Goal: Task Accomplishment & Management: Manage account settings

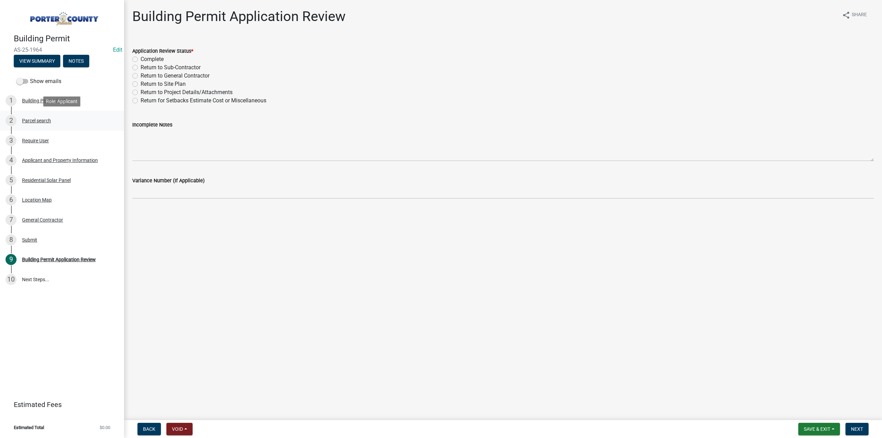
click at [34, 121] on div "Parcel search" at bounding box center [36, 120] width 29 height 5
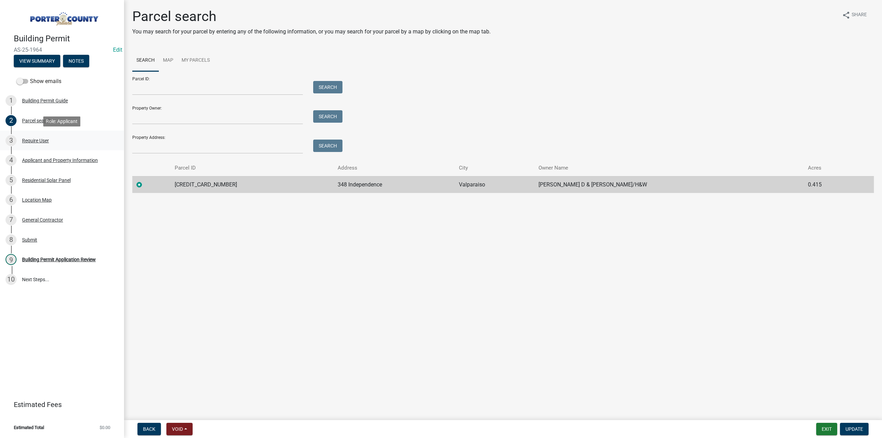
click at [34, 138] on div "Require User" at bounding box center [35, 140] width 27 height 5
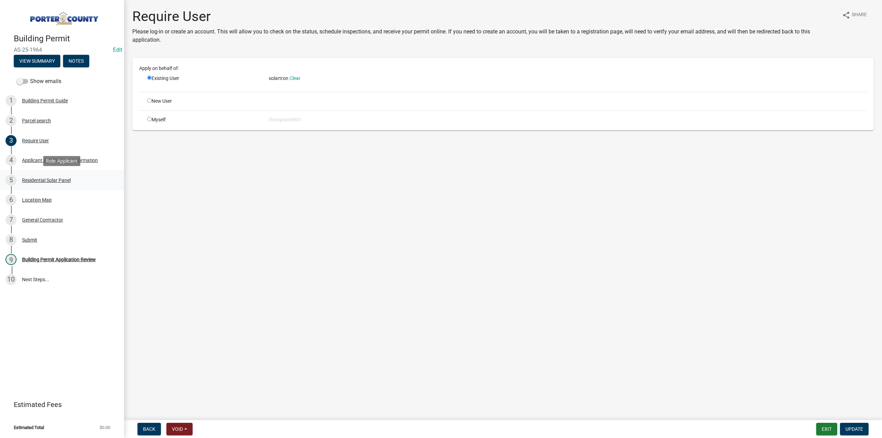
click at [47, 179] on div "Residential Solar Panel" at bounding box center [46, 180] width 49 height 5
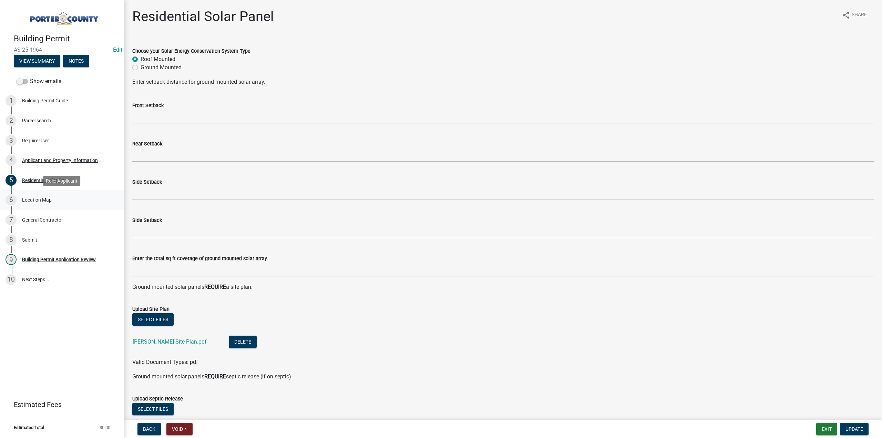
click at [45, 199] on div "Location Map" at bounding box center [37, 199] width 30 height 5
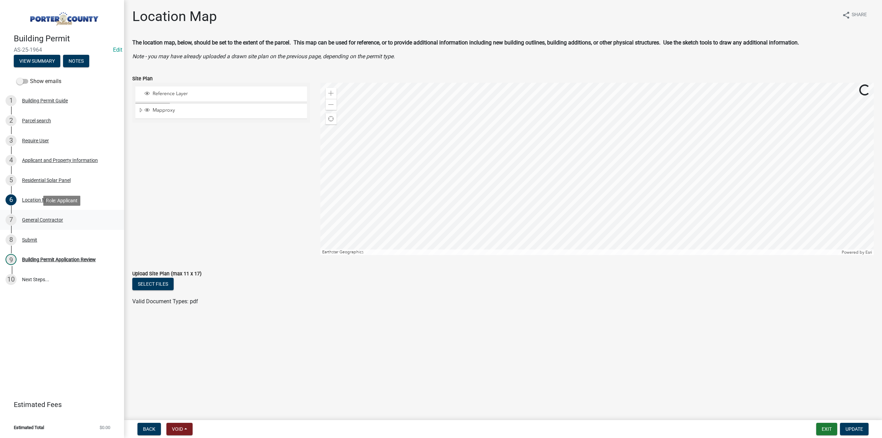
click at [41, 215] on div "7 General Contractor" at bounding box center [60, 219] width 108 height 11
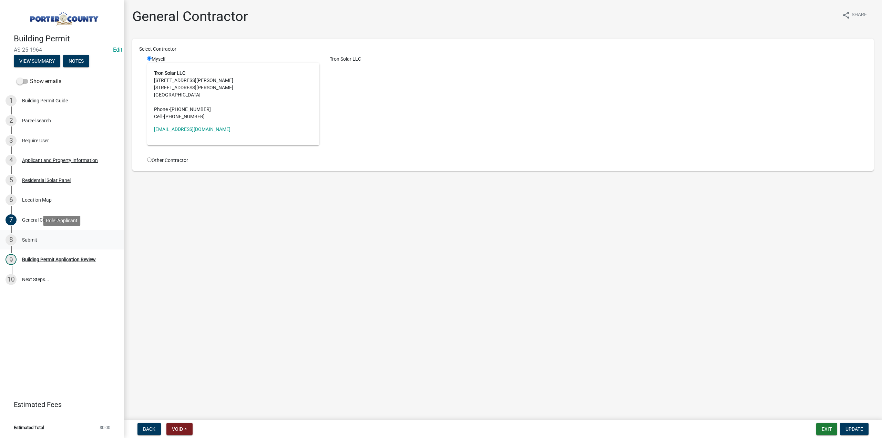
click at [35, 237] on div "Submit" at bounding box center [29, 239] width 15 height 5
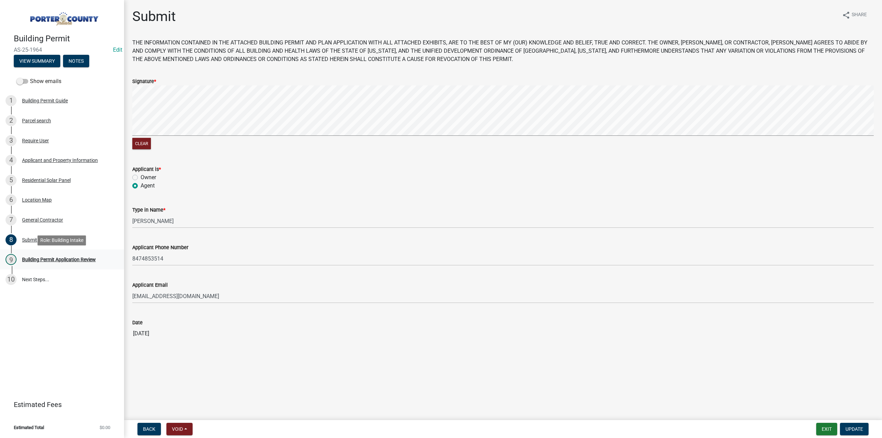
click at [46, 258] on div "Building Permit Application Review" at bounding box center [59, 259] width 74 height 5
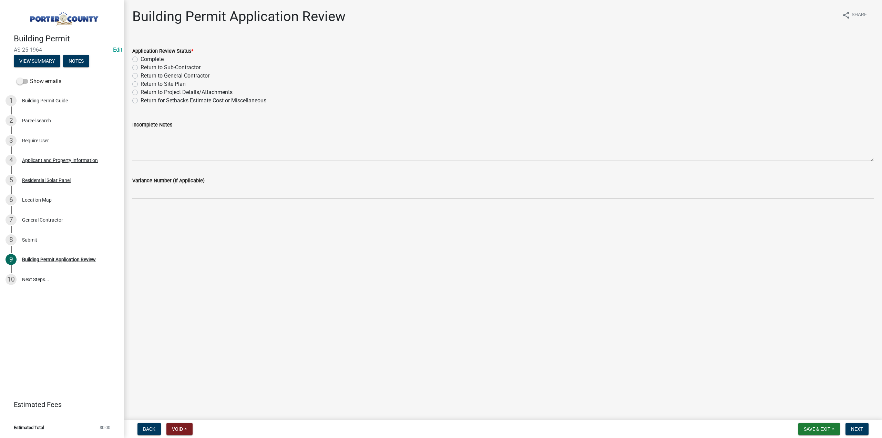
click at [141, 59] on label "Complete" at bounding box center [152, 59] width 23 height 8
click at [141, 59] on input "Complete" at bounding box center [143, 57] width 4 height 4
radio input "true"
click at [861, 429] on span "Next" at bounding box center [857, 429] width 12 height 6
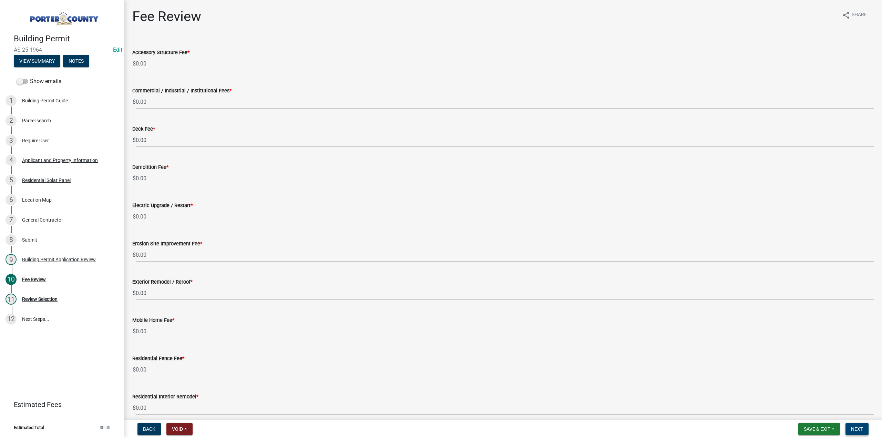
click at [860, 425] on button "Next" at bounding box center [857, 429] width 23 height 12
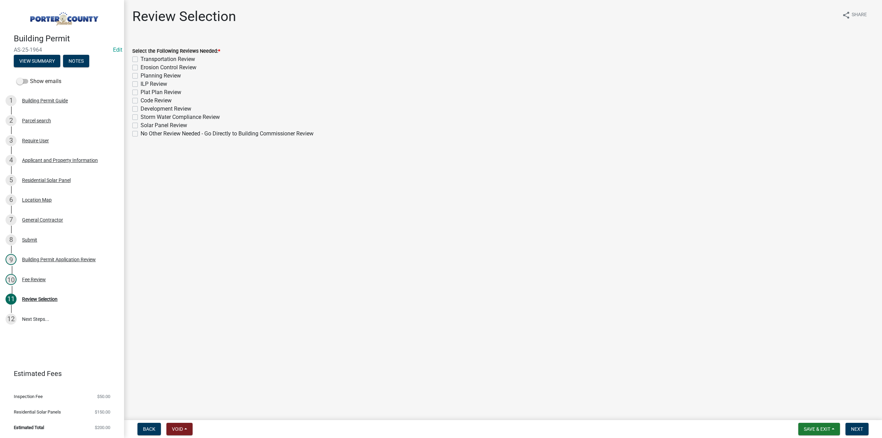
click at [141, 125] on label "Solar Panel Review" at bounding box center [164, 125] width 47 height 8
click at [141, 125] on input "Solar Panel Review" at bounding box center [143, 123] width 4 height 4
checkbox input "true"
checkbox input "false"
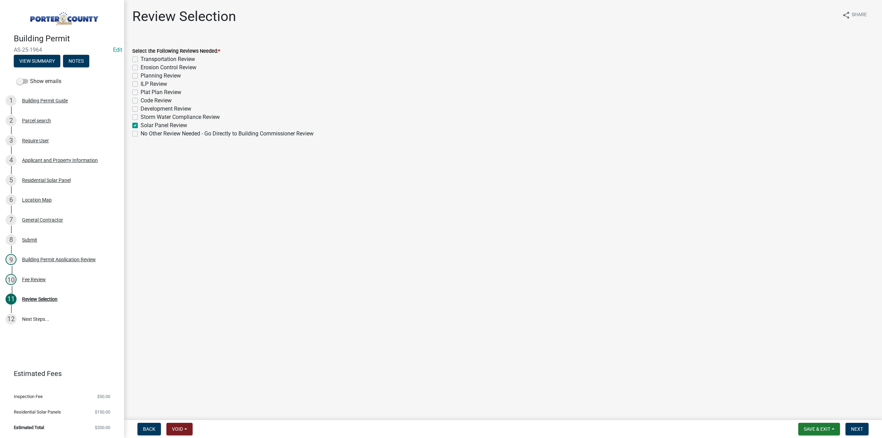
checkbox input "false"
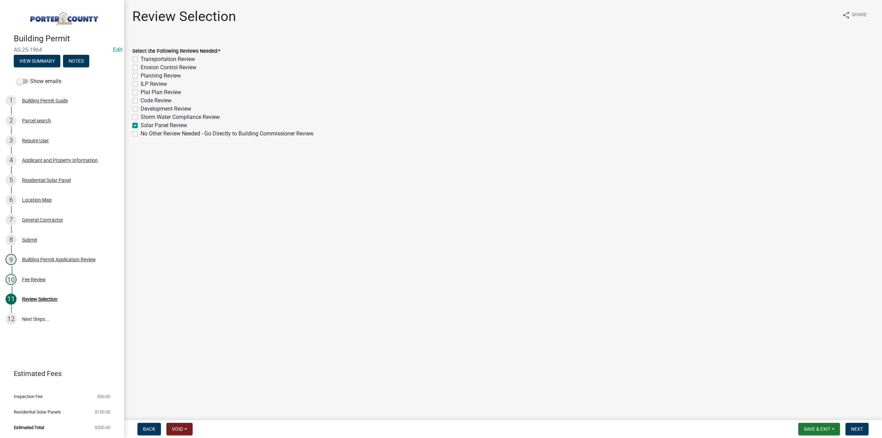
checkbox input "false"
checkbox input "true"
checkbox input "false"
click at [853, 427] on span "Next" at bounding box center [857, 429] width 12 height 6
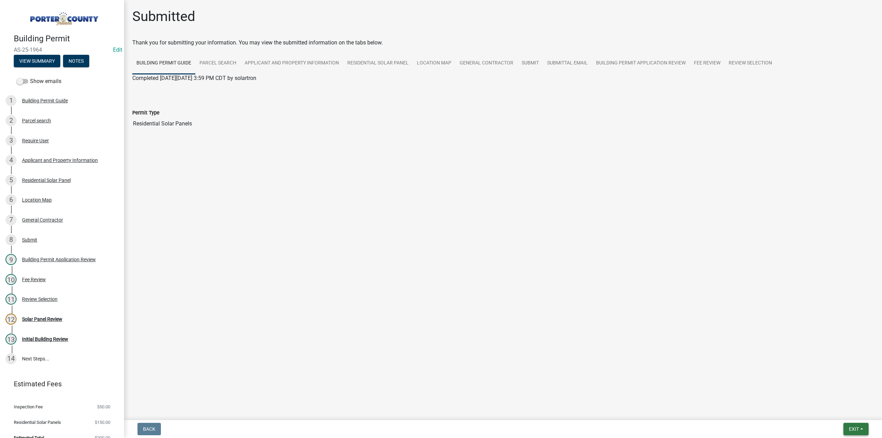
click at [854, 431] on span "Exit" at bounding box center [854, 429] width 10 height 6
click at [844, 418] on button "Save & Exit" at bounding box center [841, 411] width 55 height 17
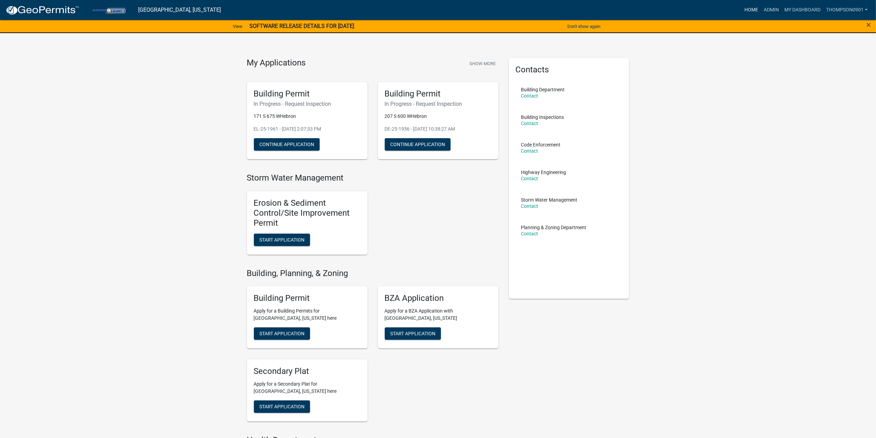
click at [751, 8] on link "Home" at bounding box center [751, 9] width 19 height 13
click at [768, 12] on link "Admin" at bounding box center [771, 9] width 21 height 13
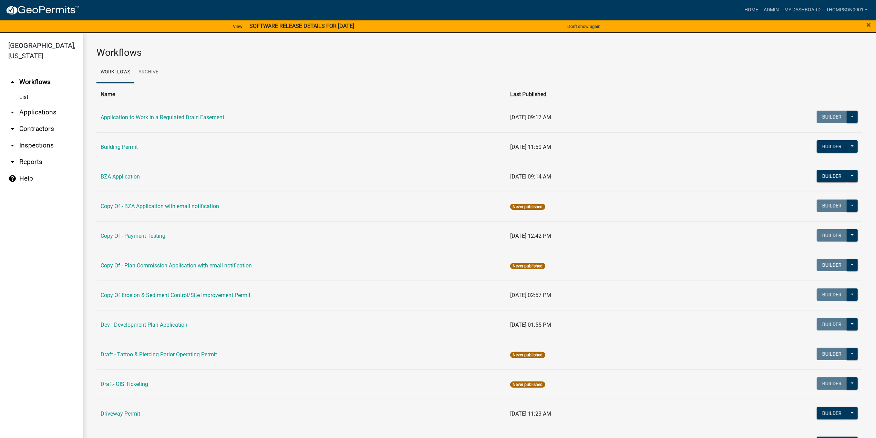
click at [34, 154] on link "arrow_drop_down Reports" at bounding box center [41, 162] width 83 height 17
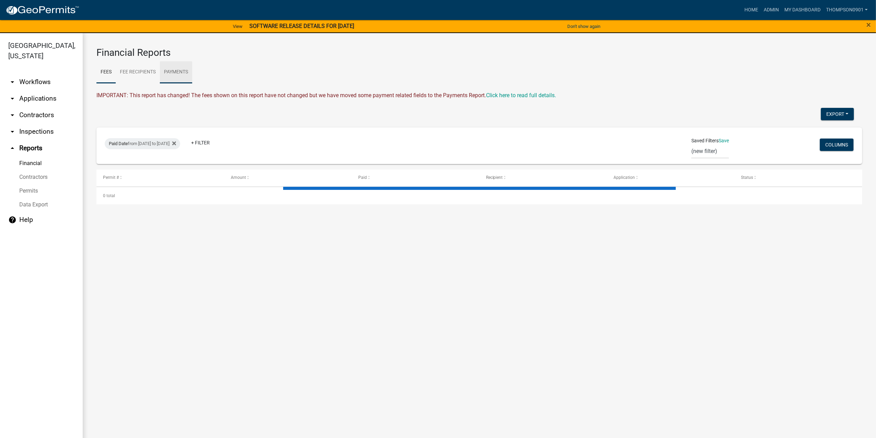
click at [185, 73] on link "Payments" at bounding box center [176, 72] width 32 height 22
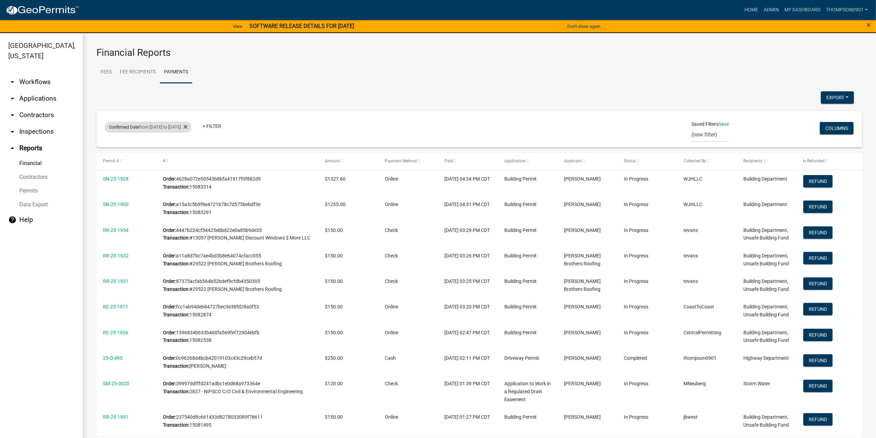
click at [185, 129] on div "Confirmed Date from 10/06/2025 to 10/06/2025" at bounding box center [148, 127] width 87 height 11
select select "custom"
click at [192, 183] on input "2025-10-06" at bounding box center [160, 182] width 69 height 14
type input "2025-10-07"
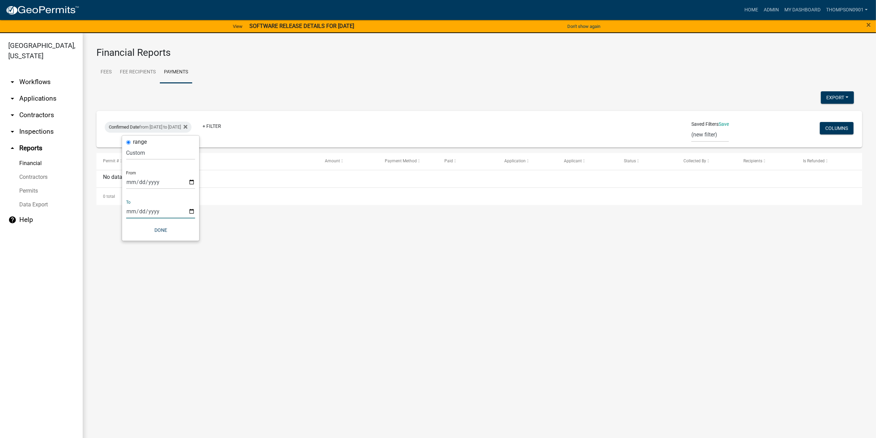
click at [191, 211] on input "2025-10-06" at bounding box center [160, 211] width 69 height 14
type input "2025-10-07"
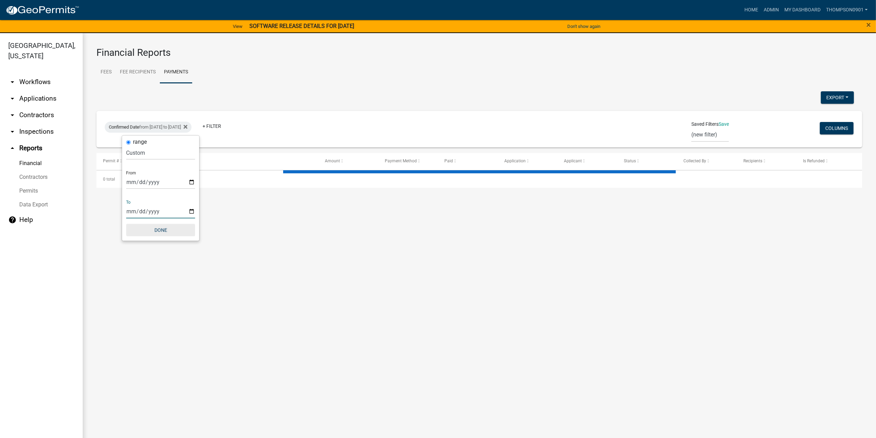
click at [160, 229] on button "Done" at bounding box center [160, 230] width 69 height 12
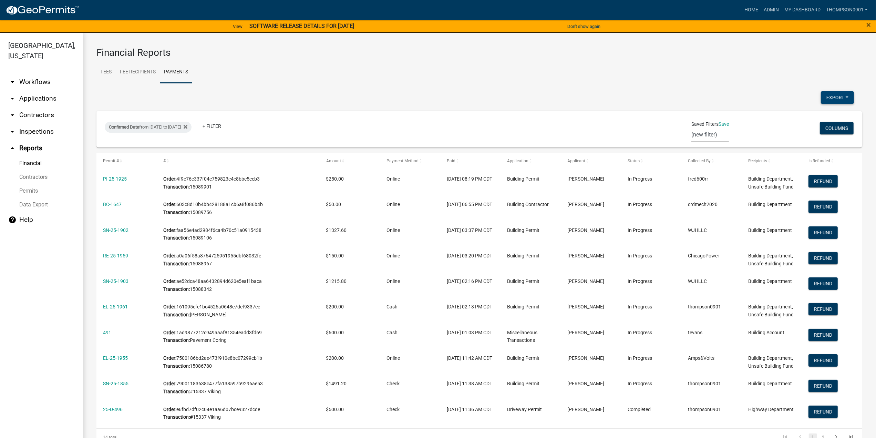
click at [829, 97] on button "Export" at bounding box center [837, 97] width 33 height 12
click at [801, 115] on button "Excel Format (.xlsx)" at bounding box center [822, 115] width 64 height 17
click at [30, 90] on link "arrow_drop_down Applications" at bounding box center [41, 98] width 83 height 17
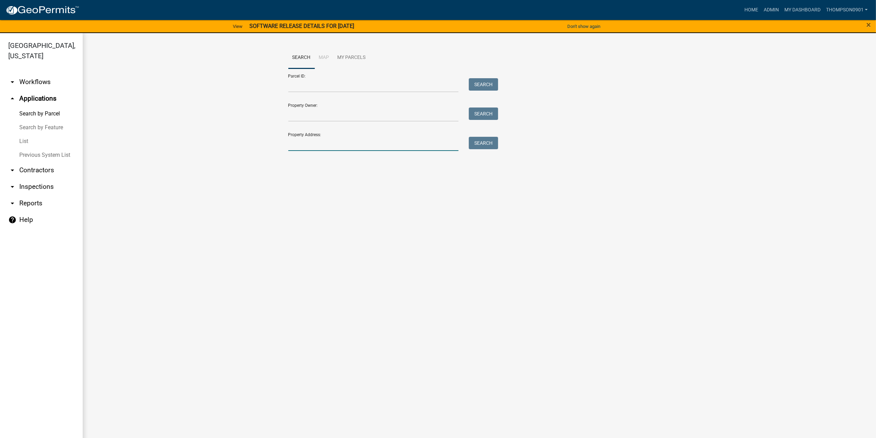
click at [329, 144] on input "Property Address:" at bounding box center [373, 144] width 171 height 14
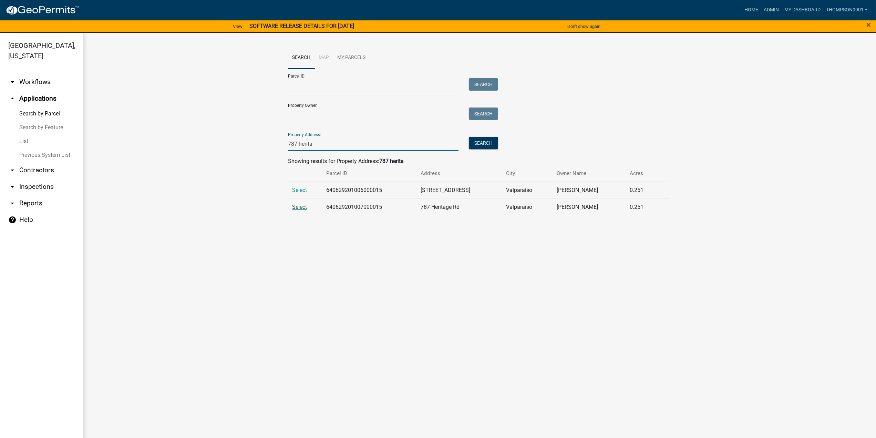
type input "787 herita"
click at [300, 207] on span "Select" at bounding box center [300, 207] width 15 height 7
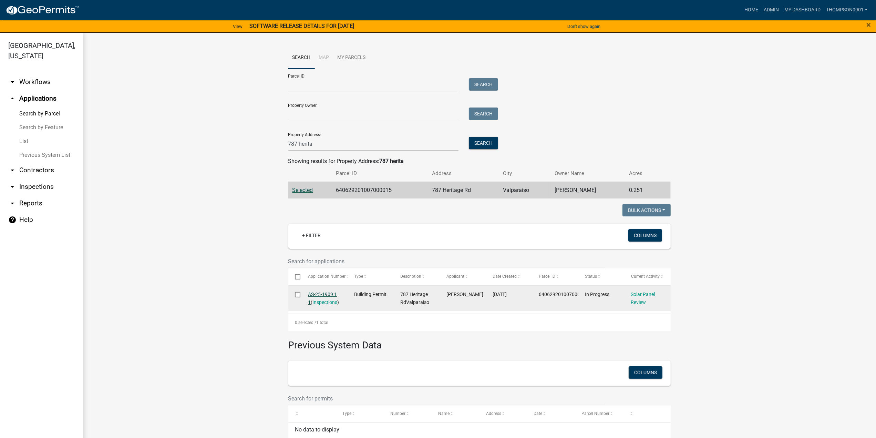
click at [316, 291] on div "AS-25-1909 1 1 ( Inspections )" at bounding box center [324, 298] width 33 height 16
click at [318, 295] on link "AS-25-1909 1 1" at bounding box center [322, 298] width 29 height 13
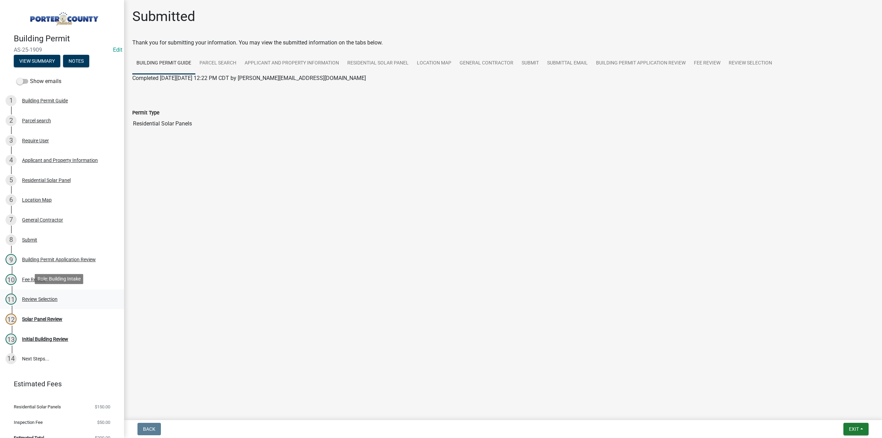
click at [45, 300] on div "Review Selection" at bounding box center [39, 299] width 35 height 5
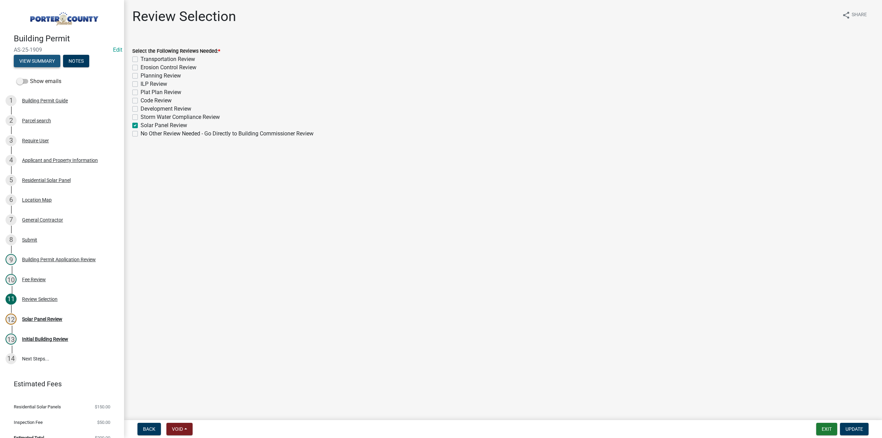
click at [43, 60] on button "View Summary" at bounding box center [37, 61] width 47 height 12
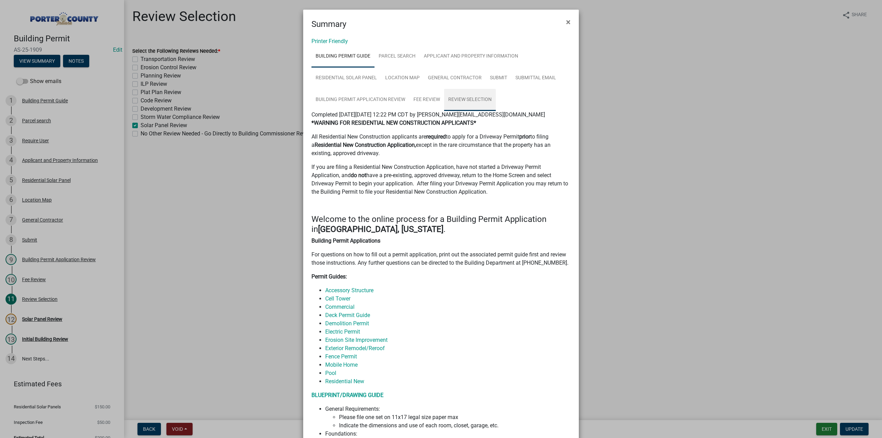
click at [466, 99] on link "Review Selection" at bounding box center [470, 100] width 52 height 22
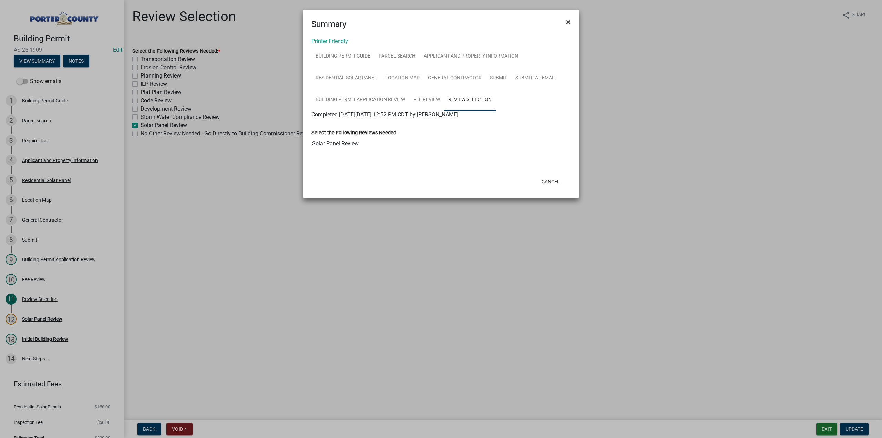
click at [570, 22] on span "×" at bounding box center [568, 22] width 4 height 10
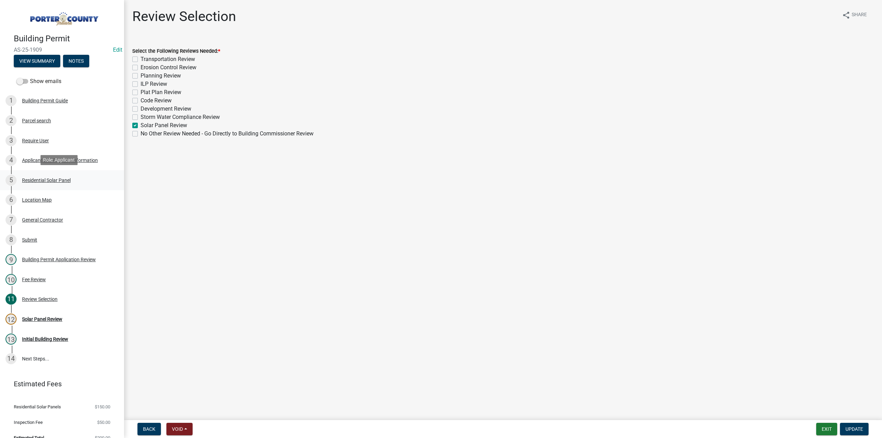
click at [49, 179] on div "Residential Solar Panel" at bounding box center [46, 180] width 49 height 5
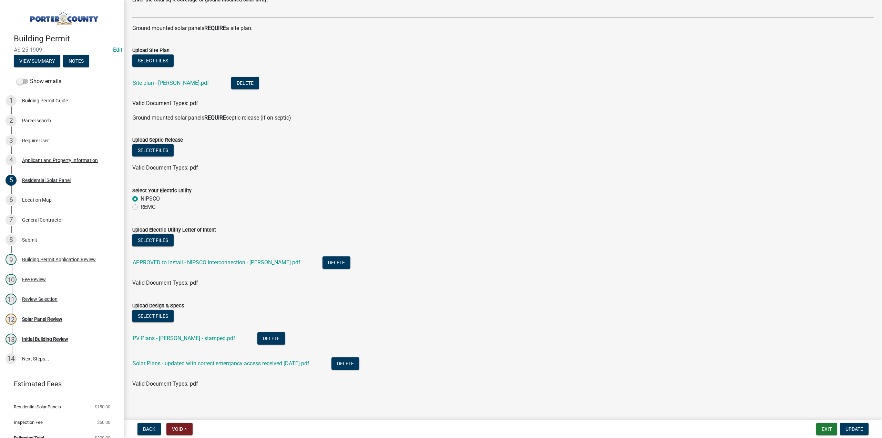
scroll to position [263, 0]
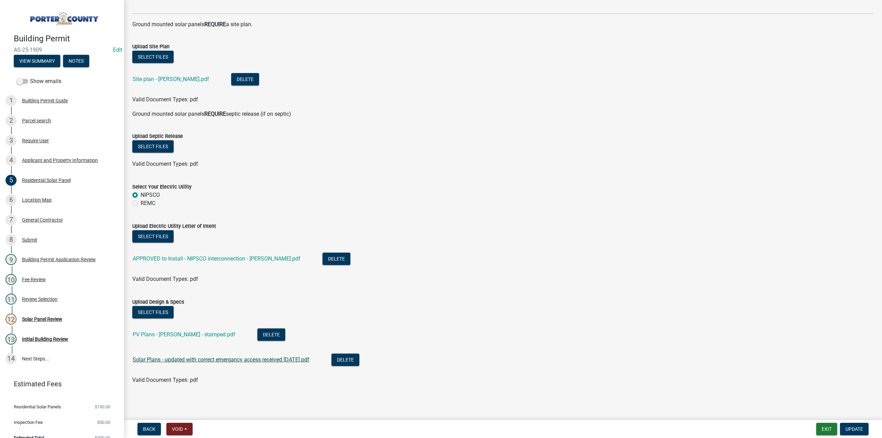
click at [175, 358] on link "Solar Plans - updated with correct emergancy access received 10-02-25.pdf" at bounding box center [221, 359] width 177 height 7
click at [53, 319] on div "Solar Panel Review" at bounding box center [42, 319] width 40 height 5
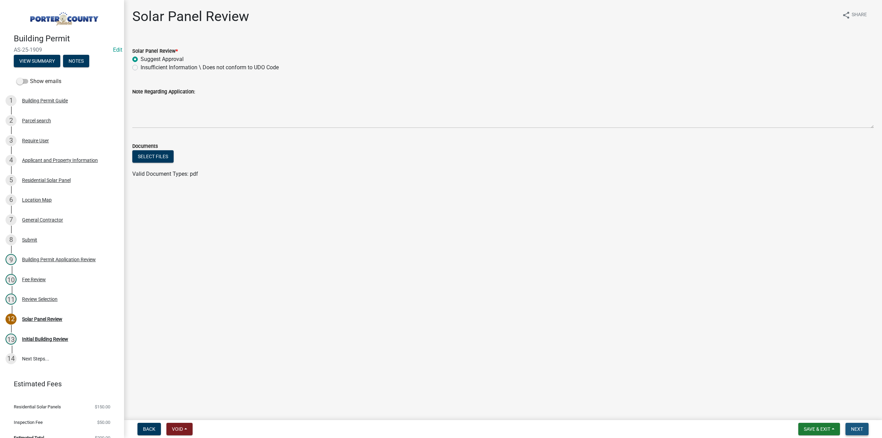
click at [858, 432] on button "Next" at bounding box center [857, 429] width 23 height 12
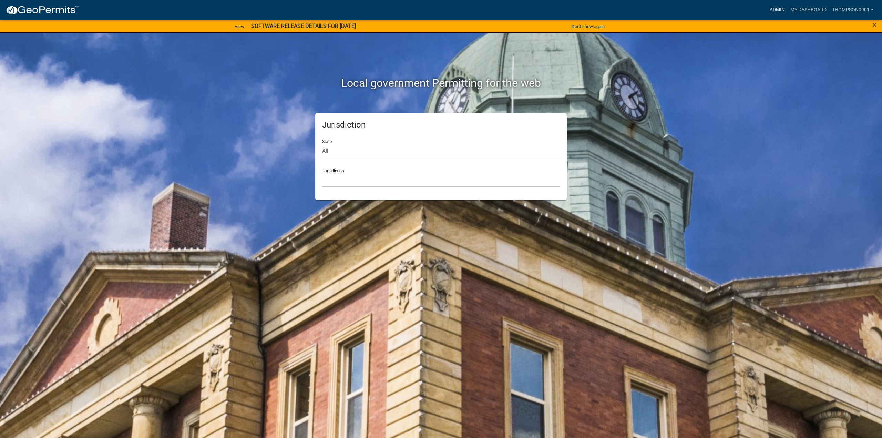
click at [773, 10] on link "Admin" at bounding box center [777, 9] width 21 height 13
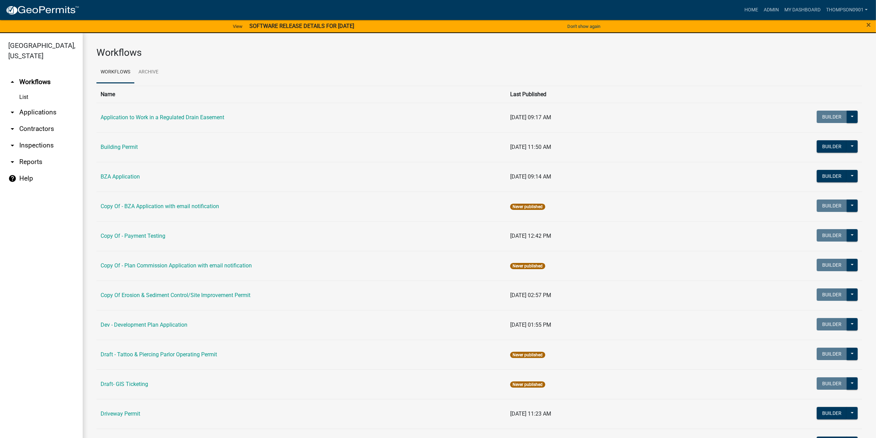
click at [21, 104] on link "arrow_drop_down Applications" at bounding box center [41, 112] width 83 height 17
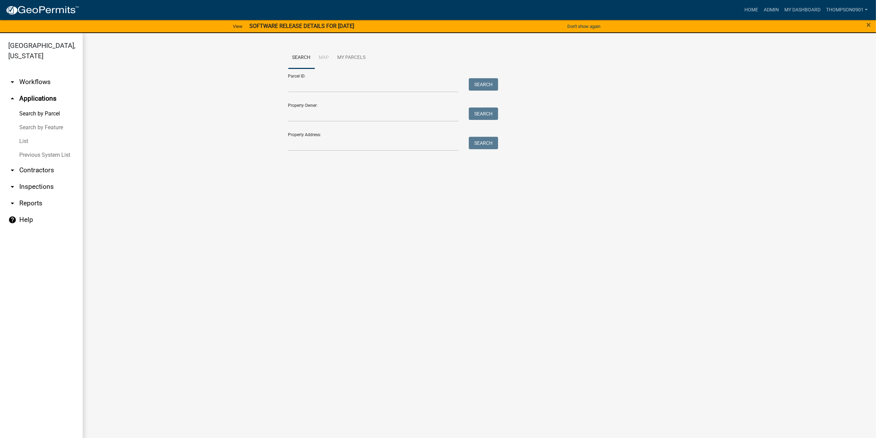
click at [26, 134] on link "List" at bounding box center [41, 141] width 83 height 14
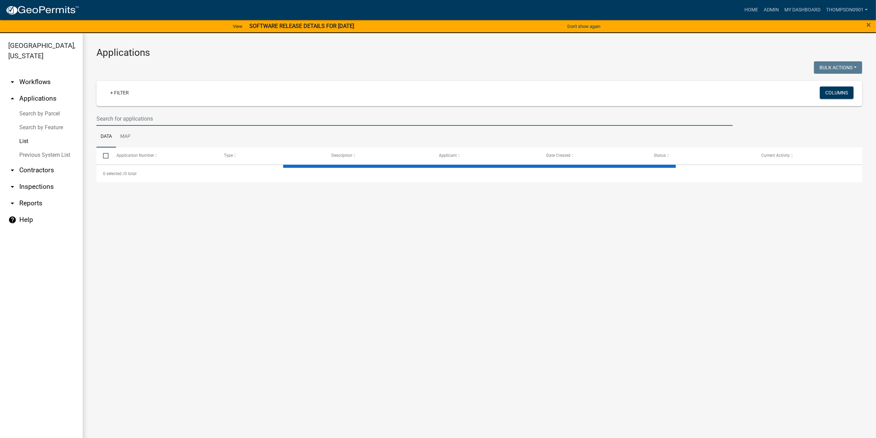
click at [153, 118] on input "text" at bounding box center [414, 119] width 636 height 14
select select "3: 100"
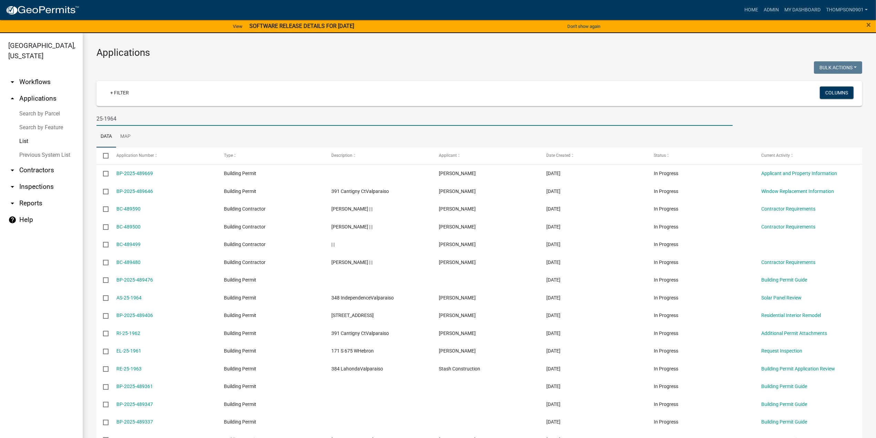
type input "25-1964"
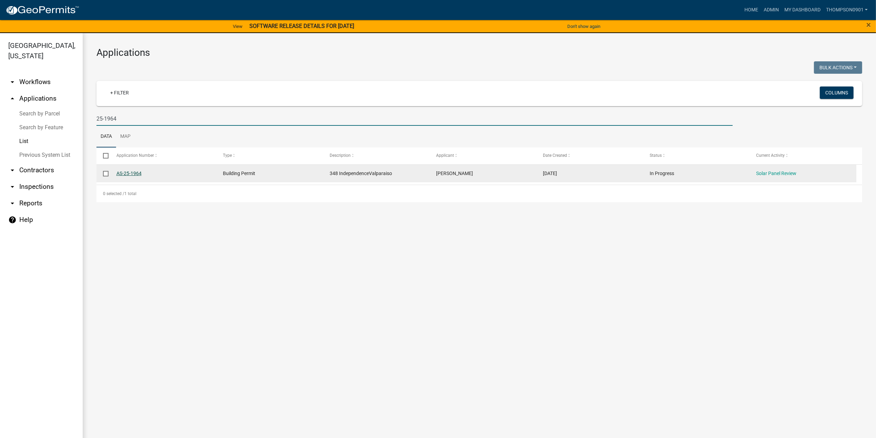
click at [130, 171] on link "AS-25-1964" at bounding box center [128, 174] width 25 height 6
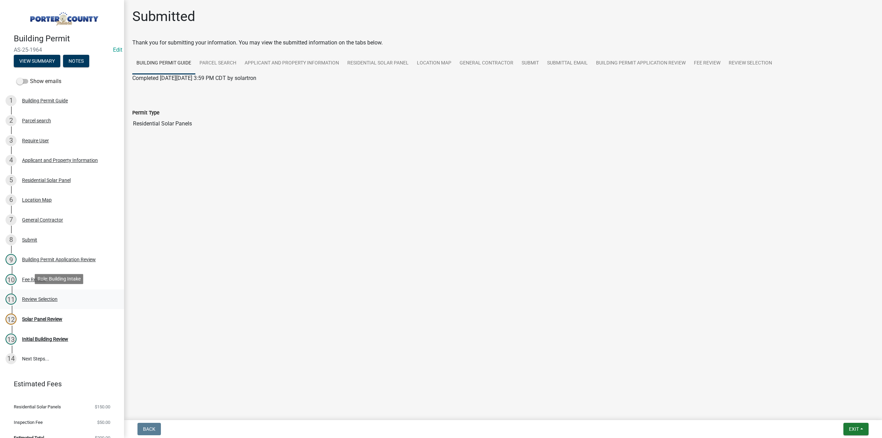
click at [46, 298] on div "Review Selection" at bounding box center [39, 299] width 35 height 5
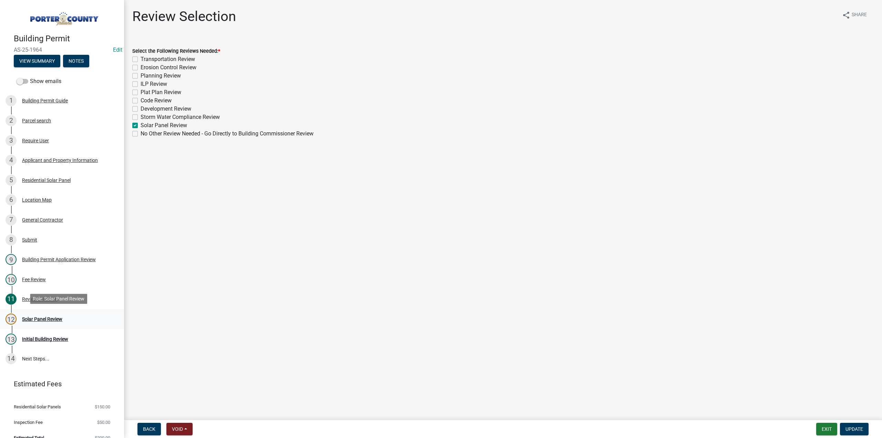
click at [46, 317] on div "Solar Panel Review" at bounding box center [42, 319] width 40 height 5
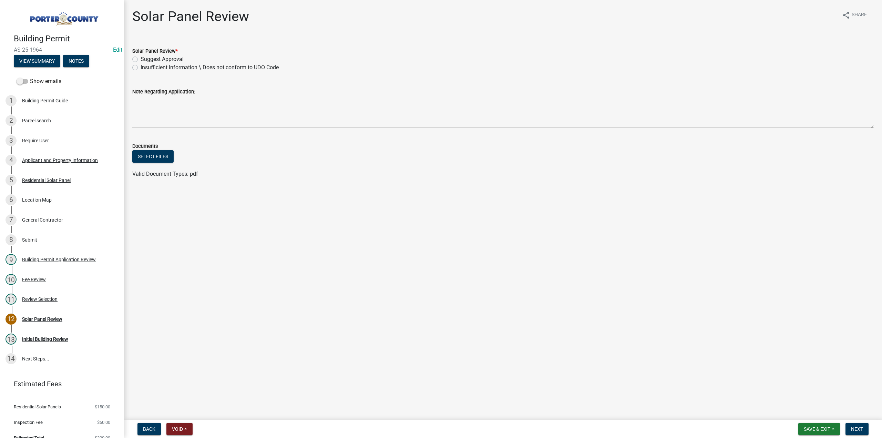
click at [141, 69] on label "Insufficient Information \ Does not conform to UDO Code" at bounding box center [210, 67] width 138 height 8
click at [141, 68] on input "Insufficient Information \ Does not conform to UDO Code" at bounding box center [143, 65] width 4 height 4
radio input "true"
click at [155, 113] on textarea "Note Regarding Application:" at bounding box center [503, 112] width 742 height 32
click at [28, 140] on div "Require User" at bounding box center [35, 140] width 27 height 5
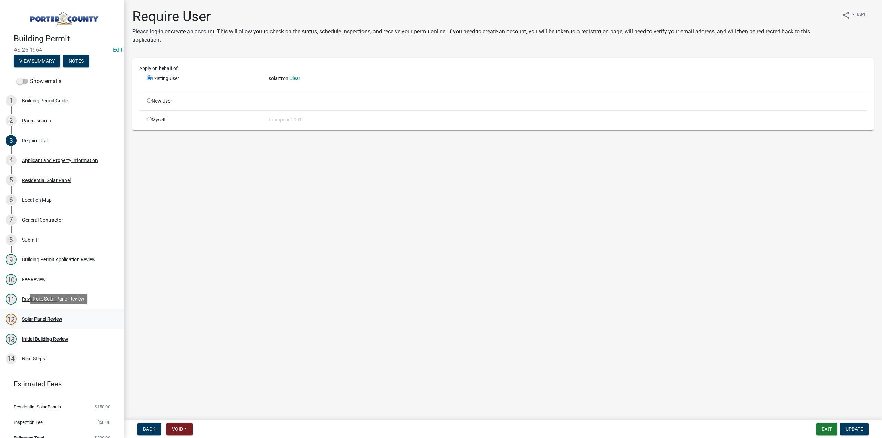
click at [48, 317] on div "Solar Panel Review" at bounding box center [42, 319] width 40 height 5
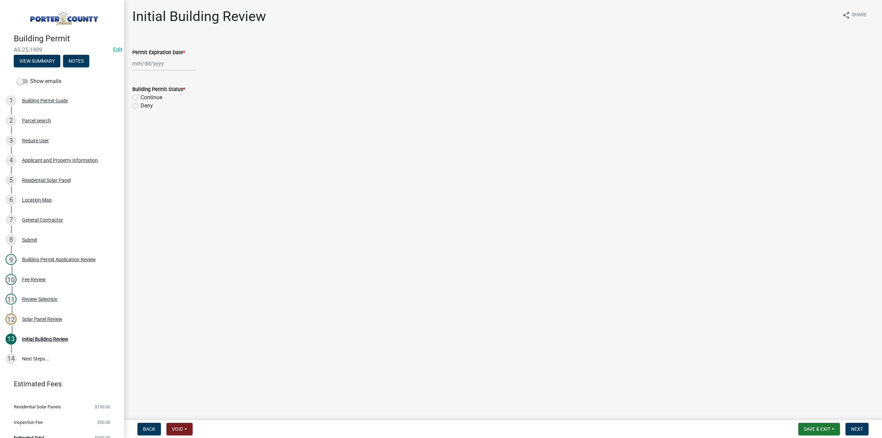
click at [149, 60] on div at bounding box center [163, 64] width 63 height 14
select select "10"
click at [183, 78] on select "1525 1526 1527 1528 1529 1530 1531 1532 1533 1534 1535 1536 1537 1538 1539 1540…" at bounding box center [186, 78] width 25 height 10
select select "2026"
click at [174, 73] on select "1525 1526 1527 1528 1529 1530 1531 1532 1533 1534 1535 1536 1537 1538 1539 1540…" at bounding box center [186, 78] width 25 height 10
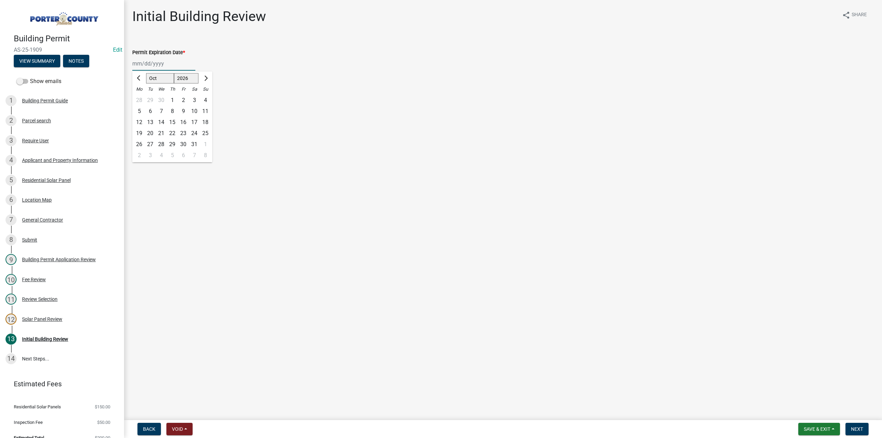
click at [173, 110] on div "8" at bounding box center [172, 111] width 11 height 11
type input "[DATE]"
click at [141, 96] on label "Continue" at bounding box center [152, 97] width 22 height 8
click at [141, 96] on input "Continue" at bounding box center [143, 95] width 4 height 4
radio input "true"
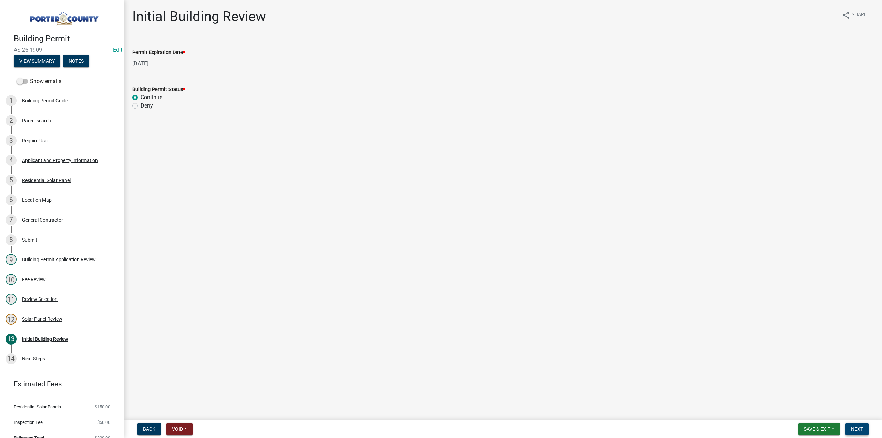
click at [859, 430] on span "Next" at bounding box center [857, 429] width 12 height 6
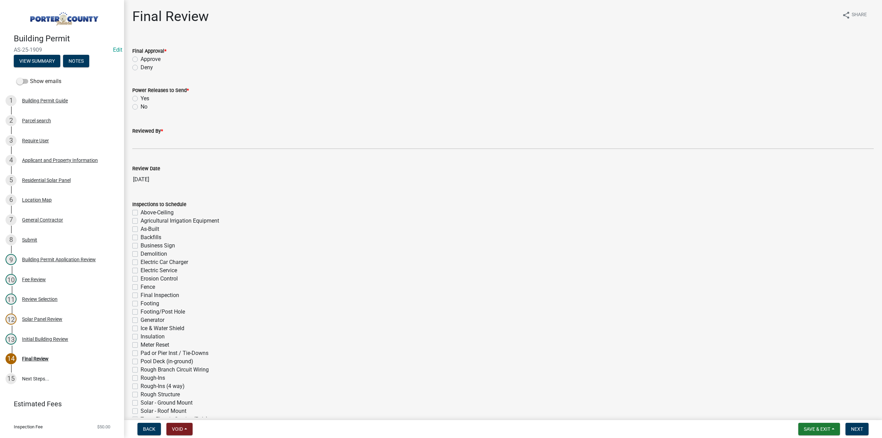
click at [141, 59] on label "Approve" at bounding box center [151, 59] width 20 height 8
click at [141, 59] on input "Approve" at bounding box center [143, 57] width 4 height 4
radio input "true"
drag, startPoint x: 135, startPoint y: 98, endPoint x: 134, endPoint y: 108, distance: 10.0
click at [141, 98] on label "Yes" at bounding box center [145, 98] width 9 height 8
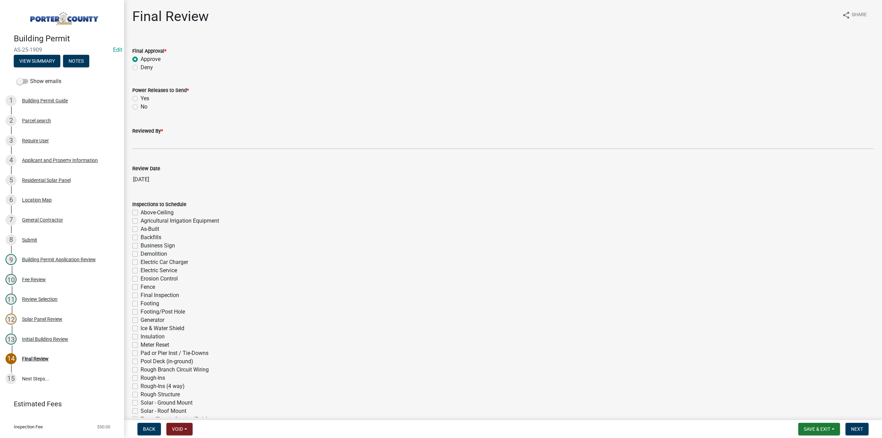
click at [141, 98] on input "Yes" at bounding box center [143, 96] width 4 height 4
radio input "true"
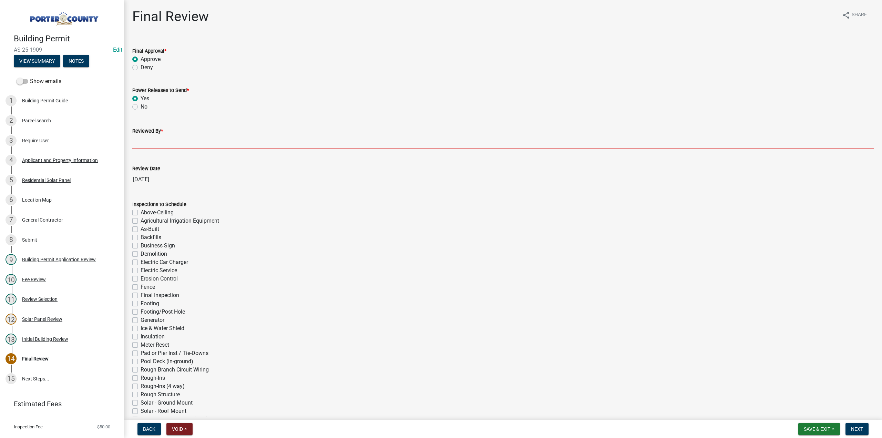
drag, startPoint x: 148, startPoint y: 141, endPoint x: 153, endPoint y: 147, distance: 7.6
click at [148, 141] on input "Reviewed By *" at bounding box center [503, 142] width 742 height 14
type input "TT"
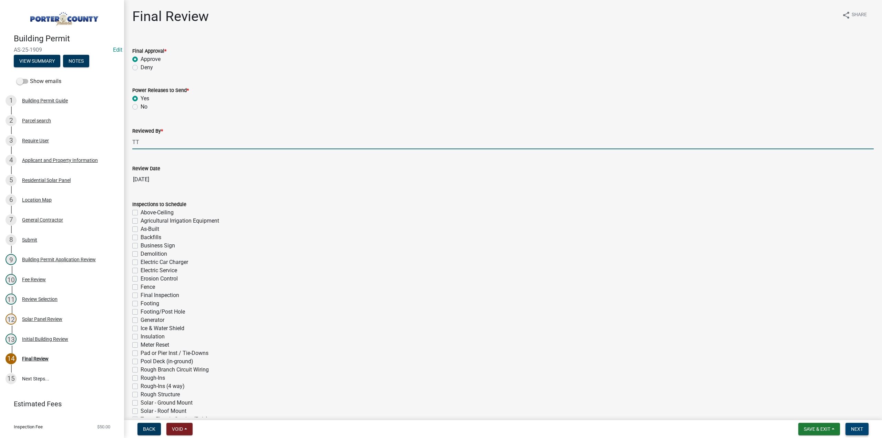
click at [856, 428] on span "Next" at bounding box center [857, 429] width 12 height 6
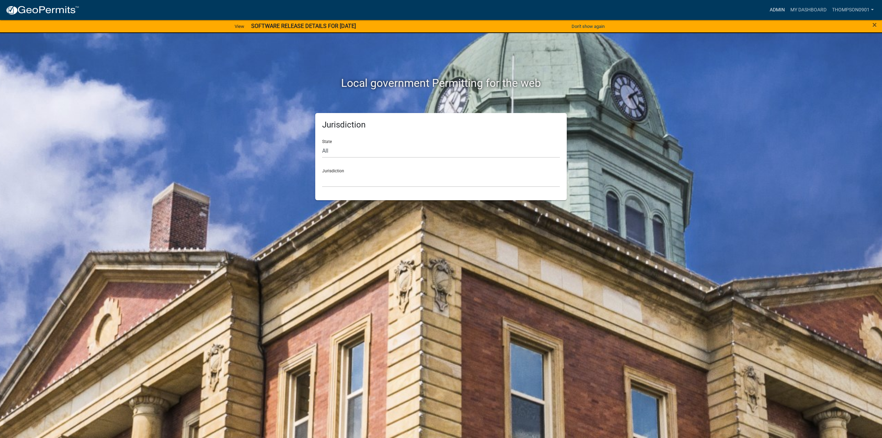
click at [778, 10] on link "Admin" at bounding box center [777, 9] width 21 height 13
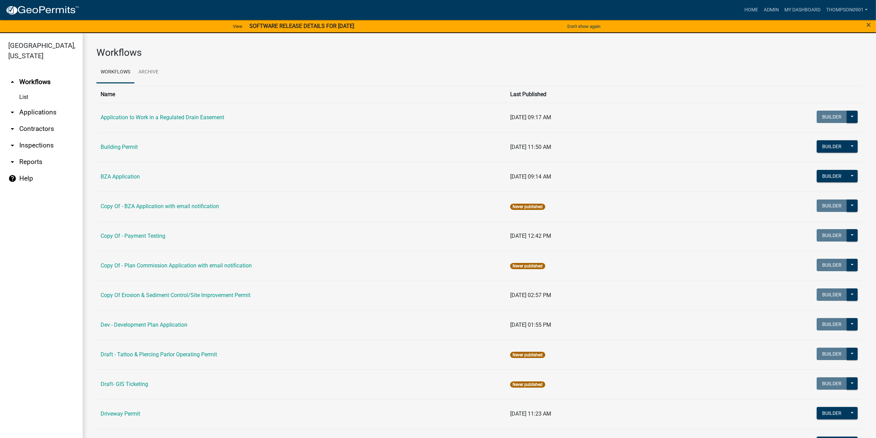
click at [35, 104] on link "arrow_drop_down Applications" at bounding box center [41, 112] width 83 height 17
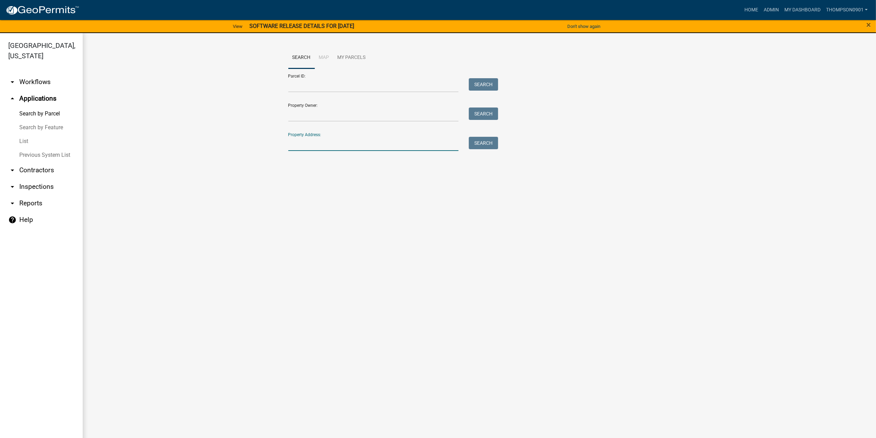
click at [323, 142] on input "Property Address:" at bounding box center [373, 144] width 171 height 14
type input "5800 mulb"
drag, startPoint x: 340, startPoint y: 145, endPoint x: 156, endPoint y: 157, distance: 185.1
click at [157, 157] on wm-workflow-application-search-view "Search Map My Parcels Parcel ID: Search Property Owner: Search Property Address…" at bounding box center [479, 125] width 766 height 157
click at [43, 107] on link "Search by Parcel" at bounding box center [41, 114] width 83 height 14
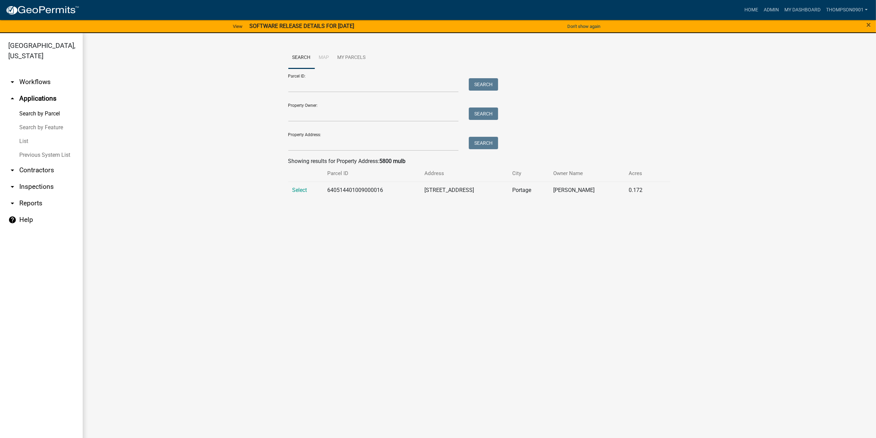
click at [43, 107] on link "Search by Parcel" at bounding box center [41, 114] width 83 height 14
click at [33, 162] on link "arrow_drop_down Contractors" at bounding box center [41, 170] width 83 height 17
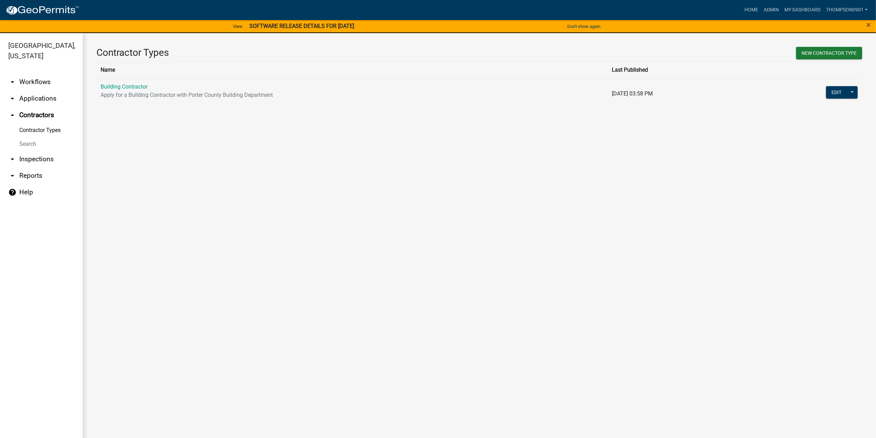
click at [44, 90] on link "arrow_drop_down Applications" at bounding box center [41, 98] width 83 height 17
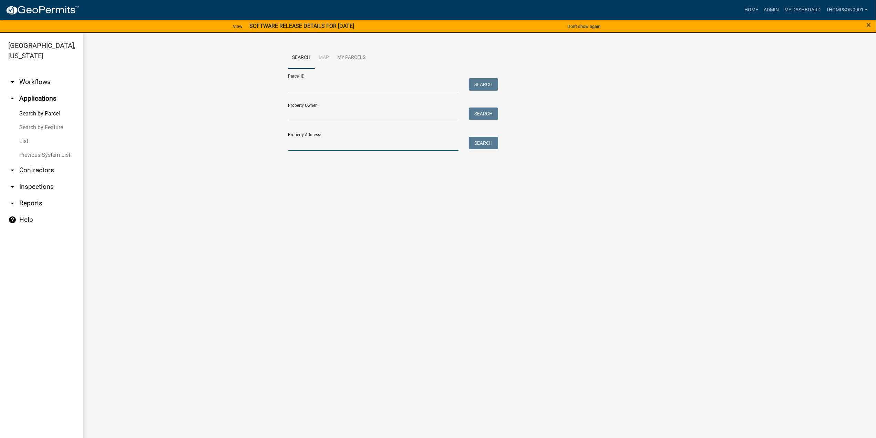
click at [316, 143] on input "Property Address:" at bounding box center [373, 144] width 171 height 14
click at [326, 138] on input "Property Address:" at bounding box center [373, 144] width 171 height 14
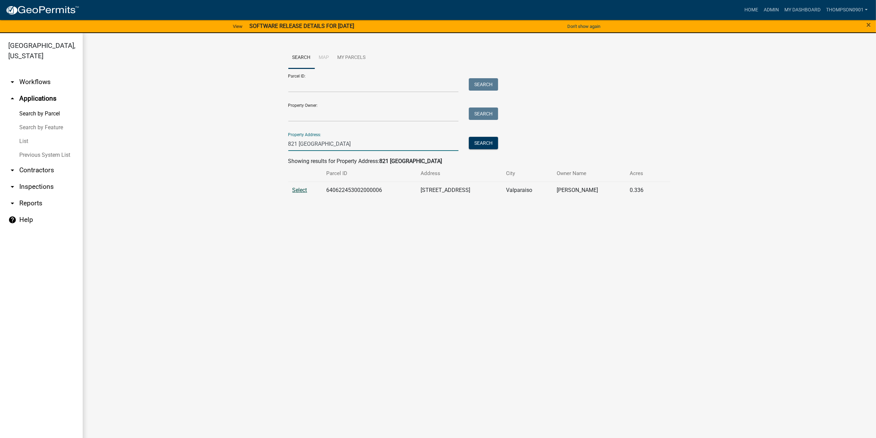
type input "821 york"
click at [295, 191] on span "Select" at bounding box center [300, 190] width 15 height 7
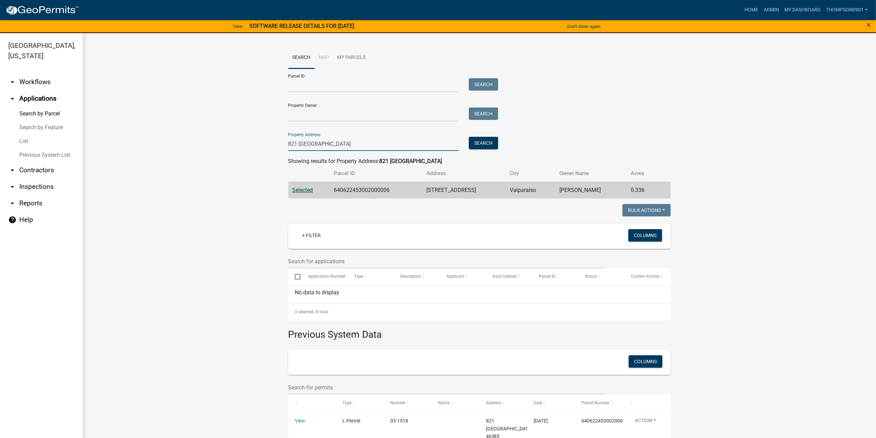
drag, startPoint x: 328, startPoint y: 145, endPoint x: 132, endPoint y: 146, distance: 195.7
click at [137, 147] on wm-workflow-application-search-view "Search Map My Parcels Parcel ID: Search Property Owner: Search Property Address…" at bounding box center [479, 306] width 766 height 519
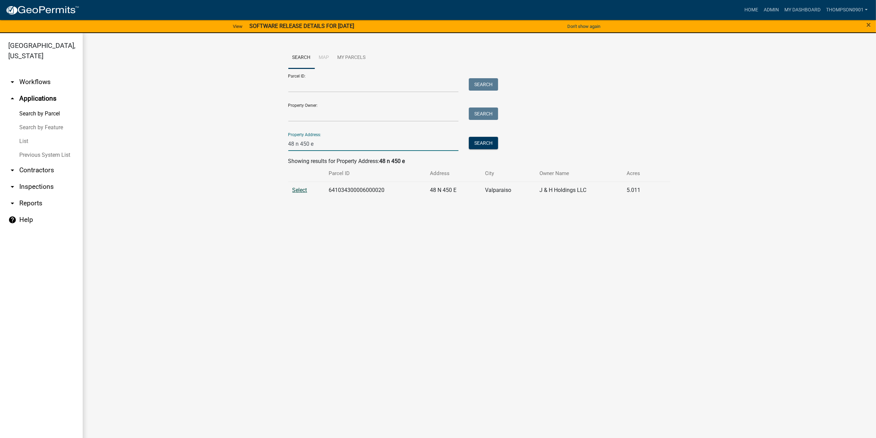
type input "48 n 450 e"
click at [301, 192] on span "Select" at bounding box center [300, 190] width 15 height 7
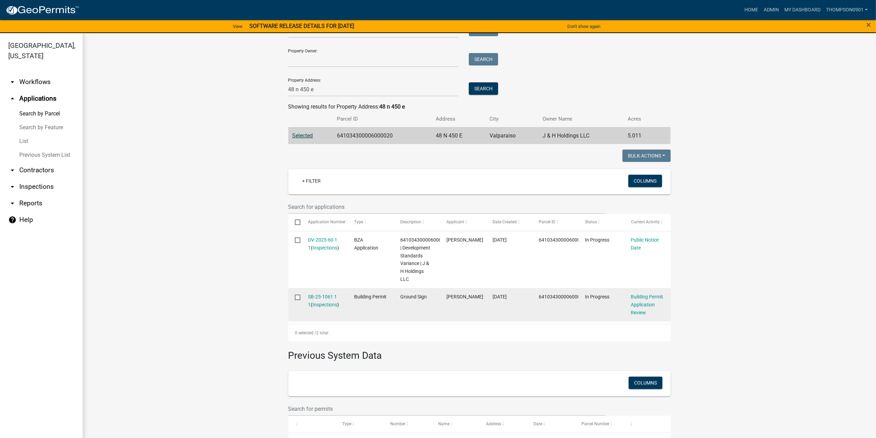
scroll to position [34, 0]
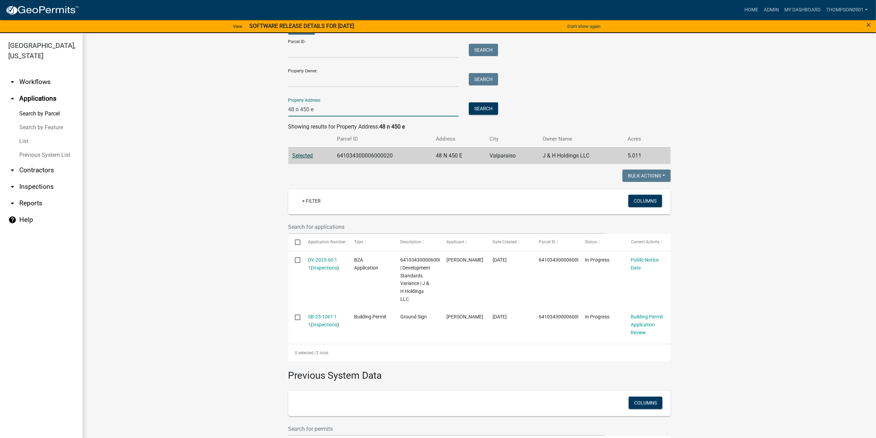
drag, startPoint x: 327, startPoint y: 110, endPoint x: 4, endPoint y: 132, distance: 322.9
click at [4, 132] on div "Porter County, Indiana arrow_drop_down Workflows List arrow_drop_up Application…" at bounding box center [438, 239] width 876 height 413
type input "3907 aut"
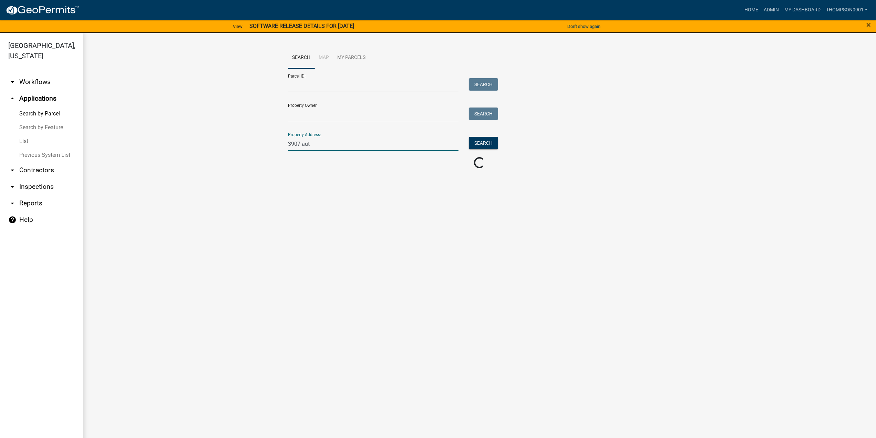
scroll to position [0, 0]
drag, startPoint x: 331, startPoint y: 140, endPoint x: 212, endPoint y: 148, distance: 119.5
click at [215, 149] on wm-workflow-application-search-view "Search Map My Parcels Parcel ID: Search Property Owner: Search Property Address…" at bounding box center [479, 125] width 766 height 157
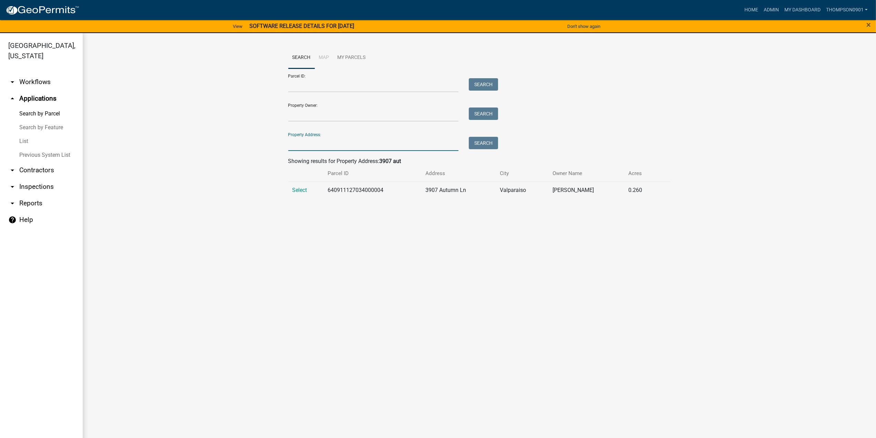
click at [315, 134] on div "Property Address: Search" at bounding box center [391, 139] width 207 height 24
click at [317, 138] on input "Property Address:" at bounding box center [373, 144] width 171 height 14
type input "874 farmview"
click at [294, 194] on td "Select" at bounding box center [302, 190] width 28 height 17
click at [297, 188] on span "Select" at bounding box center [300, 190] width 15 height 7
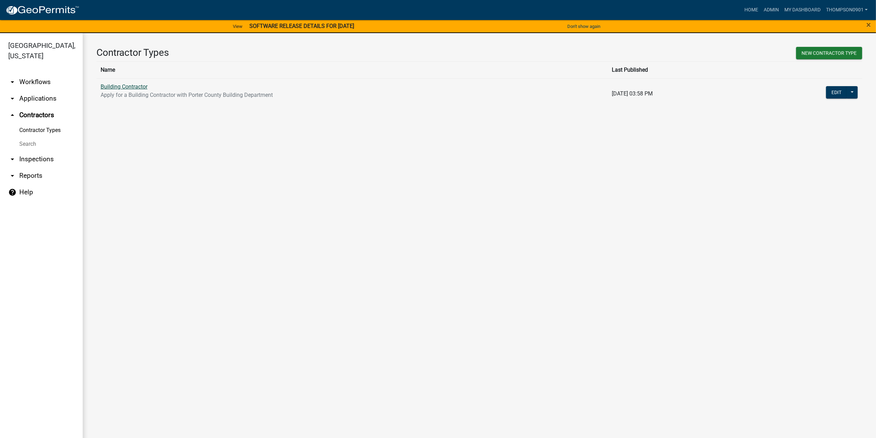
click at [130, 86] on link "Building Contractor" at bounding box center [124, 86] width 47 height 7
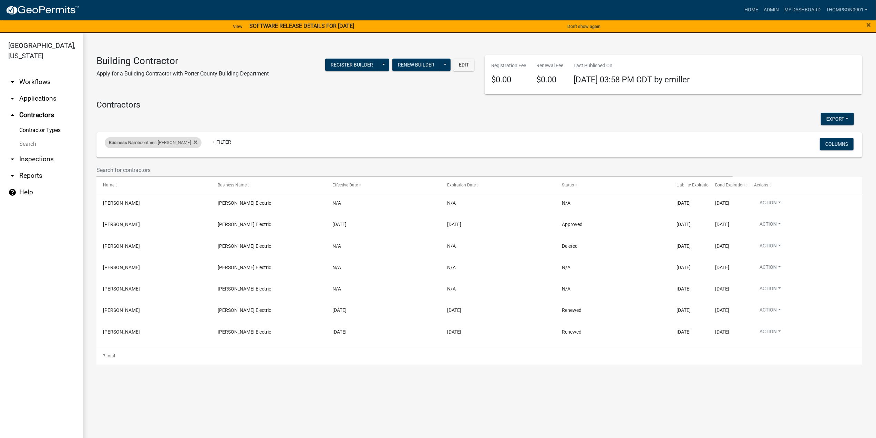
click at [143, 142] on div "Business Name contains hutton" at bounding box center [153, 142] width 97 height 11
drag, startPoint x: 0, startPoint y: 170, endPoint x: 0, endPoint y: 156, distance: 13.8
click at [0, 157] on body "Internet Explorer does NOT work with GeoPermits. Get a new browser for more sec…" at bounding box center [438, 219] width 876 height 438
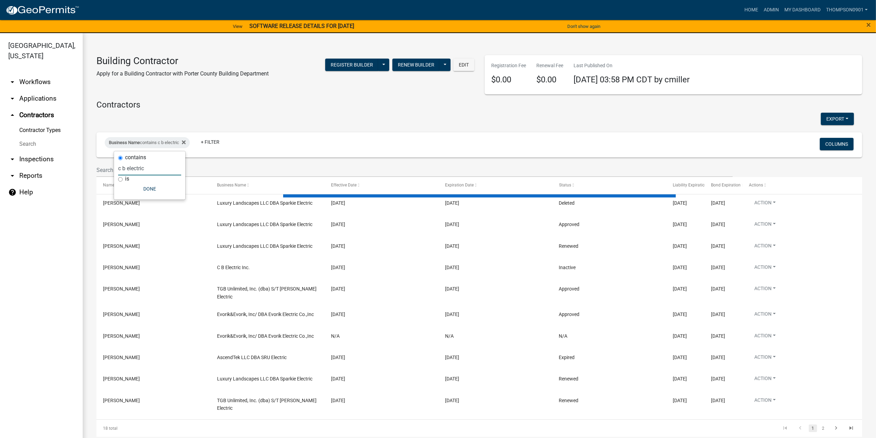
type input "c b electric"
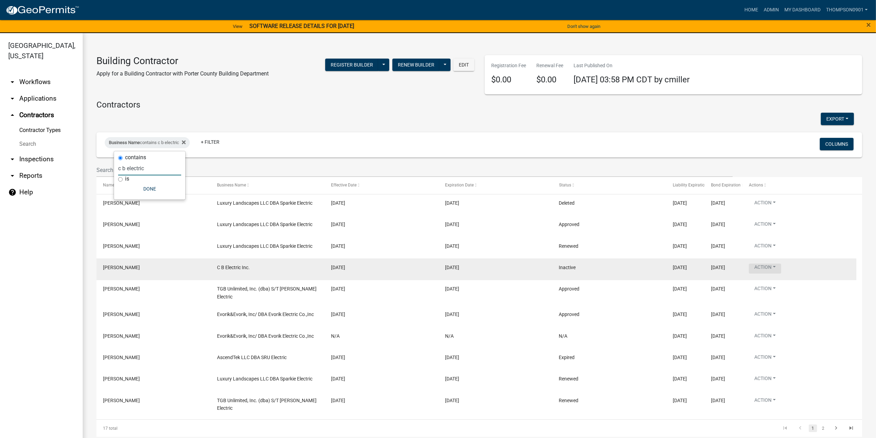
click at [776, 266] on button "Action" at bounding box center [765, 269] width 32 height 10
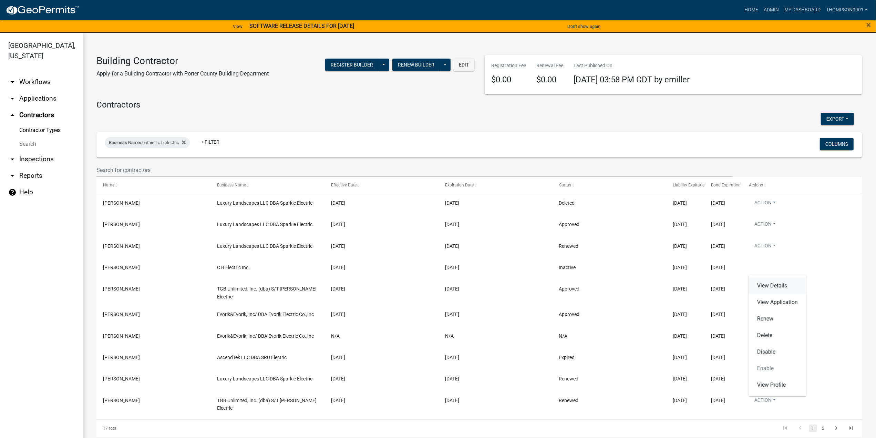
click at [779, 287] on link "View Details" at bounding box center [777, 285] width 57 height 17
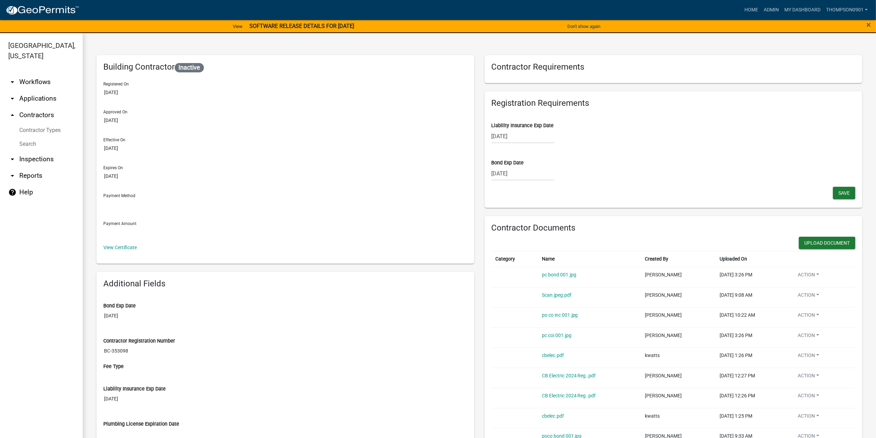
click at [528, 139] on div "[DATE]" at bounding box center [523, 136] width 63 height 14
click at [538, 153] on select "2025 2026 2027 2028 2029 2030 2031 2032 2033 2034 2035 2036 2037 2038 2039 2040…" at bounding box center [544, 151] width 28 height 10
select select "2026"
click at [530, 146] on select "2025 2026 2027 2028 2029 2030 2031 2032 2033 2034 2035 2036 2037 2038 2039 2040…" at bounding box center [544, 151] width 28 height 10
click at [498, 185] on div "5" at bounding box center [498, 183] width 11 height 11
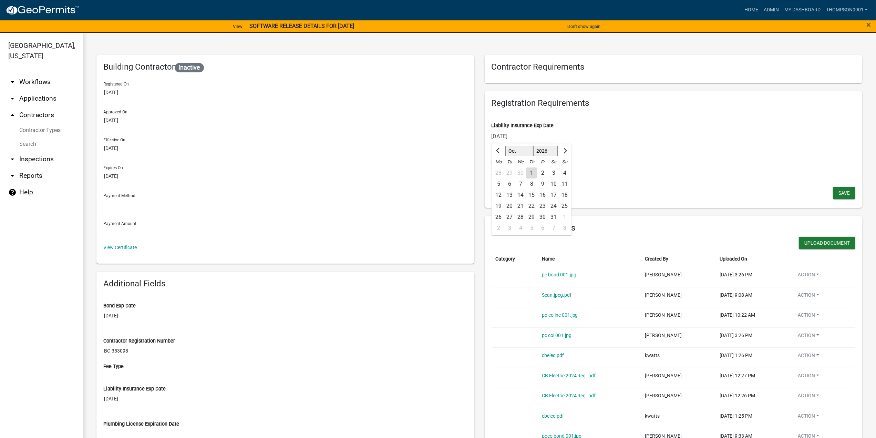
type input "10/05/2026"
click at [841, 193] on span "Save" at bounding box center [844, 193] width 11 height 6
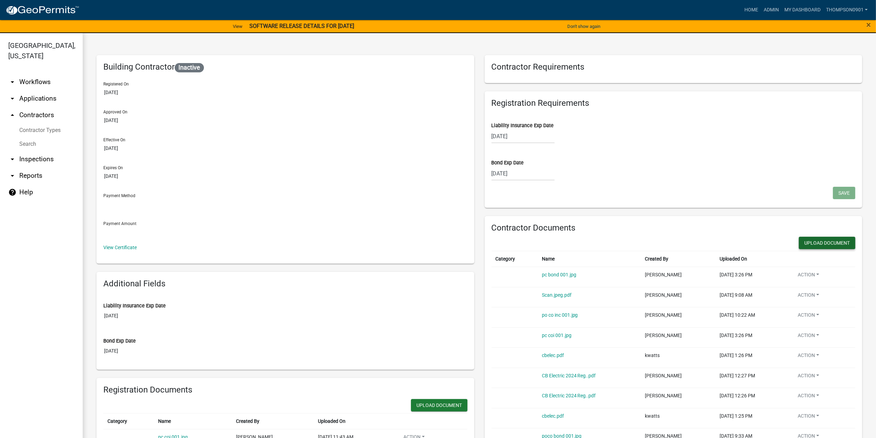
click at [835, 242] on button "Upload Document" at bounding box center [827, 243] width 57 height 12
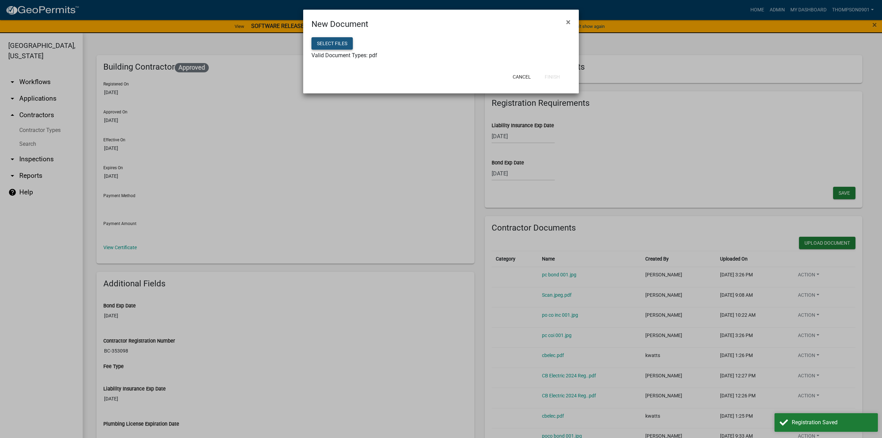
click at [340, 44] on button "Select files" at bounding box center [332, 43] width 41 height 12
click at [552, 76] on button "Finish" at bounding box center [552, 77] width 26 height 12
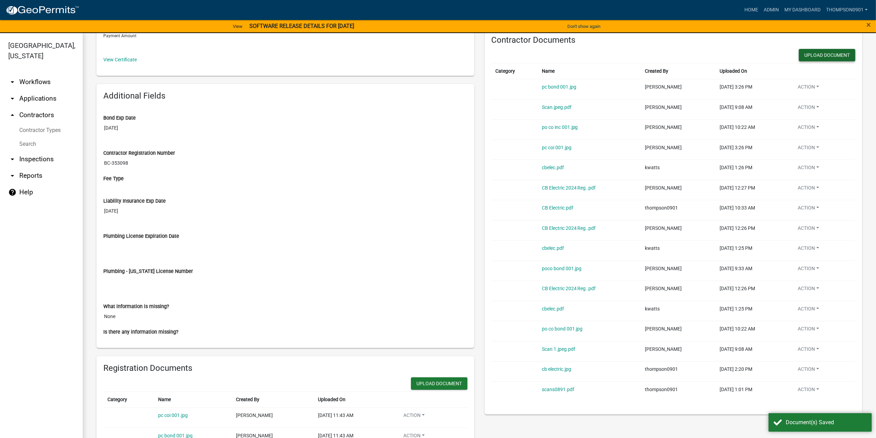
scroll to position [172, 0]
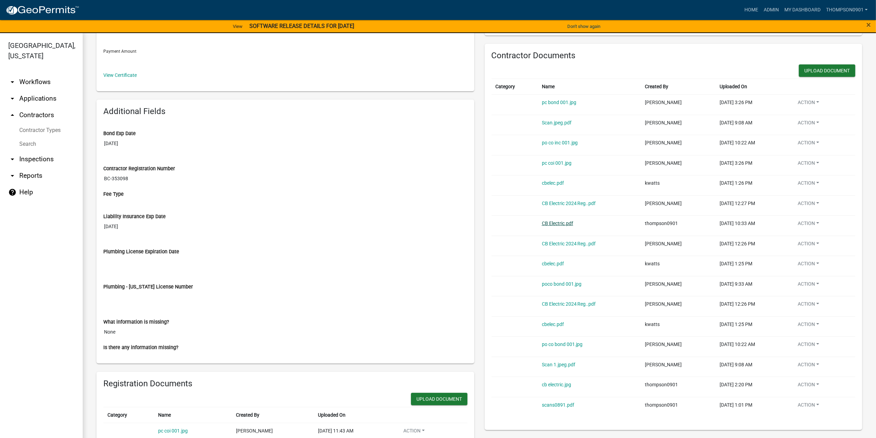
click at [551, 223] on link "CB Electric.pdf" at bounding box center [557, 224] width 31 height 6
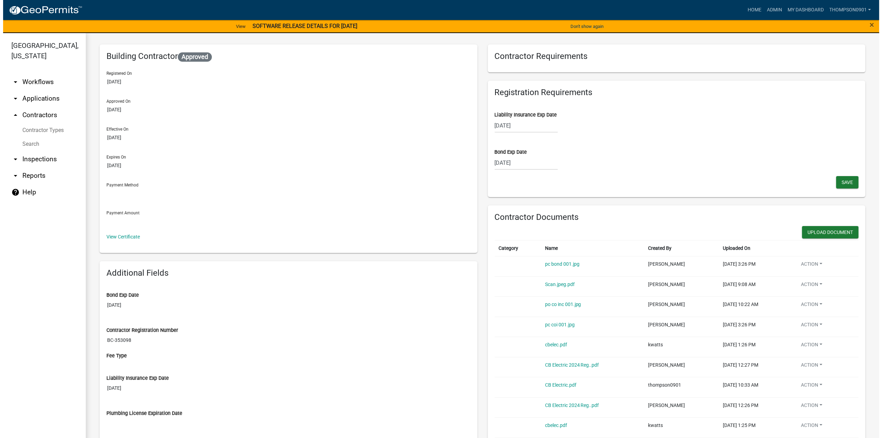
scroll to position [0, 0]
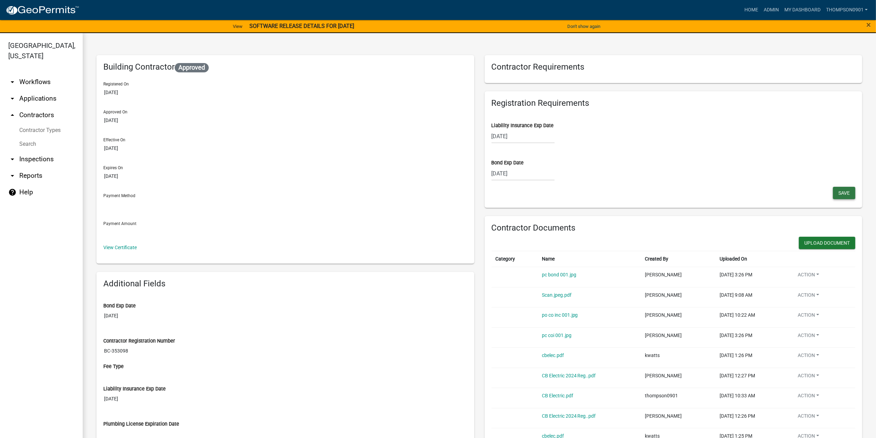
click at [838, 196] on button "Save" at bounding box center [844, 193] width 22 height 12
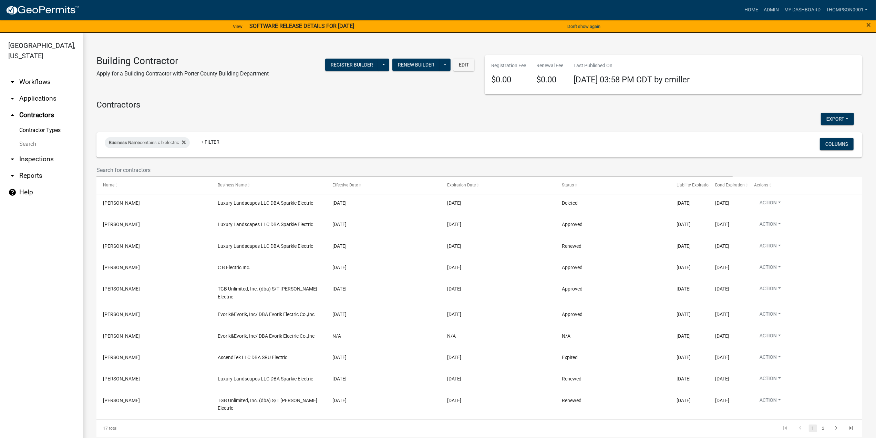
click at [37, 90] on link "arrow_drop_down Applications" at bounding box center [41, 98] width 83 height 17
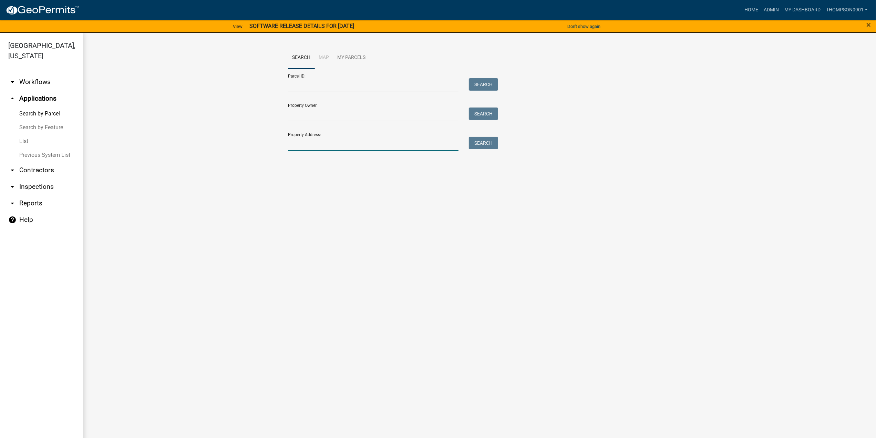
click at [320, 142] on input "Property Address:" at bounding box center [373, 144] width 171 height 14
type input "153 curti"
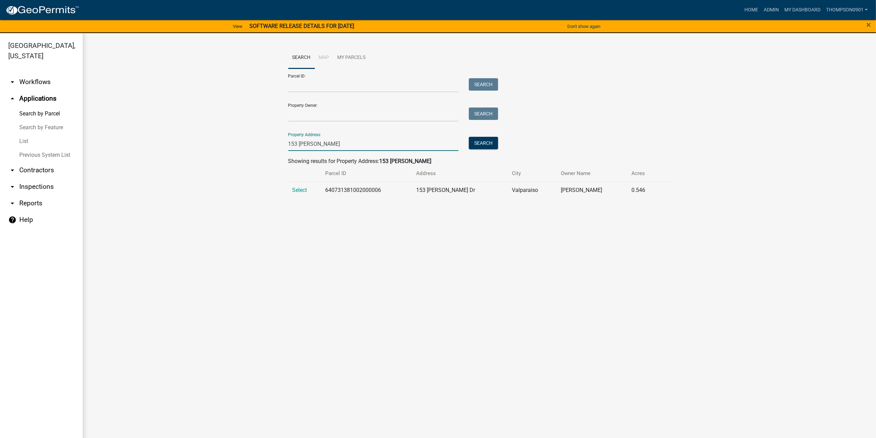
drag, startPoint x: 322, startPoint y: 145, endPoint x: 143, endPoint y: 153, distance: 179.7
click at [143, 153] on wm-workflow-application-search-view "Search Map My Parcels Parcel ID: Search Property Owner: Search Property Address…" at bounding box center [479, 125] width 766 height 157
type input "102 bri"
click at [486, 140] on button "Search" at bounding box center [483, 143] width 29 height 12
click at [295, 189] on span "Select" at bounding box center [300, 190] width 15 height 7
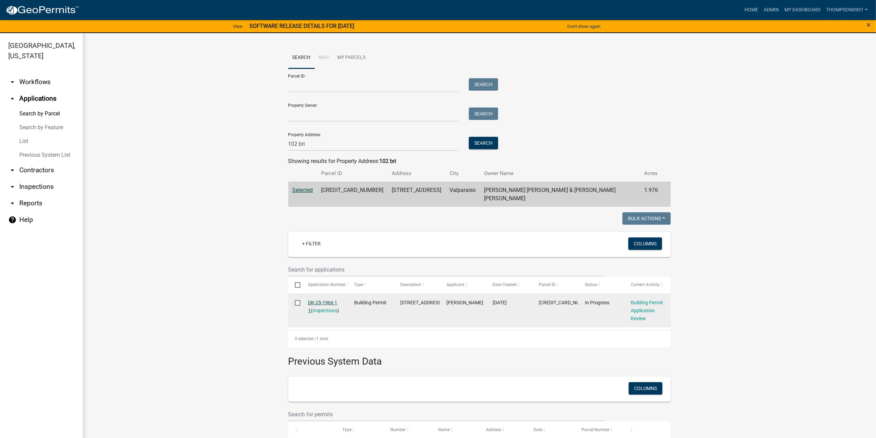
click at [320, 300] on link "DK-25-1966 1 1" at bounding box center [322, 306] width 29 height 13
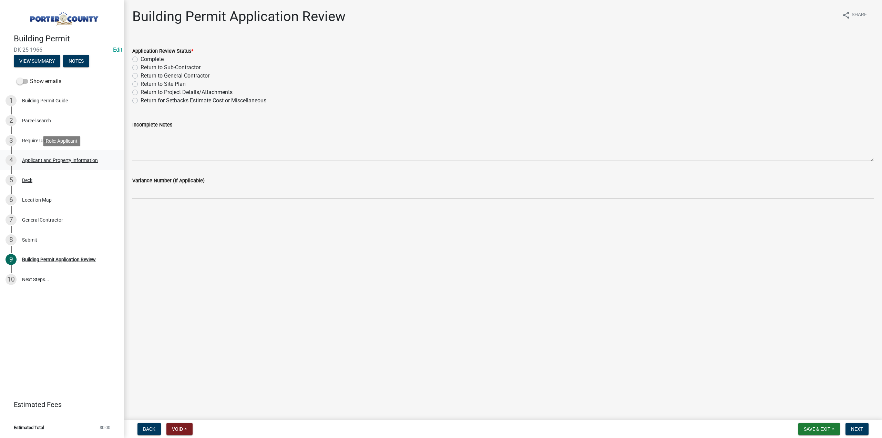
click at [41, 160] on div "Applicant and Property Information" at bounding box center [60, 160] width 76 height 5
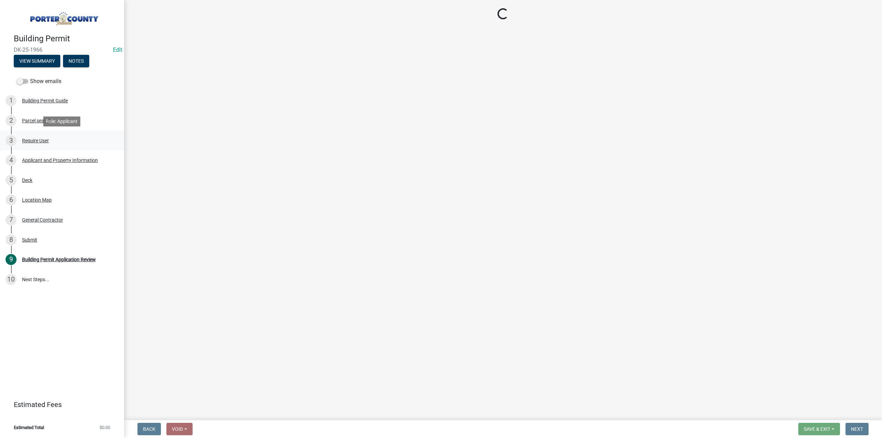
select select "829e86d3-b11d-4b91-b18e-70a426bdae9f"
select select "d328f2ec-9599-4a8d-a81f-48685ed88471"
select select "b0f6f87b-588c-48c3-b728-322303c6bafe"
select select "ea6751d4-6bf7-4a16-89ee-f7801ab82aa1"
select select "92efe679-05f4-414a-9426-51627fba5de6"
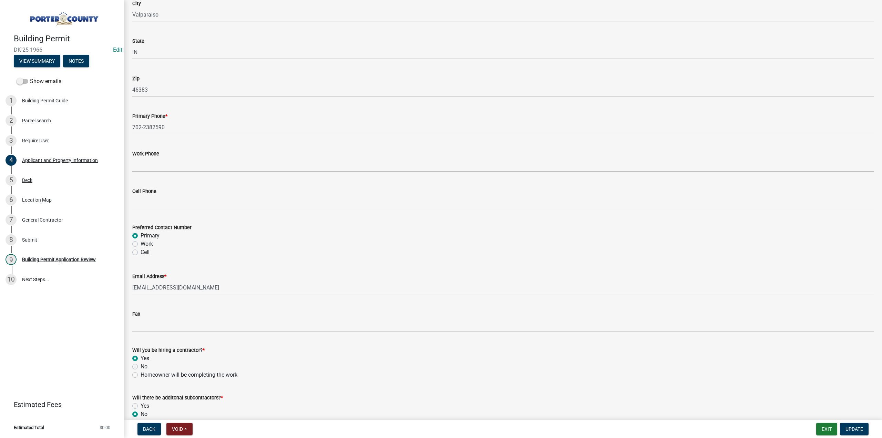
scroll to position [851, 0]
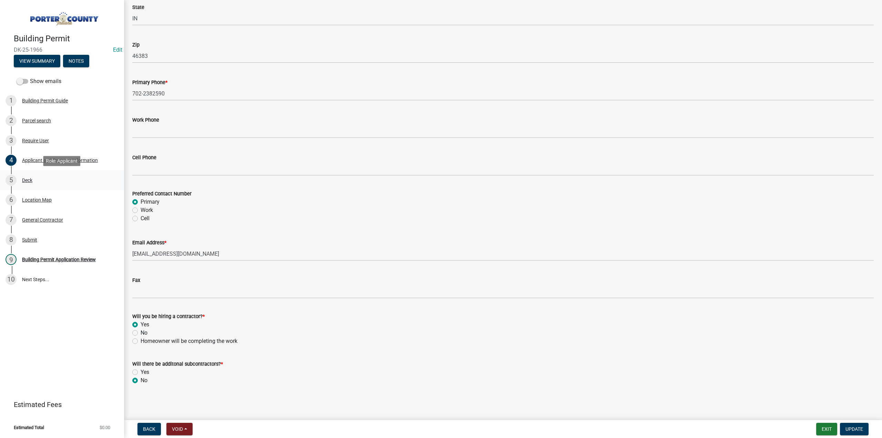
click at [29, 181] on div "Deck" at bounding box center [27, 180] width 10 height 5
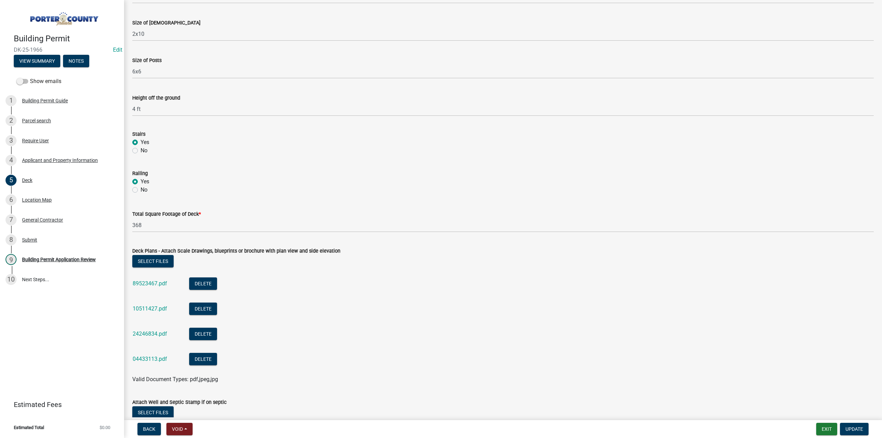
scroll to position [537, 0]
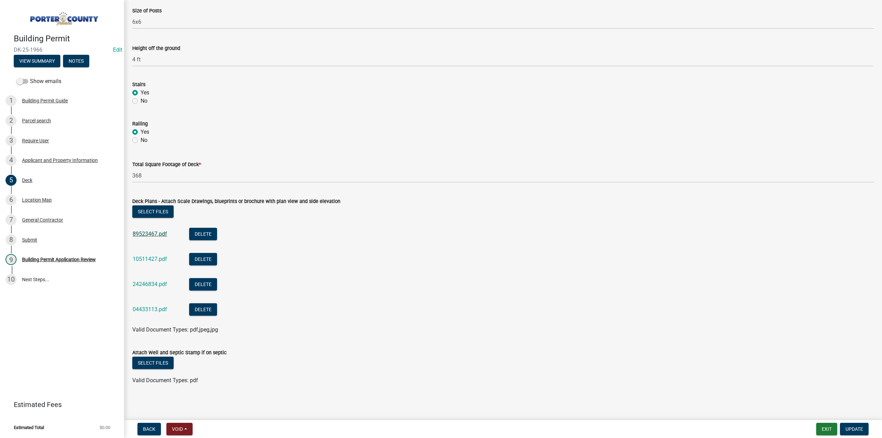
click at [152, 233] on link "89523467.pdf" at bounding box center [150, 234] width 34 height 7
click at [158, 257] on link "10511427.pdf" at bounding box center [150, 259] width 34 height 7
click at [159, 369] on div "Select files" at bounding box center [503, 364] width 742 height 14
click at [152, 365] on button "Select files" at bounding box center [152, 363] width 41 height 12
click at [152, 260] on link "10511427.pdf" at bounding box center [150, 259] width 34 height 7
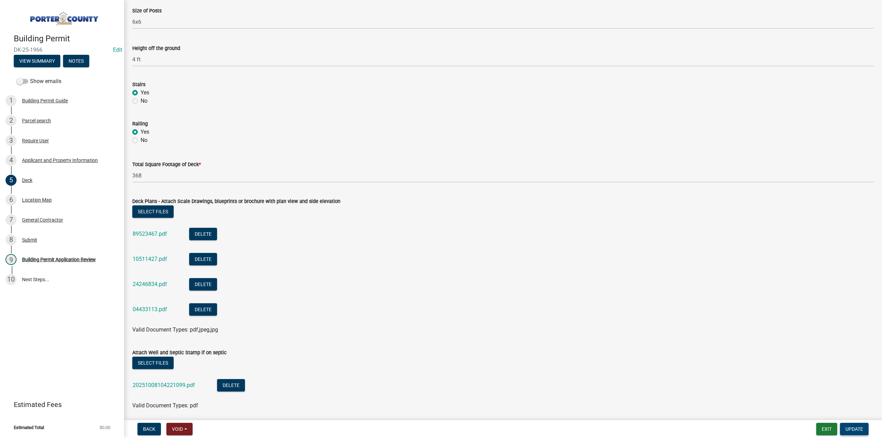
click at [851, 426] on span "Update" at bounding box center [855, 429] width 18 height 6
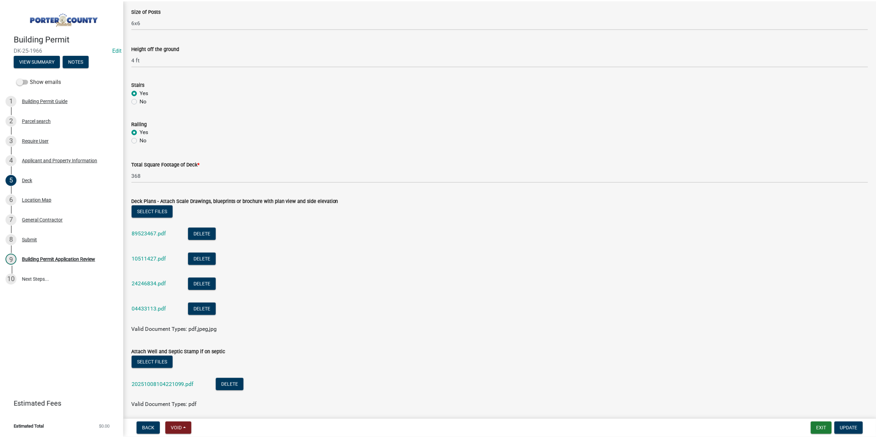
scroll to position [0, 0]
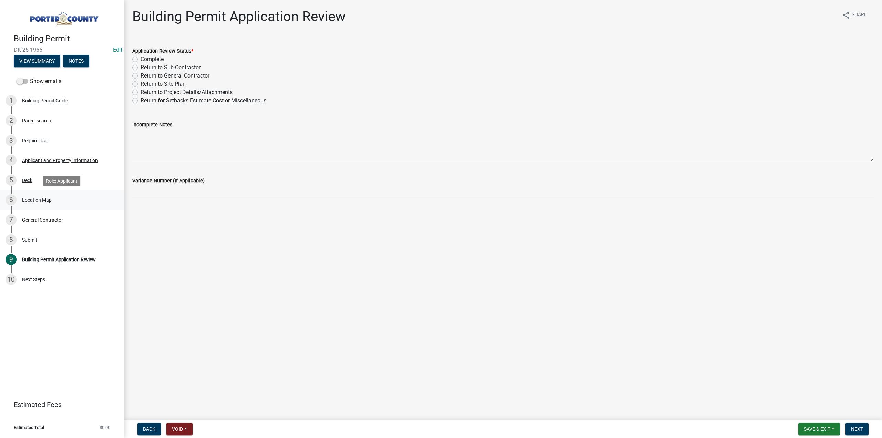
click at [44, 200] on div "Location Map" at bounding box center [37, 199] width 30 height 5
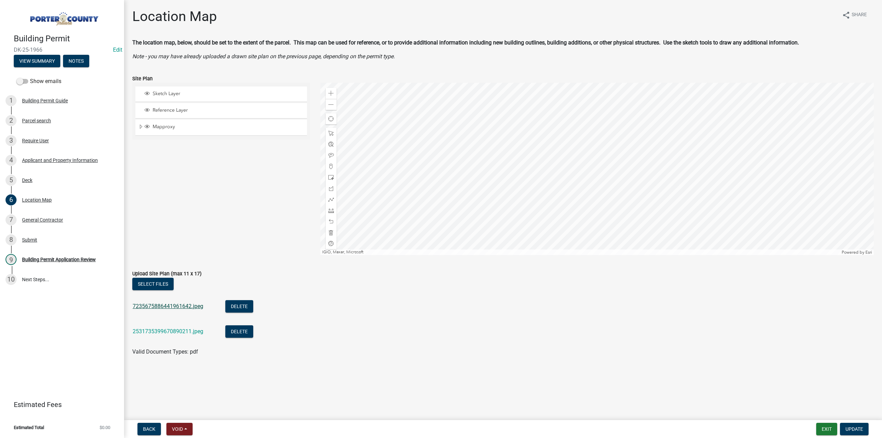
click at [173, 305] on link "7235675886441961642.jpeg" at bounding box center [168, 306] width 71 height 7
click at [173, 330] on link "2531735399670890211.jpeg" at bounding box center [168, 331] width 71 height 7
click at [329, 90] on div "Zoom in" at bounding box center [331, 93] width 11 height 11
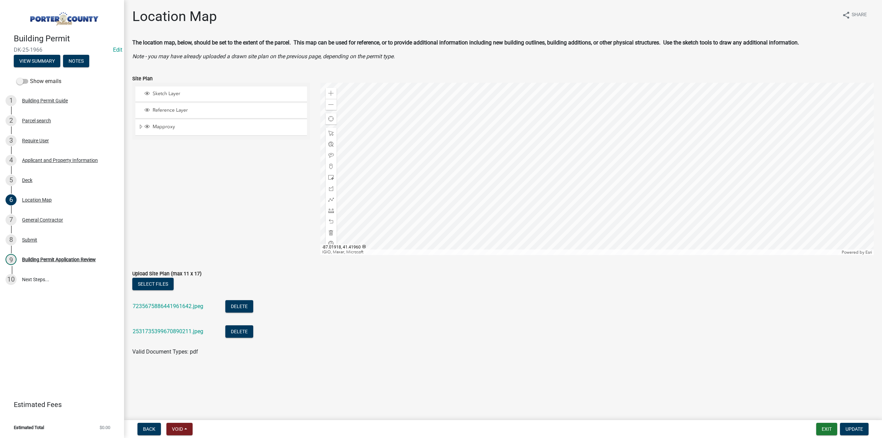
click at [535, 202] on div at bounding box center [597, 169] width 554 height 172
click at [518, 139] on div at bounding box center [597, 169] width 554 height 172
click at [657, 191] on div at bounding box center [597, 169] width 554 height 172
click at [331, 106] on span at bounding box center [331, 105] width 6 height 6
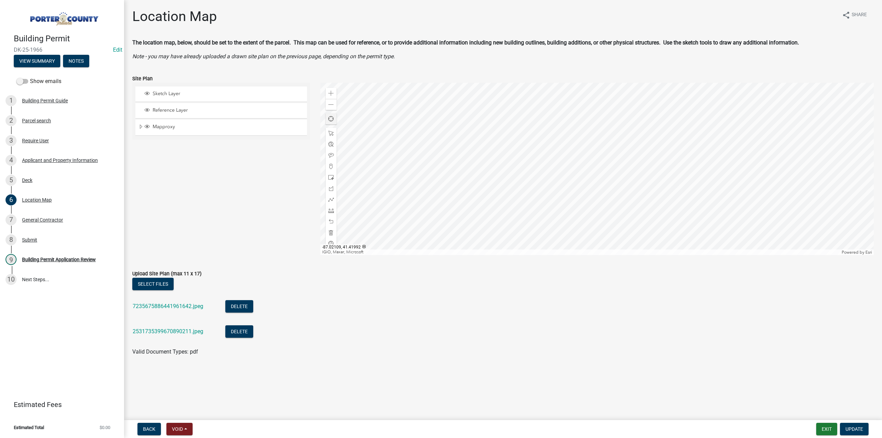
click at [328, 114] on div "Find my location" at bounding box center [331, 118] width 11 height 11
click at [38, 121] on div "Parcel search" at bounding box center [36, 120] width 29 height 5
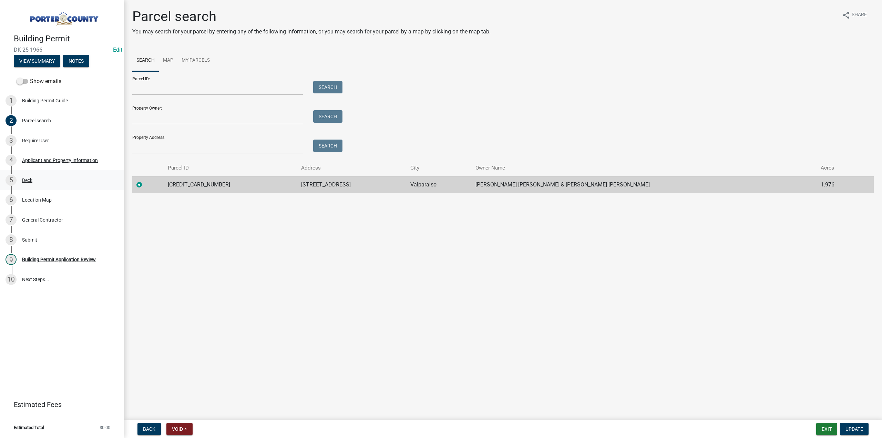
drag, startPoint x: 248, startPoint y: 182, endPoint x: 123, endPoint y: 183, distance: 125.8
click at [123, 183] on div "Building Permit DK-25-1966 Edit View Summary Notes Show emails 1 Building Permi…" at bounding box center [441, 219] width 882 height 438
click at [261, 183] on td "641308126005000008" at bounding box center [230, 184] width 133 height 17
drag, startPoint x: 254, startPoint y: 184, endPoint x: 157, endPoint y: 184, distance: 97.2
click at [157, 184] on tr "641308126005000008 102 Bridgewater Ct Valparaiso Roeske Jennifer Ann & Roeske P…" at bounding box center [503, 184] width 742 height 17
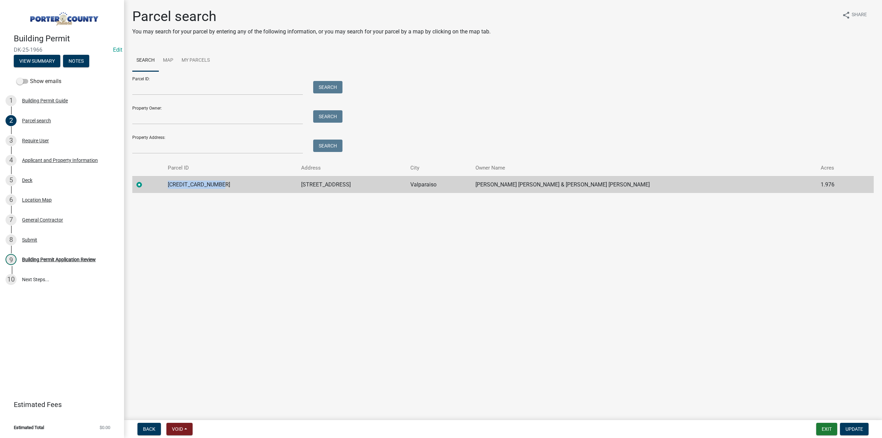
copy td "641308126005000008"
click at [29, 259] on div "Building Permit Application Review" at bounding box center [59, 259] width 74 height 5
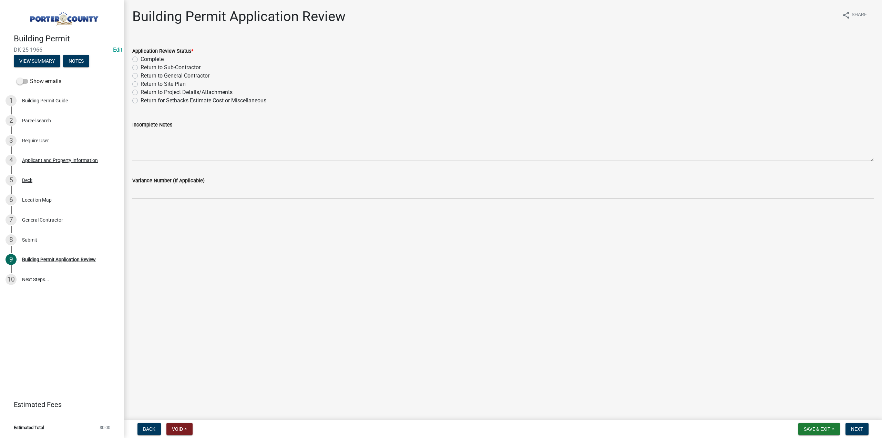
drag, startPoint x: 137, startPoint y: 60, endPoint x: 145, endPoint y: 102, distance: 42.8
click at [141, 60] on label "Complete" at bounding box center [152, 59] width 23 height 8
click at [141, 60] on input "Complete" at bounding box center [143, 57] width 4 height 4
radio input "true"
click at [855, 431] on span "Next" at bounding box center [857, 429] width 12 height 6
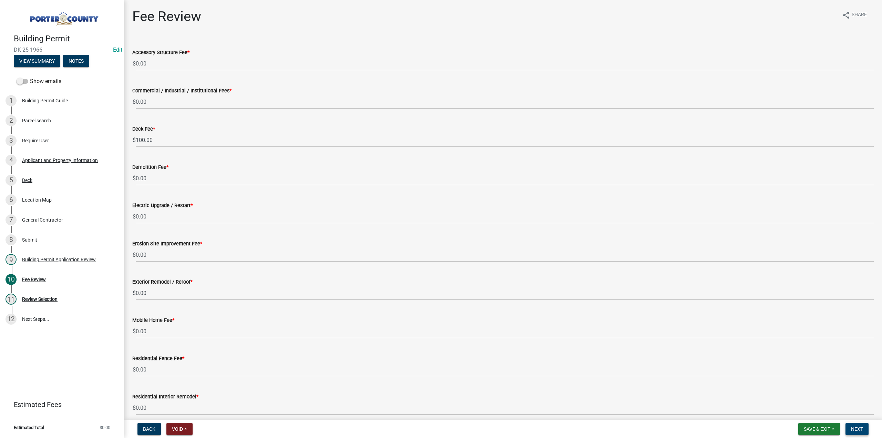
click at [855, 434] on button "Next" at bounding box center [857, 429] width 23 height 12
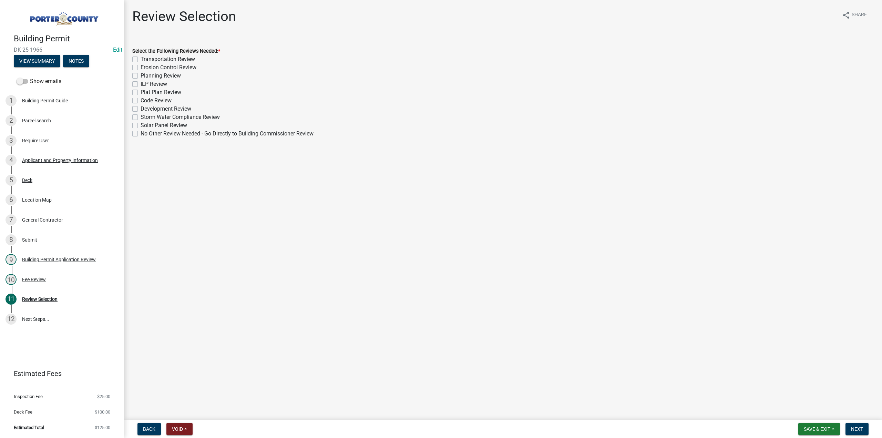
click at [141, 135] on label "No Other Review Needed - Go Directly to Building Commissioner Review" at bounding box center [227, 134] width 173 height 8
click at [141, 134] on input "No Other Review Needed - Go Directly to Building Commissioner Review" at bounding box center [143, 132] width 4 height 4
checkbox input "true"
checkbox input "false"
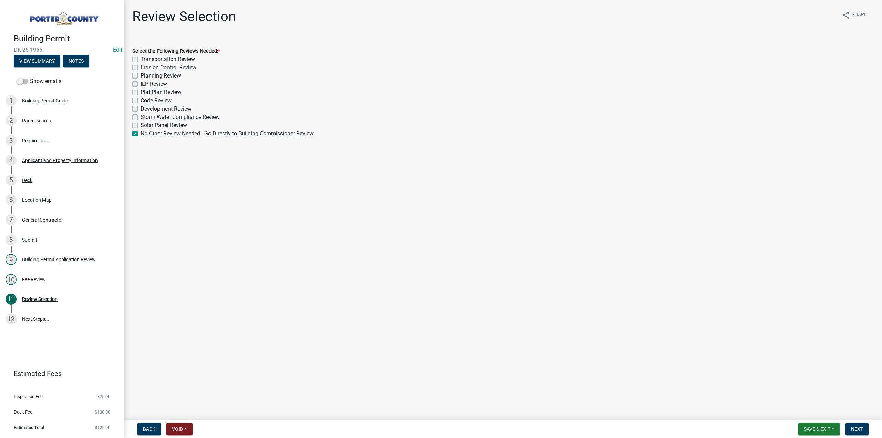
checkbox input "false"
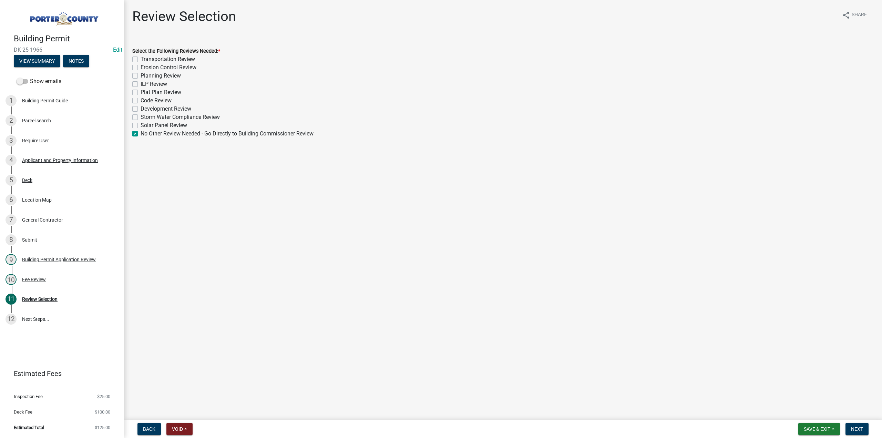
checkbox input "false"
checkbox input "true"
click at [851, 430] on span "Next" at bounding box center [857, 429] width 12 height 6
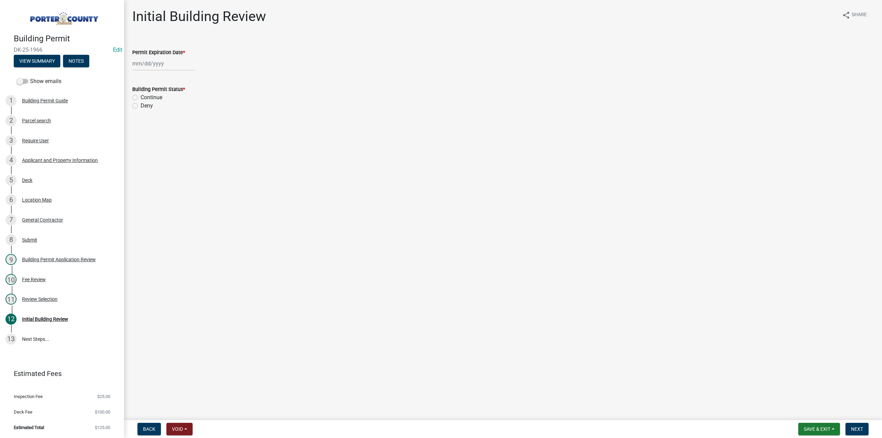
select select "10"
click at [165, 62] on div "Jan Feb Mar Apr May Jun Jul Aug Sep Oct Nov Dec 1525 1526 1527 1528 1529 1530 1…" at bounding box center [163, 64] width 63 height 14
click at [177, 78] on select "1525 1526 1527 1528 1529 1530 1531 1532 1533 1534 1535 1536 1537 1538 1539 1540…" at bounding box center [186, 78] width 25 height 10
select select "2026"
click at [174, 73] on select "1525 1526 1527 1528 1529 1530 1531 1532 1533 1534 1535 1536 1537 1538 1539 1540…" at bounding box center [186, 78] width 25 height 10
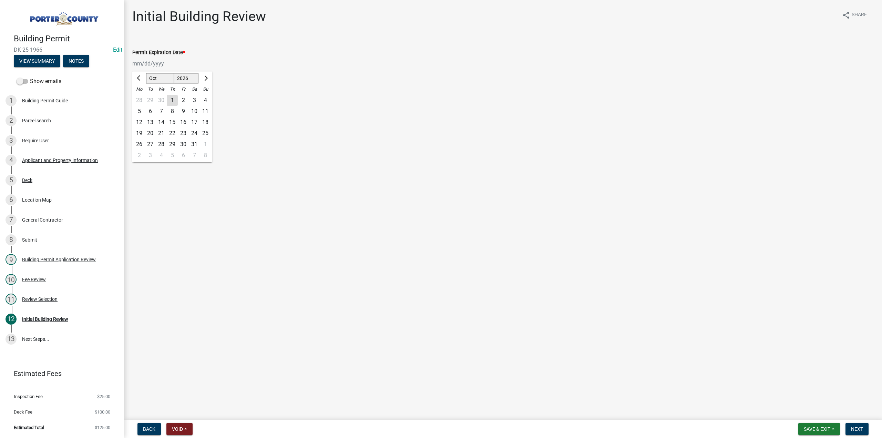
click at [171, 110] on div "8" at bounding box center [172, 111] width 11 height 11
type input "10/08/2026"
click at [141, 98] on label "Continue" at bounding box center [152, 97] width 22 height 8
click at [141, 98] on input "Continue" at bounding box center [143, 95] width 4 height 4
radio input "true"
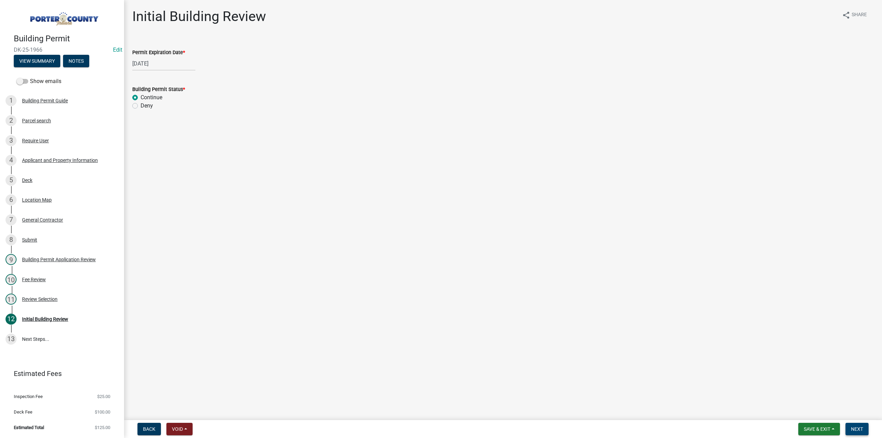
click at [855, 425] on button "Next" at bounding box center [857, 429] width 23 height 12
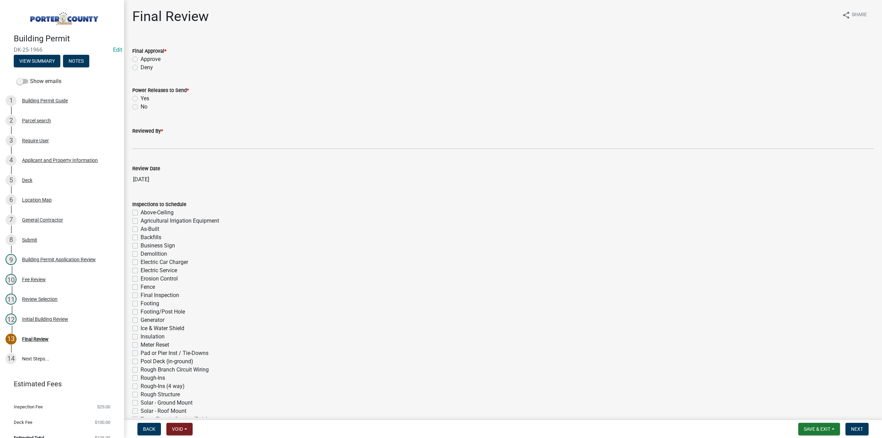
click at [141, 58] on label "Approve" at bounding box center [151, 59] width 20 height 8
click at [141, 58] on input "Approve" at bounding box center [143, 57] width 4 height 4
radio input "true"
click at [141, 108] on label "No" at bounding box center [144, 107] width 7 height 8
click at [141, 107] on input "No" at bounding box center [143, 105] width 4 height 4
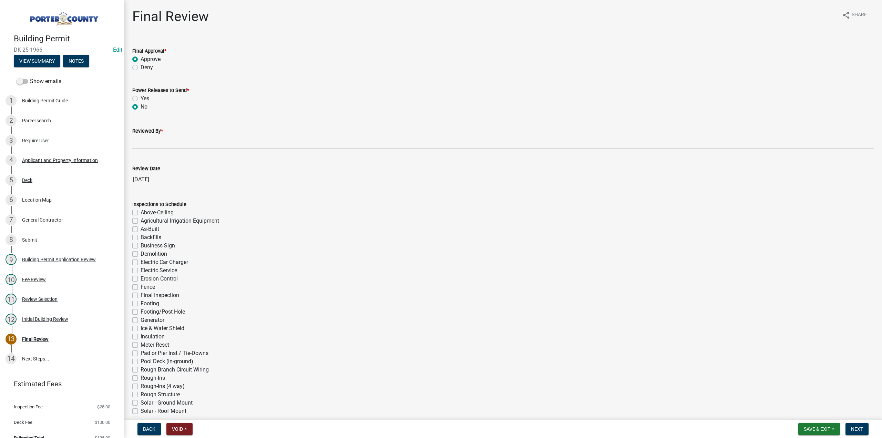
radio input "true"
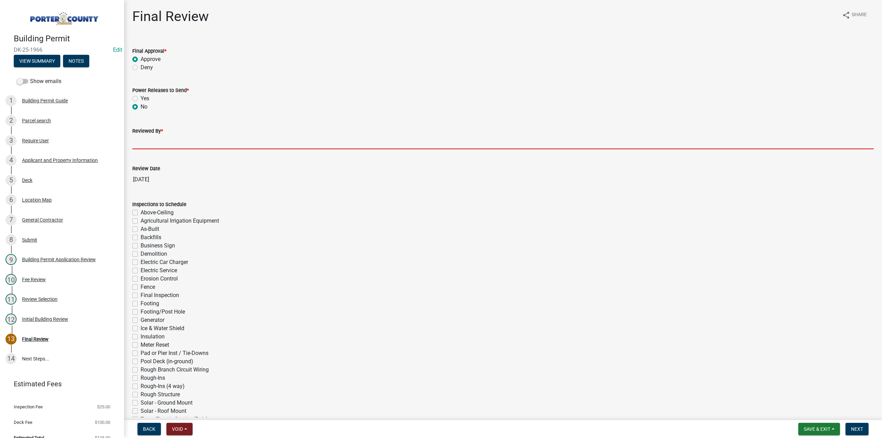
click at [151, 143] on input "Reviewed By *" at bounding box center [503, 142] width 742 height 14
type input "TT"
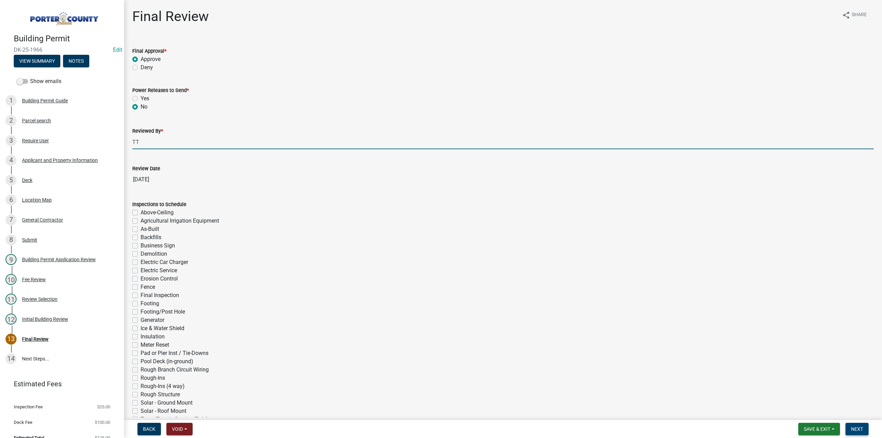
click at [863, 429] on button "Next" at bounding box center [857, 429] width 23 height 12
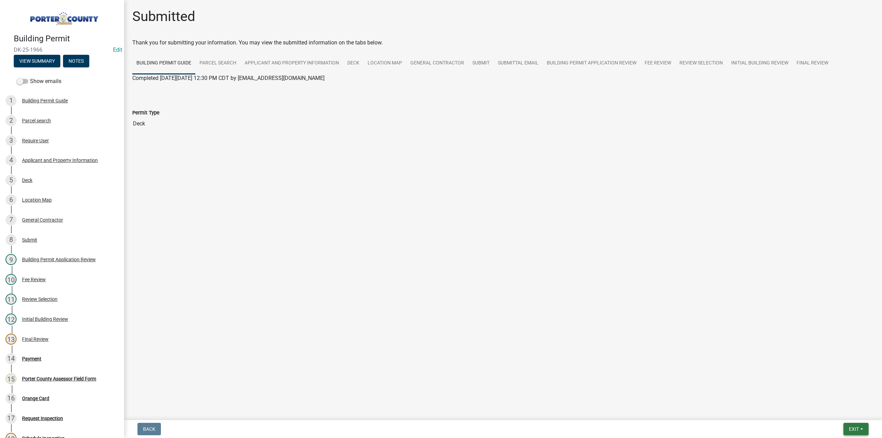
click at [855, 430] on span "Exit" at bounding box center [854, 429] width 10 height 6
click at [846, 410] on button "Save & Exit" at bounding box center [841, 411] width 55 height 17
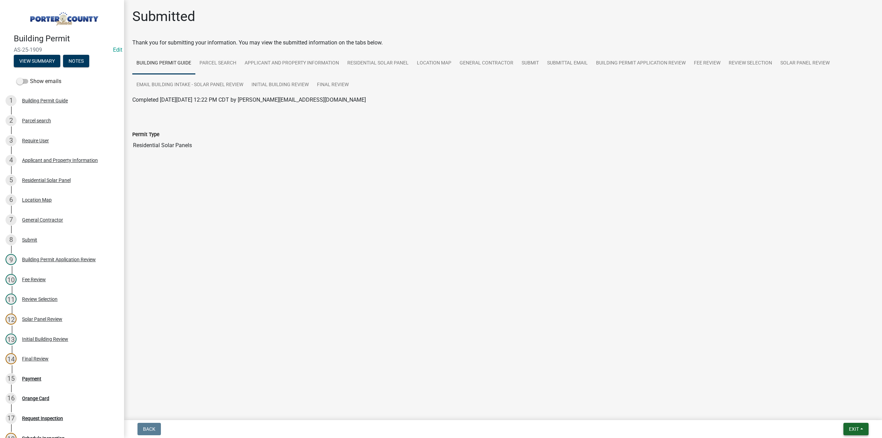
click at [844, 429] on button "Exit" at bounding box center [856, 429] width 25 height 12
click at [840, 412] on button "Save & Exit" at bounding box center [841, 411] width 55 height 17
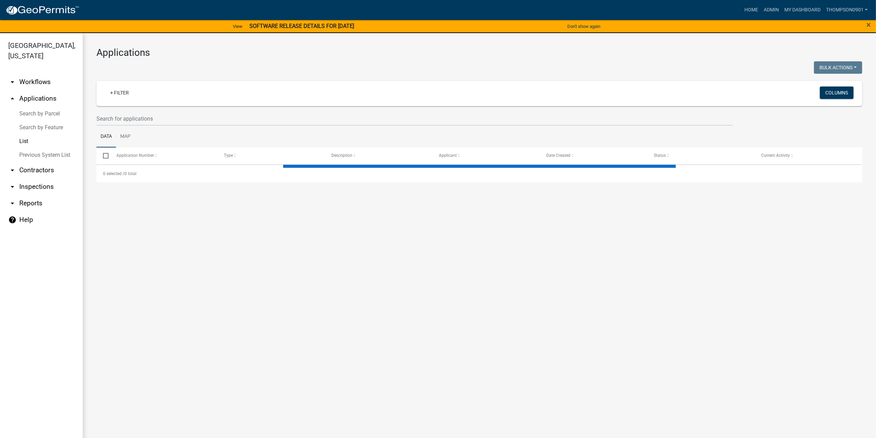
select select "3: 100"
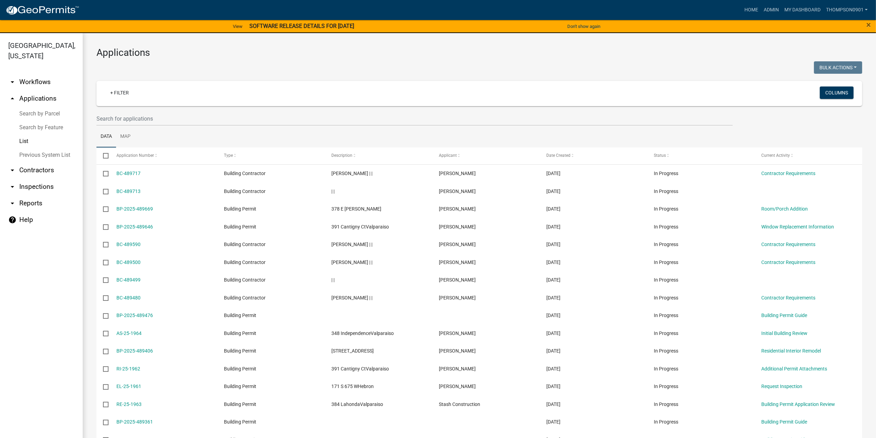
click at [33, 107] on link "Search by Parcel" at bounding box center [41, 114] width 83 height 14
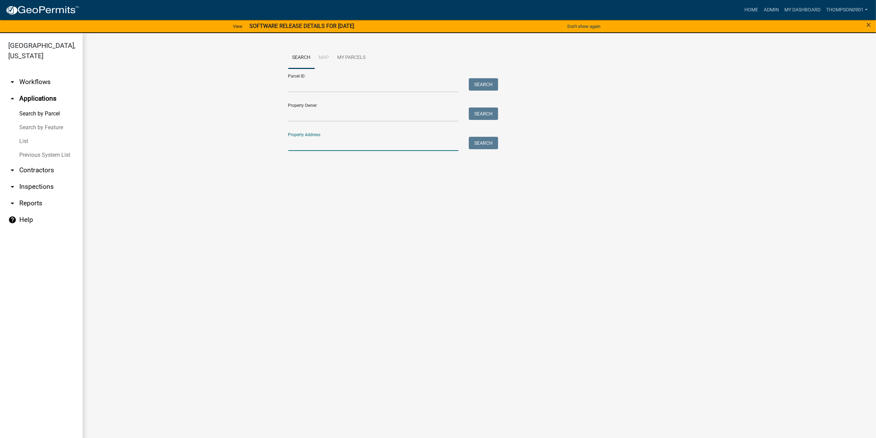
click at [325, 141] on input "Property Address:" at bounding box center [373, 144] width 171 height 14
click at [298, 144] on input "825 york" at bounding box center [373, 144] width 171 height 14
drag, startPoint x: 320, startPoint y: 146, endPoint x: 0, endPoint y: 147, distance: 320.5
click at [9, 149] on div "Porter County, Indiana arrow_drop_down Workflows List arrow_drop_up Application…" at bounding box center [438, 239] width 876 height 413
type input "825 york"
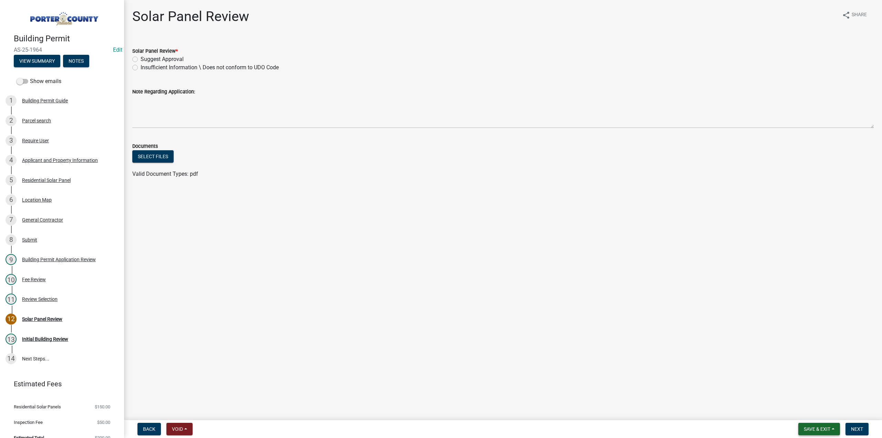
click at [815, 432] on button "Save & Exit" at bounding box center [819, 429] width 42 height 12
click at [815, 412] on button "Save & Exit" at bounding box center [812, 411] width 55 height 17
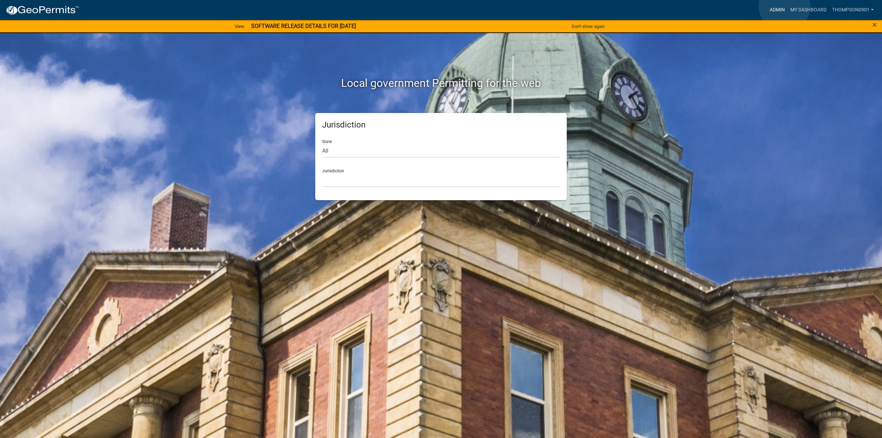
click at [785, 6] on link "Admin" at bounding box center [777, 9] width 21 height 13
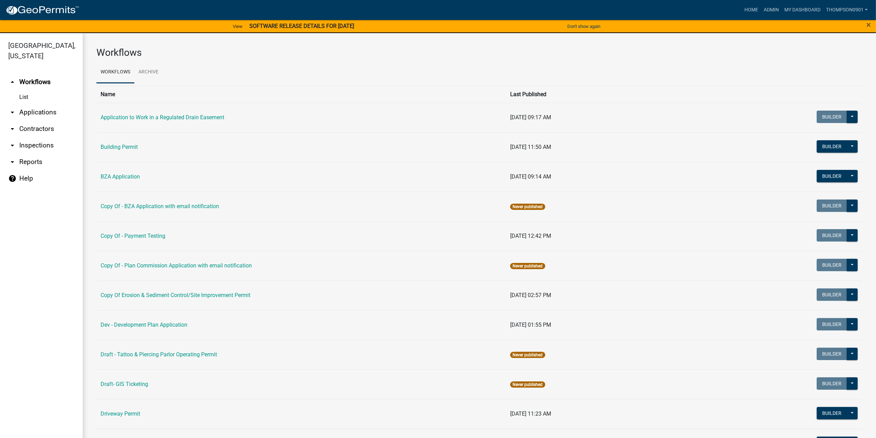
click at [53, 104] on link "arrow_drop_down Applications" at bounding box center [41, 112] width 83 height 17
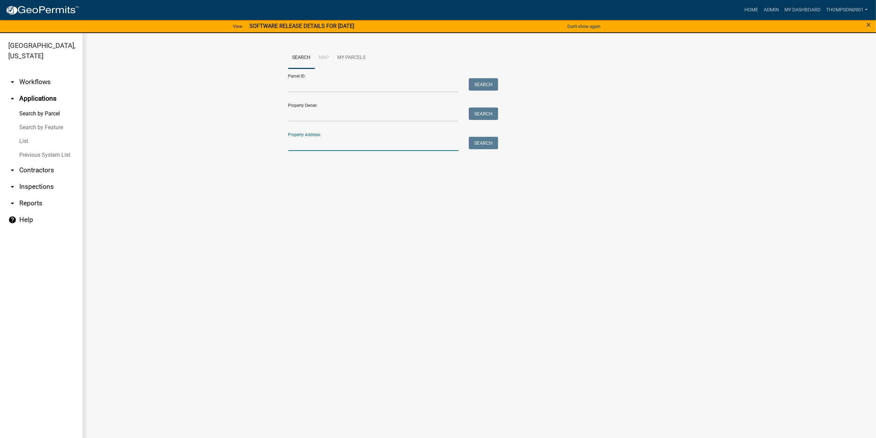
click at [370, 146] on input "Property Address:" at bounding box center [373, 144] width 171 height 14
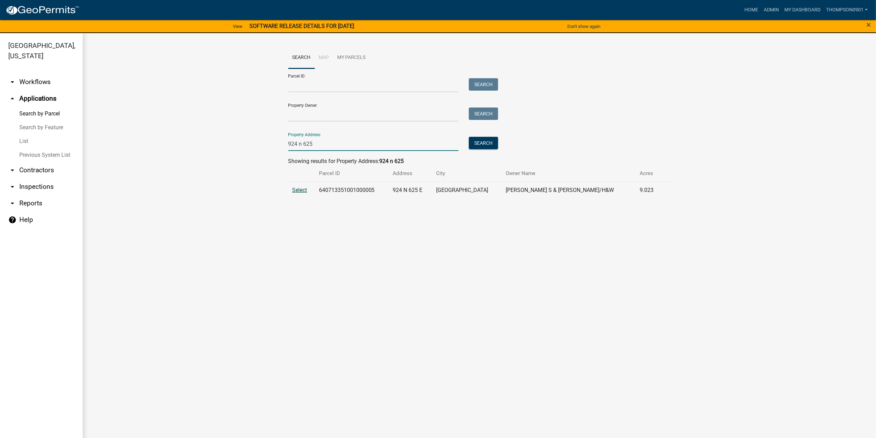
type input "924 n 625"
click at [297, 190] on span "Select" at bounding box center [300, 190] width 15 height 7
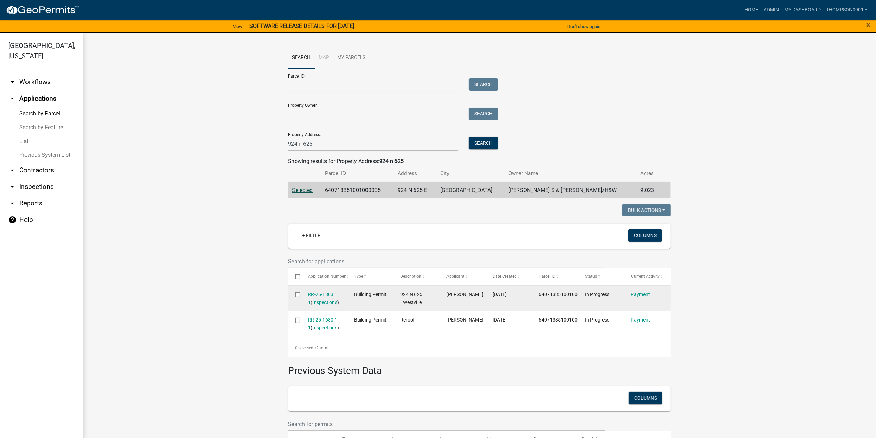
click at [295, 295] on input "checkbox" at bounding box center [297, 294] width 4 height 4
checkbox input "false"
click at [318, 294] on link "RR-25-1803 1 1" at bounding box center [322, 298] width 29 height 13
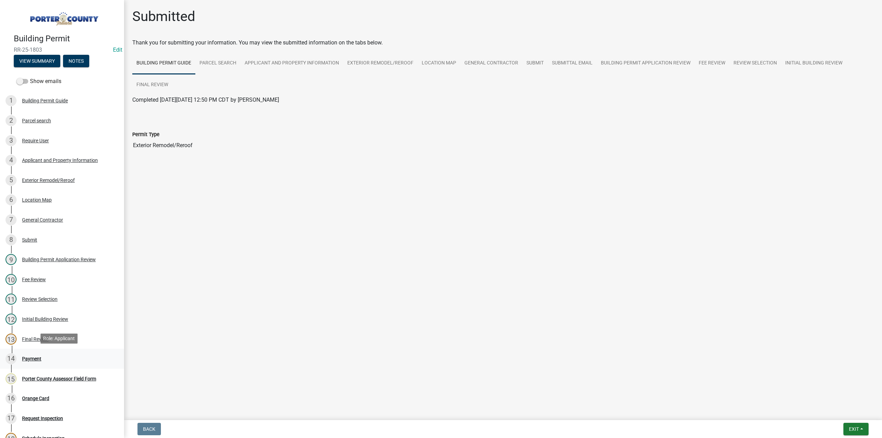
click at [34, 353] on div "14 Payment" at bounding box center [60, 358] width 108 height 11
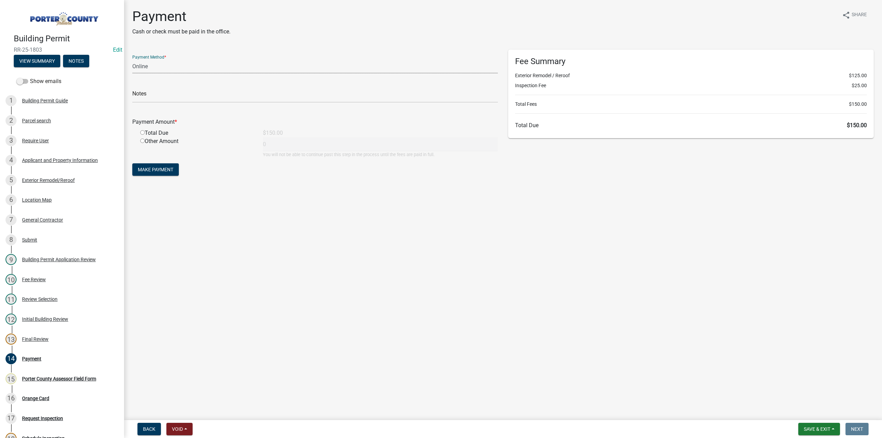
click at [165, 68] on select "Credit Card POS Check Cash Online" at bounding box center [315, 66] width 366 height 14
select select "1: 0"
click at [132, 59] on select "Credit Card POS Check Cash Online" at bounding box center [315, 66] width 366 height 14
click at [153, 86] on div "Check #" at bounding box center [315, 91] width 366 height 24
click at [153, 96] on input "text" at bounding box center [315, 96] width 366 height 14
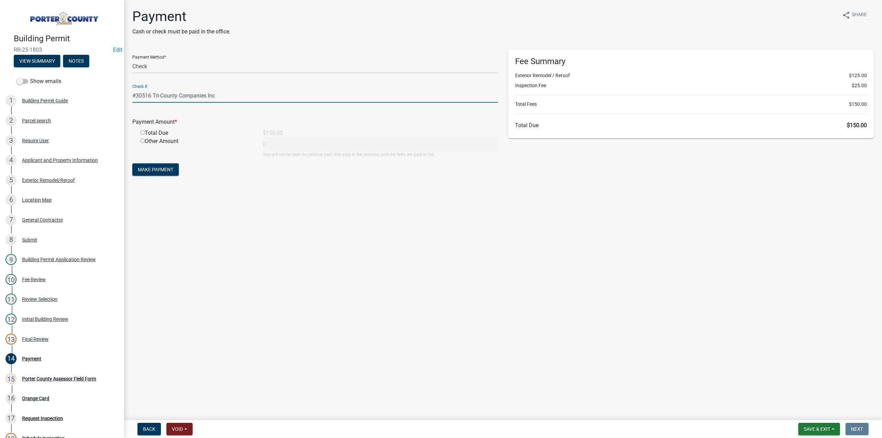
type input "#30516 Tri-County Companies Inc"
click at [142, 132] on input "radio" at bounding box center [142, 132] width 4 height 4
radio input "true"
type input "150"
click at [145, 168] on span "Make Payment" at bounding box center [155, 170] width 35 height 6
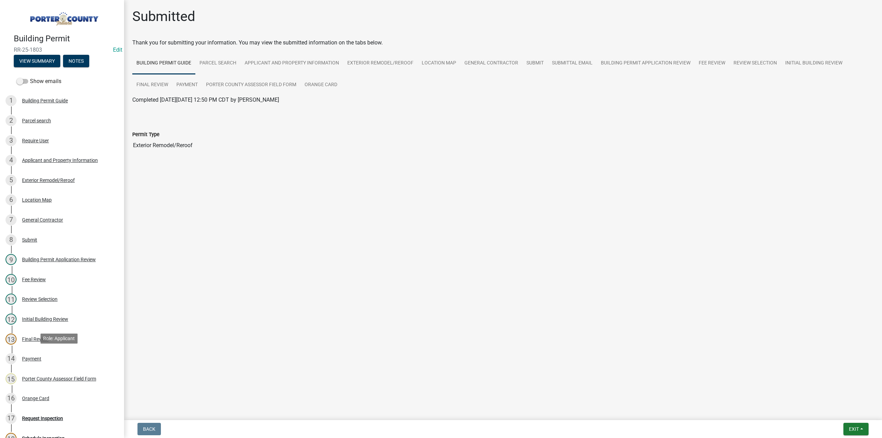
click at [42, 357] on div "14 Payment" at bounding box center [60, 358] width 108 height 11
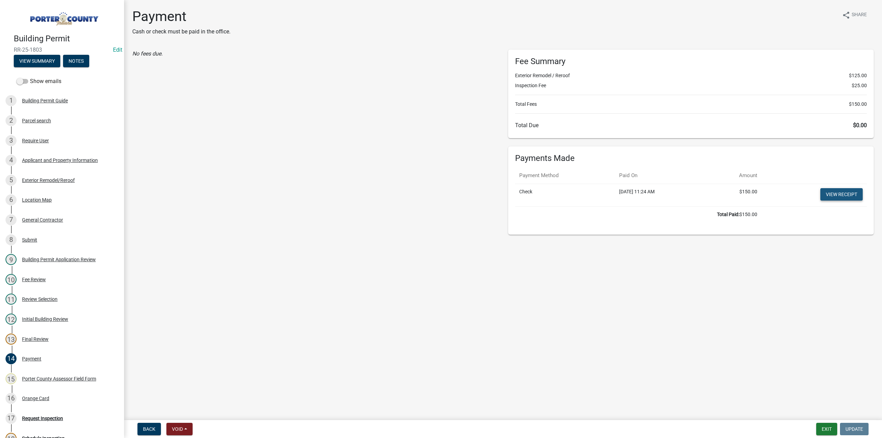
click at [837, 195] on link "View receipt" at bounding box center [841, 194] width 42 height 12
click at [31, 399] on div "Orange Card" at bounding box center [35, 398] width 27 height 5
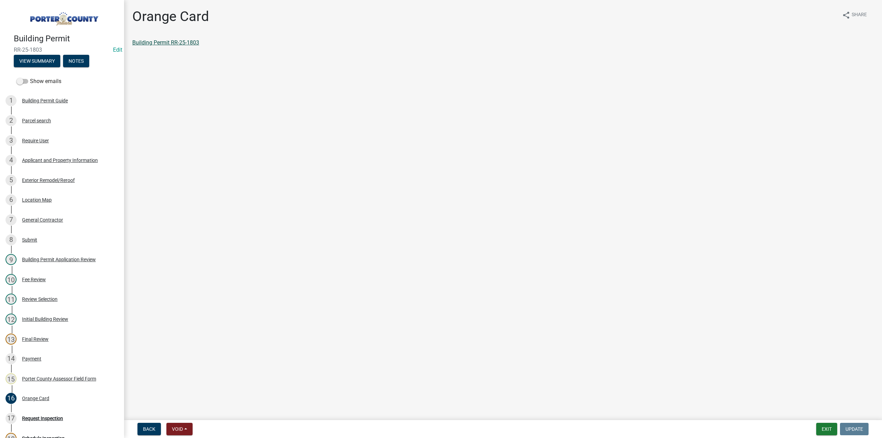
click at [177, 43] on link "Building Permit RR-25-1803" at bounding box center [165, 42] width 67 height 7
click at [824, 426] on button "Exit" at bounding box center [826, 429] width 21 height 12
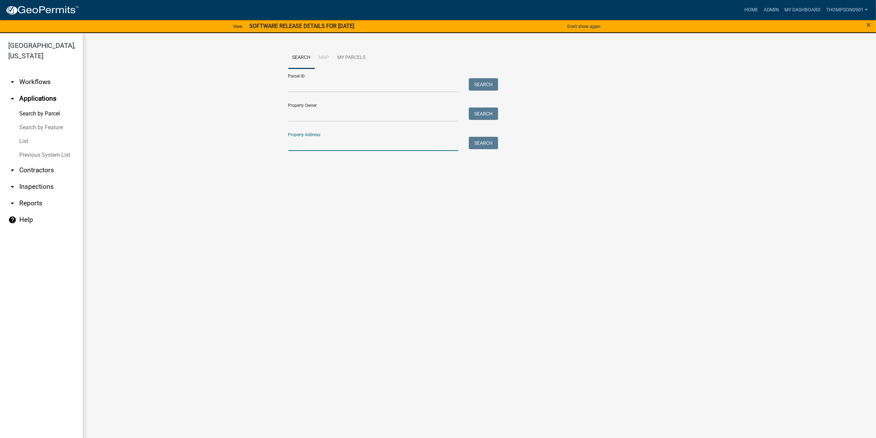
click at [338, 138] on input "Property Address:" at bounding box center [373, 144] width 171 height 14
type input "103 700"
click at [468, 142] on div "Search" at bounding box center [482, 144] width 36 height 14
click at [487, 144] on button "Search" at bounding box center [483, 143] width 29 height 12
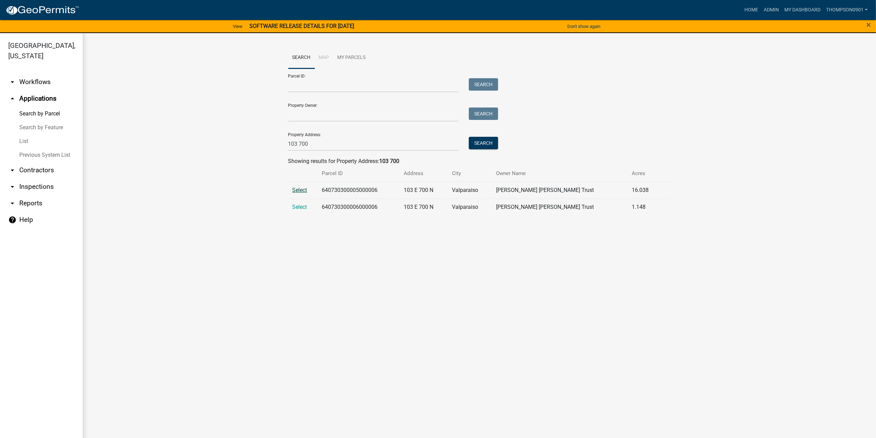
click at [297, 190] on span "Select" at bounding box center [300, 190] width 15 height 7
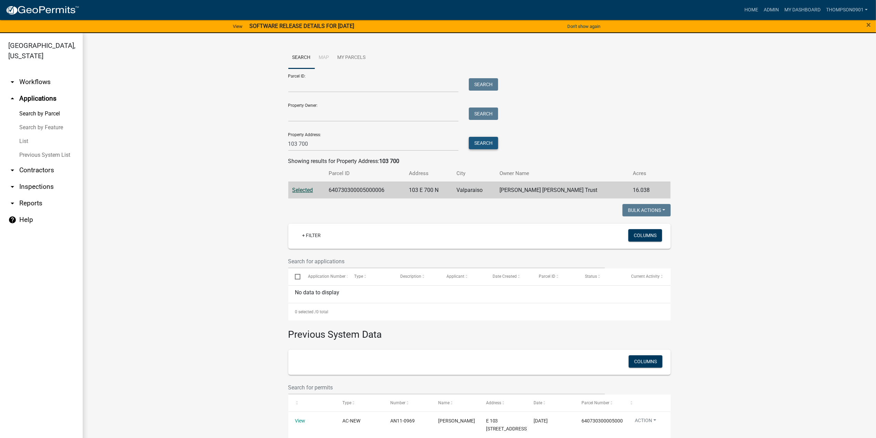
click at [474, 143] on button "Search" at bounding box center [483, 143] width 29 height 12
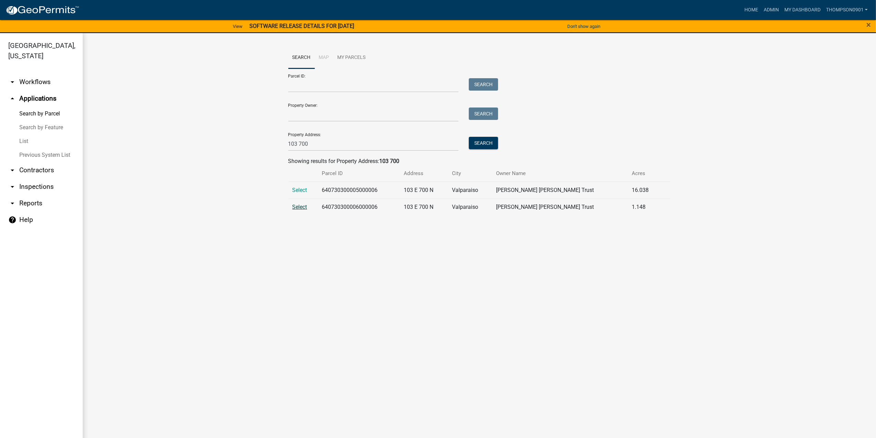
click at [300, 207] on span "Select" at bounding box center [300, 207] width 15 height 7
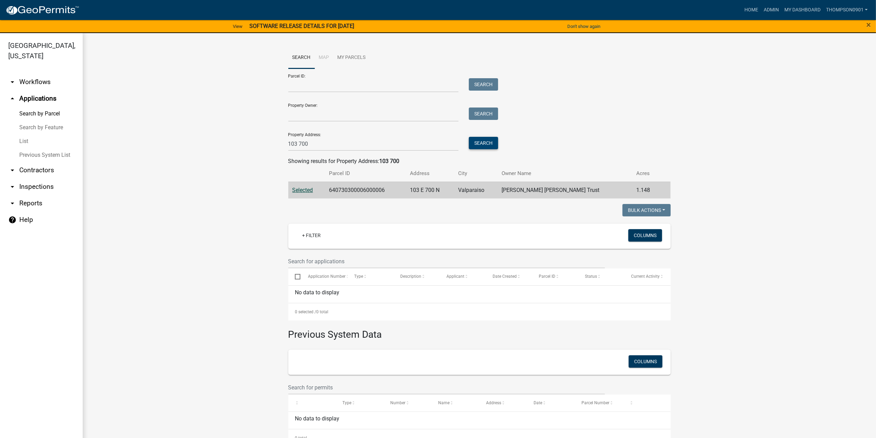
click at [479, 144] on button "Search" at bounding box center [483, 143] width 29 height 12
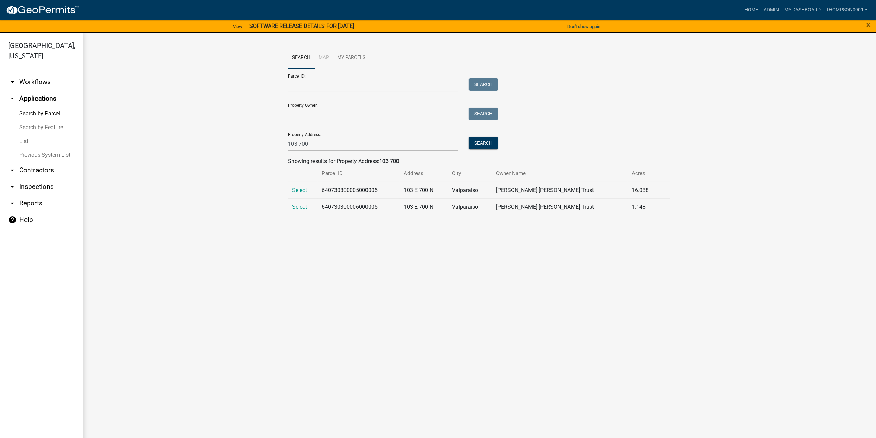
click at [300, 186] on td "Select" at bounding box center [303, 190] width 30 height 17
click at [298, 189] on span "Select" at bounding box center [300, 190] width 15 height 7
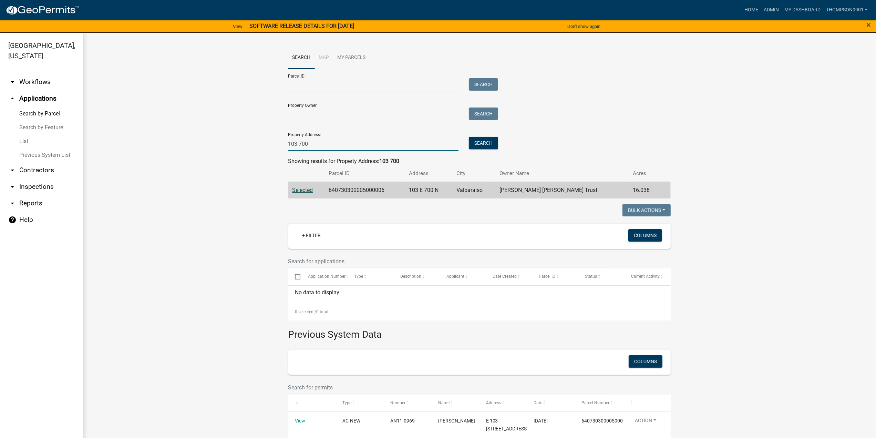
drag, startPoint x: 315, startPoint y: 145, endPoint x: 0, endPoint y: 109, distance: 317.4
click at [5, 126] on div "[GEOGRAPHIC_DATA], [US_STATE] arrow_drop_down Workflows List arrow_drop_up Appl…" at bounding box center [438, 239] width 876 height 413
click at [29, 134] on link "List" at bounding box center [41, 141] width 83 height 14
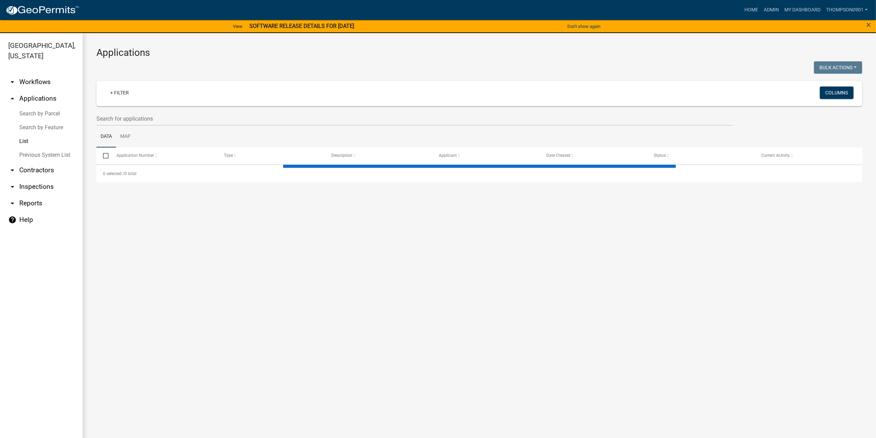
select select "3: 100"
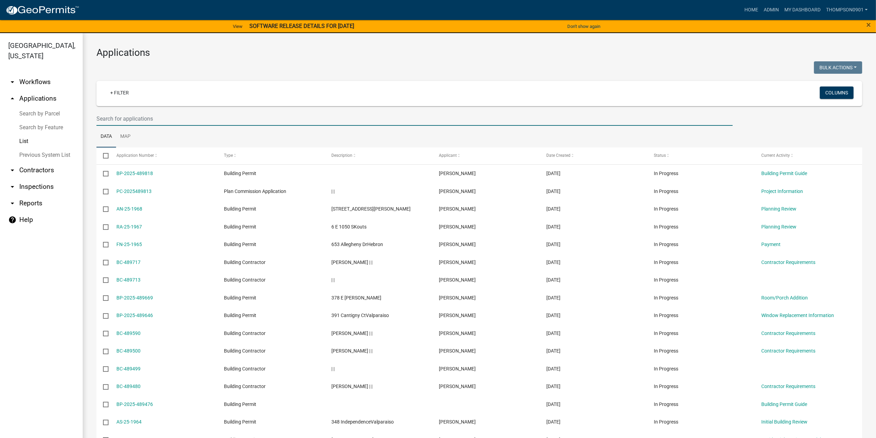
click at [131, 122] on input "text" at bounding box center [414, 119] width 636 height 14
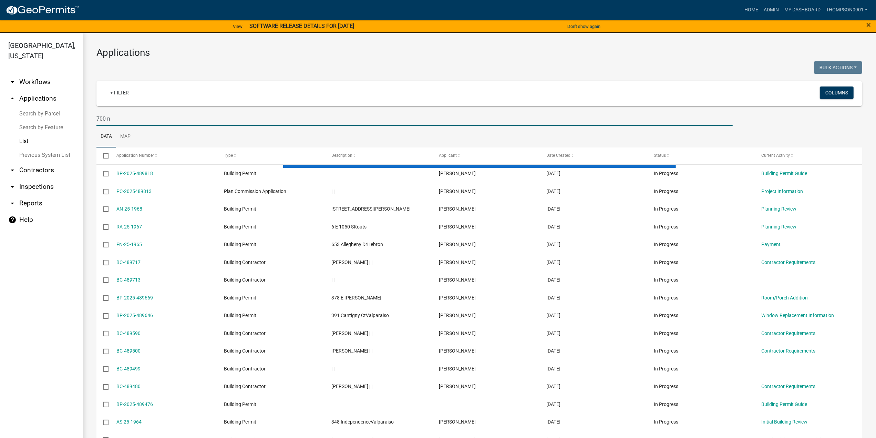
type input "700 n"
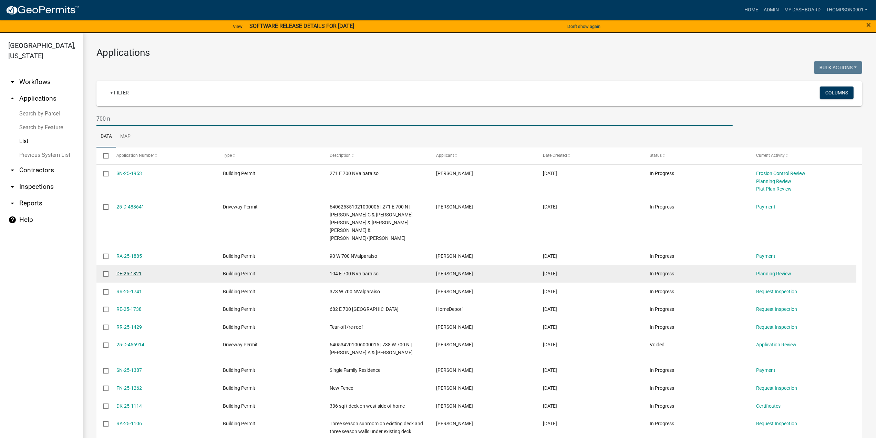
click at [132, 271] on link "DE-25-1821" at bounding box center [128, 274] width 25 height 6
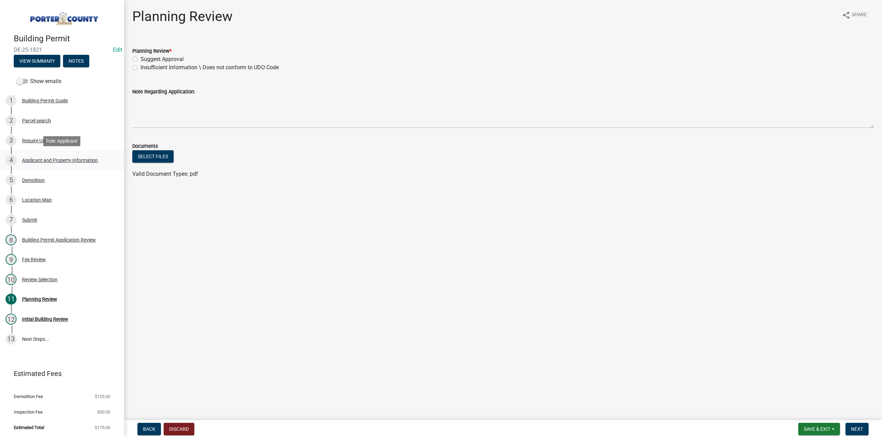
click at [52, 161] on div "Applicant and Property Information" at bounding box center [60, 160] width 76 height 5
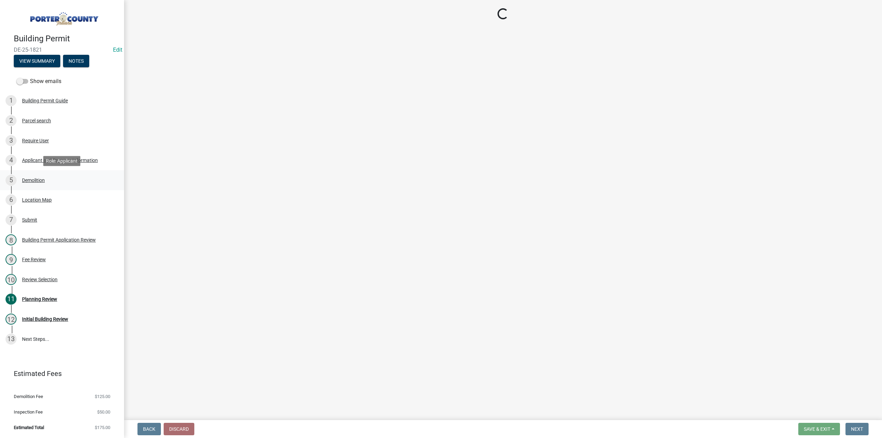
select select "403f4b3c-c23a-4b9f-b6b7-b4f73366513c"
select select "ea6751d4-6bf7-4a16-89ee-f7801ab82aa1"
select select "e2d1b1d7-ccc9-456b-9e96-e16306515997"
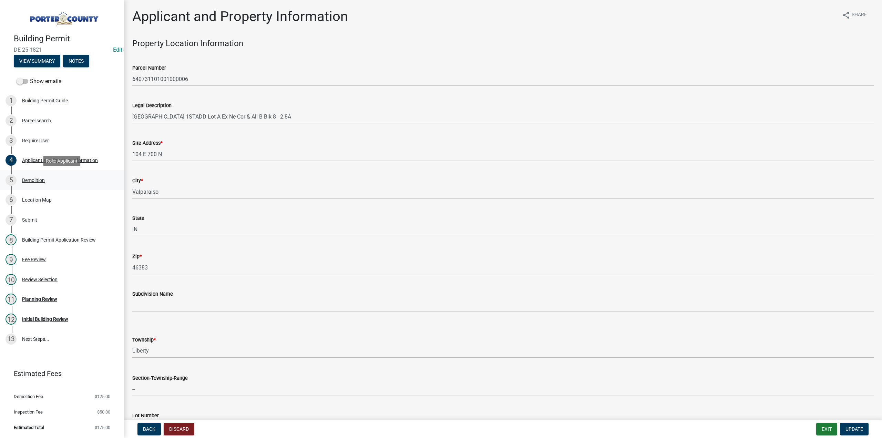
click at [38, 180] on div "Demolition" at bounding box center [33, 180] width 23 height 5
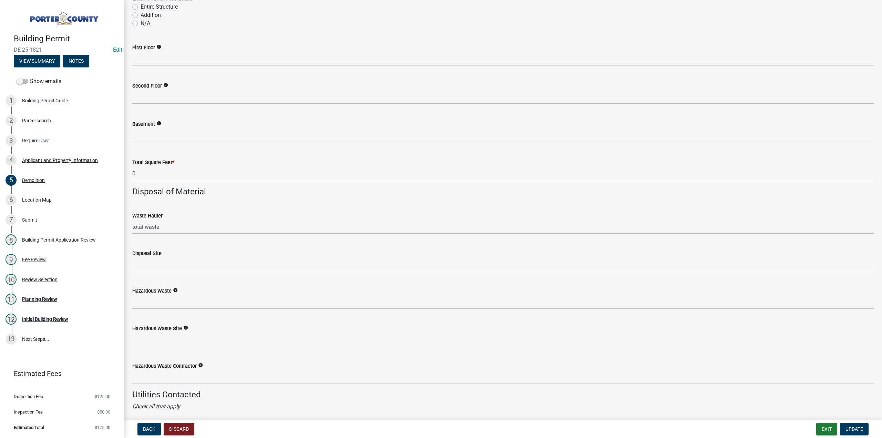
scroll to position [549, 0]
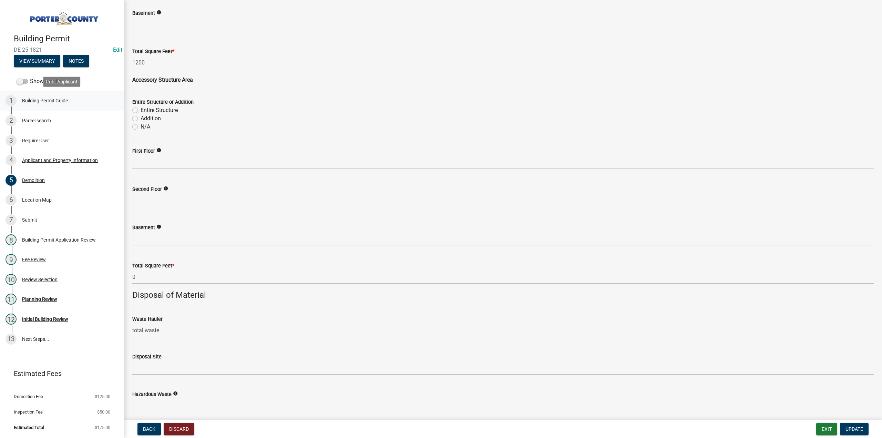
click at [39, 102] on div "Building Permit Guide" at bounding box center [45, 100] width 46 height 5
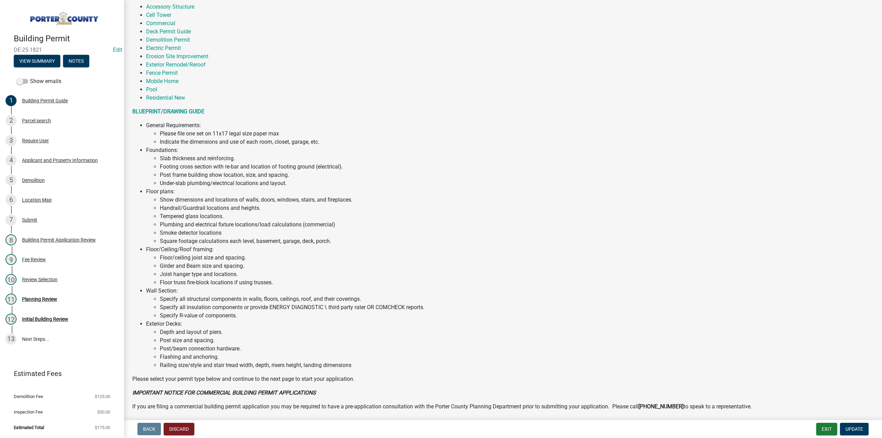
scroll to position [152, 0]
click at [33, 122] on div "Parcel search" at bounding box center [36, 120] width 29 height 5
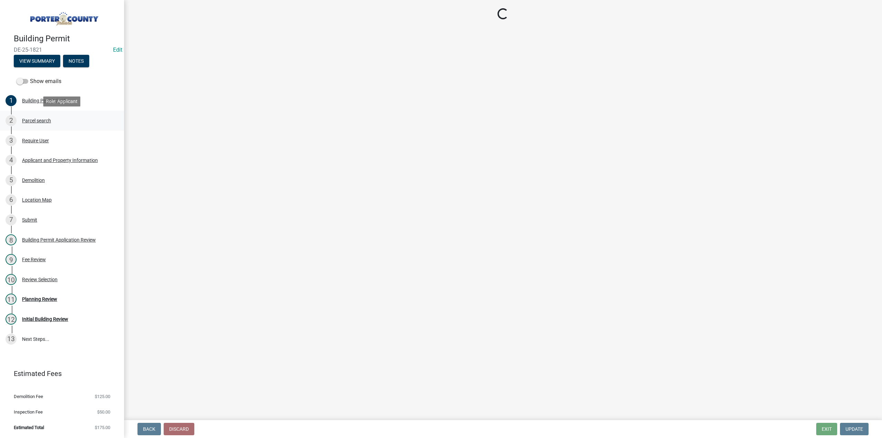
scroll to position [0, 0]
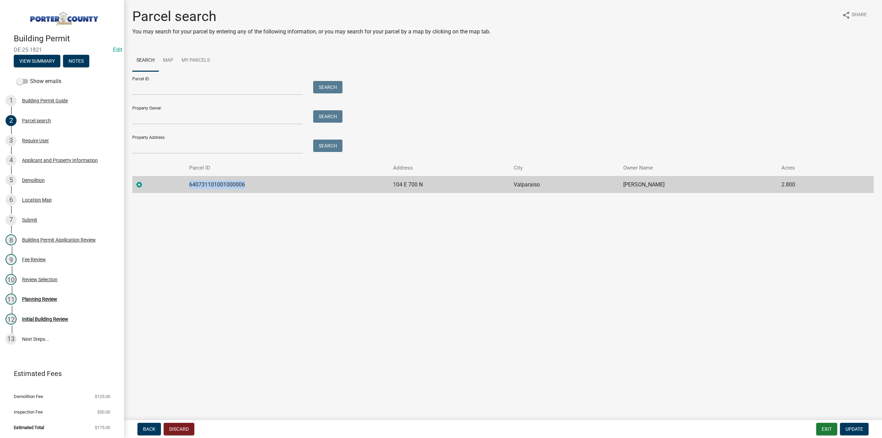
drag, startPoint x: 256, startPoint y: 184, endPoint x: 190, endPoint y: 187, distance: 65.5
click at [190, 187] on td "640731101001000006" at bounding box center [287, 184] width 204 height 17
copy td "640731101001000006"
click at [53, 99] on div "Building Permit Guide" at bounding box center [45, 100] width 46 height 5
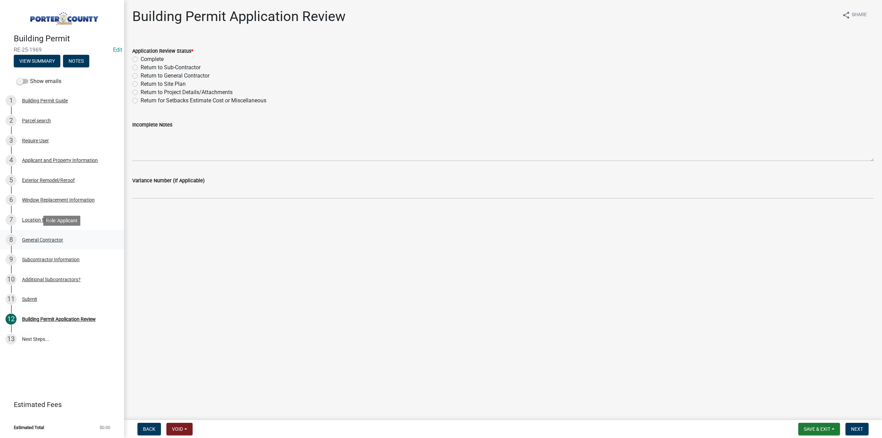
click at [29, 241] on div "General Contractor" at bounding box center [42, 239] width 41 height 5
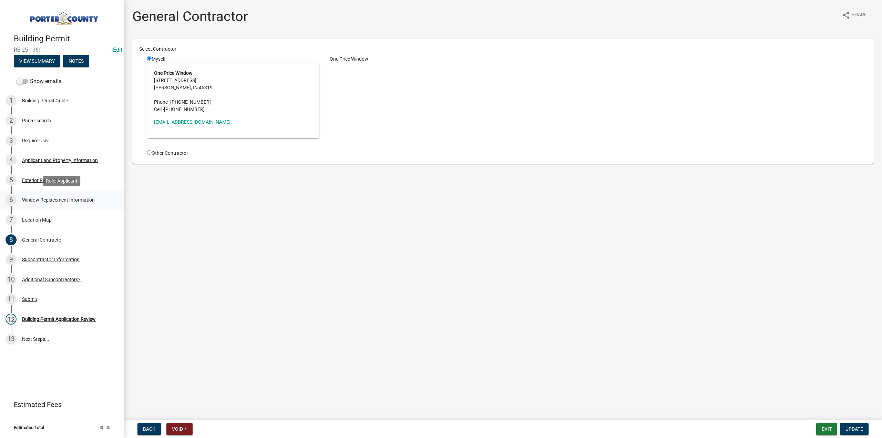
click at [34, 201] on div "Window Replacement Information" at bounding box center [58, 199] width 73 height 5
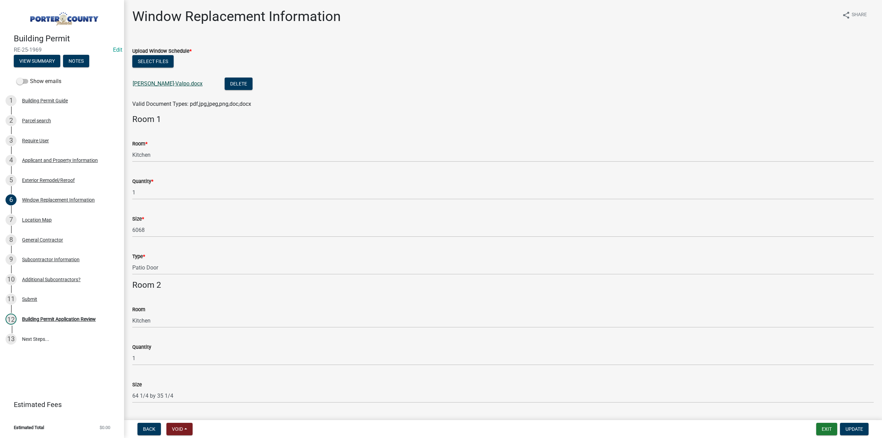
click at [156, 82] on link "[PERSON_NAME]-Valpo.docx" at bounding box center [168, 83] width 70 height 7
click at [67, 317] on div "Building Permit Application Review" at bounding box center [59, 319] width 74 height 5
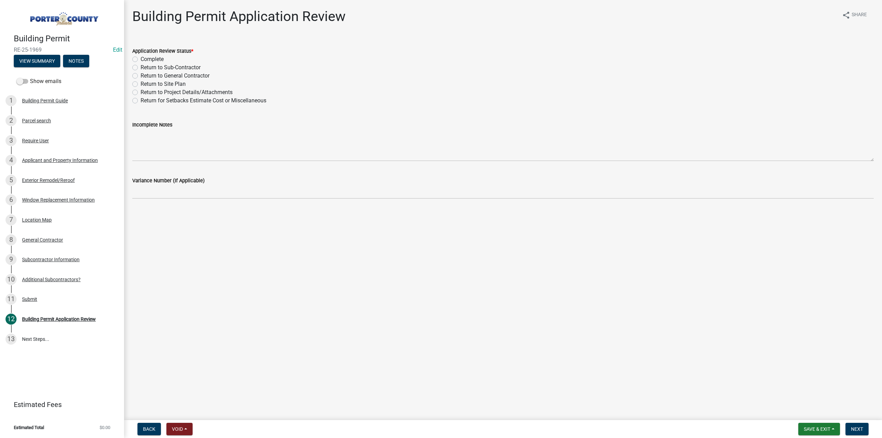
click at [141, 61] on label "Complete" at bounding box center [152, 59] width 23 height 8
click at [141, 60] on input "Complete" at bounding box center [143, 57] width 4 height 4
radio input "true"
click at [856, 428] on span "Next" at bounding box center [857, 429] width 12 height 6
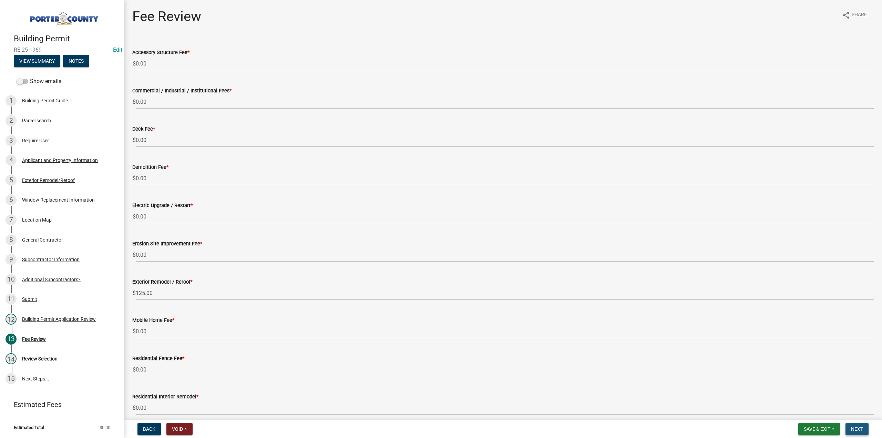
drag, startPoint x: 861, startPoint y: 434, endPoint x: 774, endPoint y: 419, distance: 88.4
click at [861, 434] on button "Next" at bounding box center [857, 429] width 23 height 12
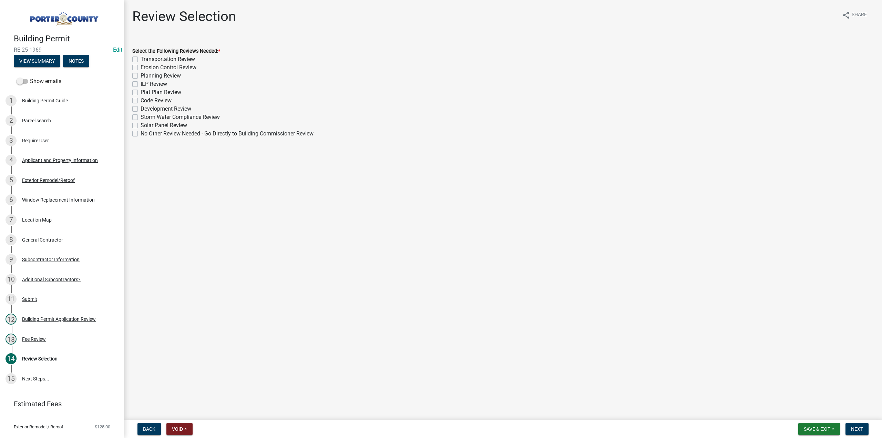
click at [141, 134] on label "No Other Review Needed - Go Directly to Building Commissioner Review" at bounding box center [227, 134] width 173 height 8
click at [141, 134] on input "No Other Review Needed - Go Directly to Building Commissioner Review" at bounding box center [143, 132] width 4 height 4
checkbox input "true"
checkbox input "false"
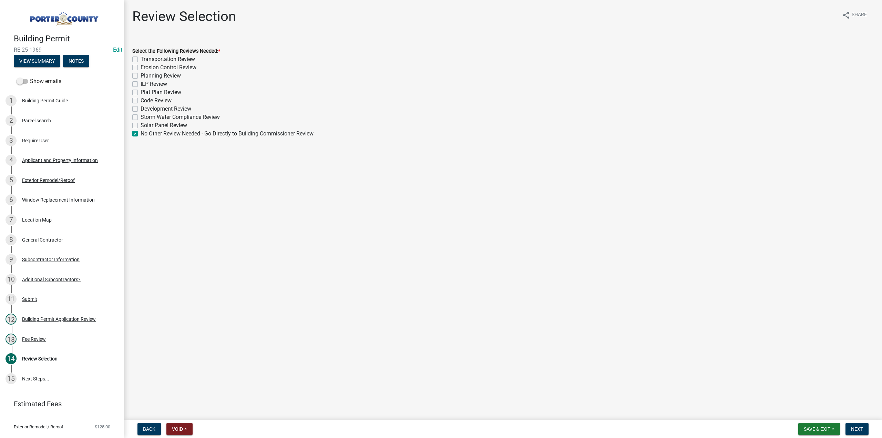
checkbox input "false"
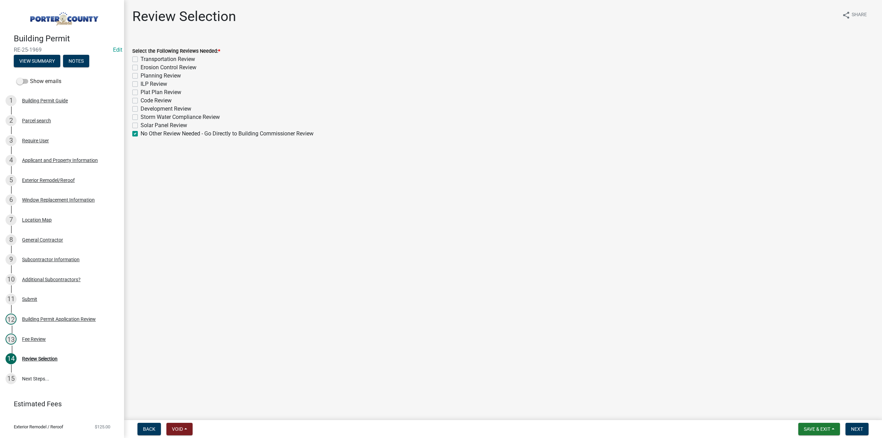
checkbox input "false"
checkbox input "true"
click at [855, 428] on span "Next" at bounding box center [857, 429] width 12 height 6
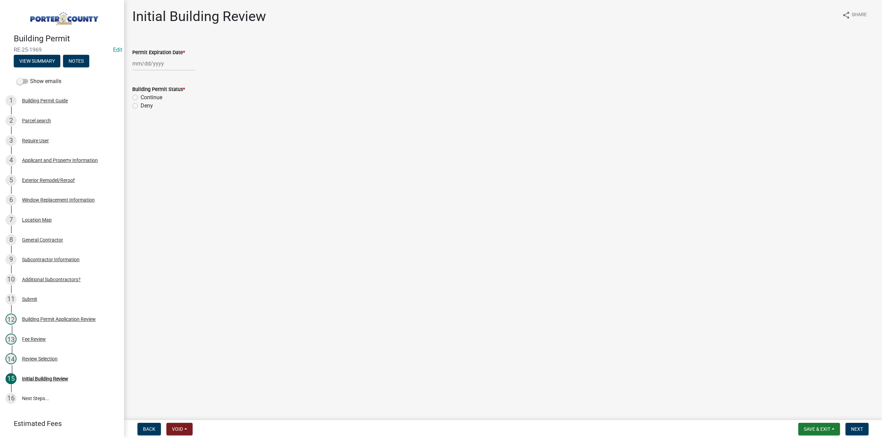
click at [142, 61] on div at bounding box center [163, 64] width 63 height 14
select select "10"
click at [154, 80] on select "Jan Feb Mar Apr May Jun Jul Aug Sep Oct Nov Dec" at bounding box center [160, 78] width 28 height 10
click at [180, 79] on select "1525 1526 1527 1528 1529 1530 1531 1532 1533 1534 1535 1536 1537 1538 1539 1540…" at bounding box center [186, 78] width 25 height 10
select select "2026"
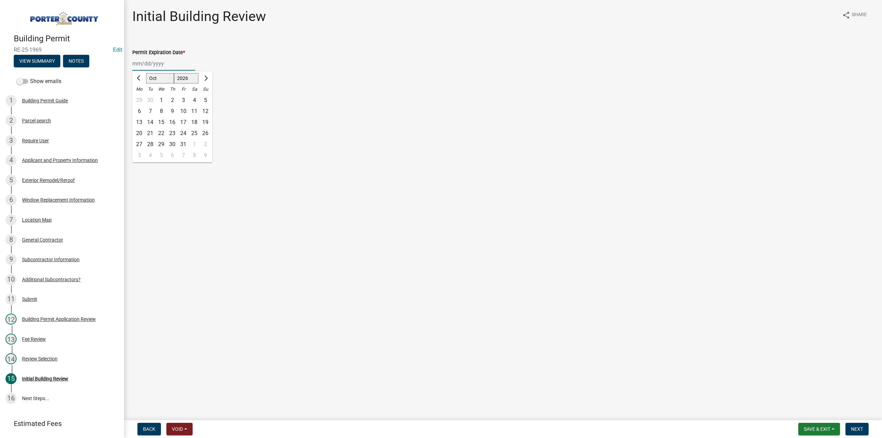
click at [174, 73] on select "1525 1526 1527 1528 1529 1530 1531 1532 1533 1534 1535 1536 1537 1538 1539 1540…" at bounding box center [186, 78] width 25 height 10
click at [173, 111] on div "8" at bounding box center [172, 111] width 11 height 11
type input "10/08/2026"
click at [141, 98] on label "Continue" at bounding box center [152, 97] width 22 height 8
click at [141, 98] on input "Continue" at bounding box center [143, 95] width 4 height 4
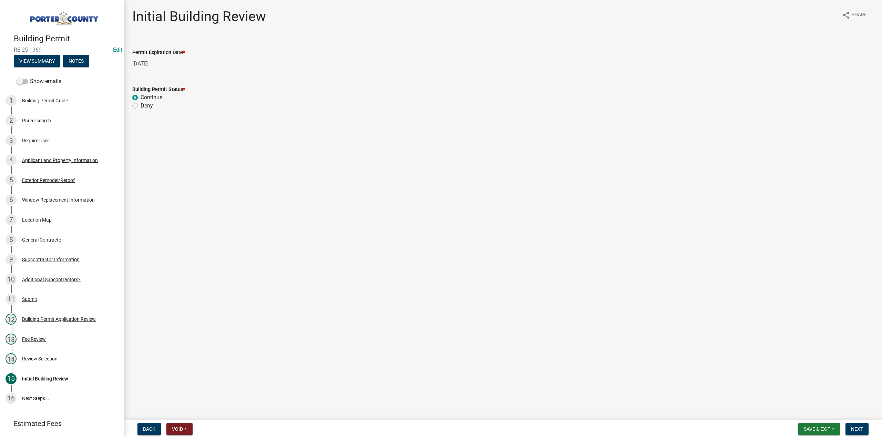
radio input "true"
click at [855, 428] on span "Next" at bounding box center [857, 429] width 12 height 6
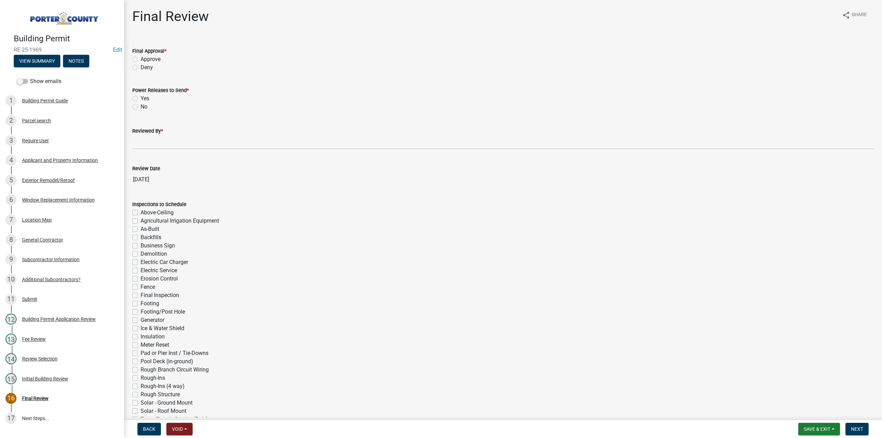
click at [141, 60] on label "Approve" at bounding box center [151, 59] width 20 height 8
click at [141, 60] on input "Approve" at bounding box center [143, 57] width 4 height 4
radio input "true"
click at [141, 108] on label "No" at bounding box center [144, 107] width 7 height 8
click at [141, 107] on input "No" at bounding box center [143, 105] width 4 height 4
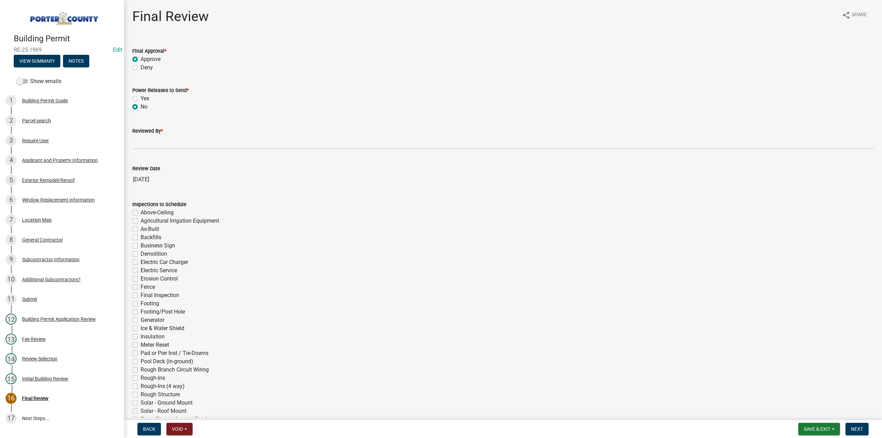
radio input "true"
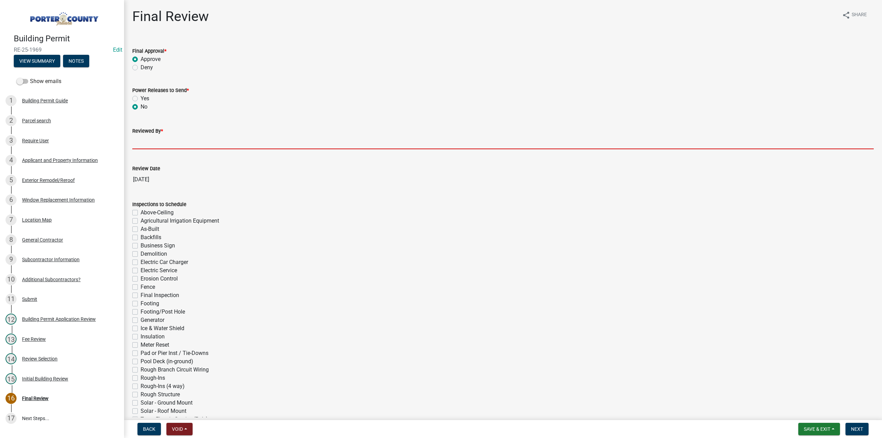
click at [164, 140] on input "Reviewed By *" at bounding box center [503, 142] width 742 height 14
type input "TT"
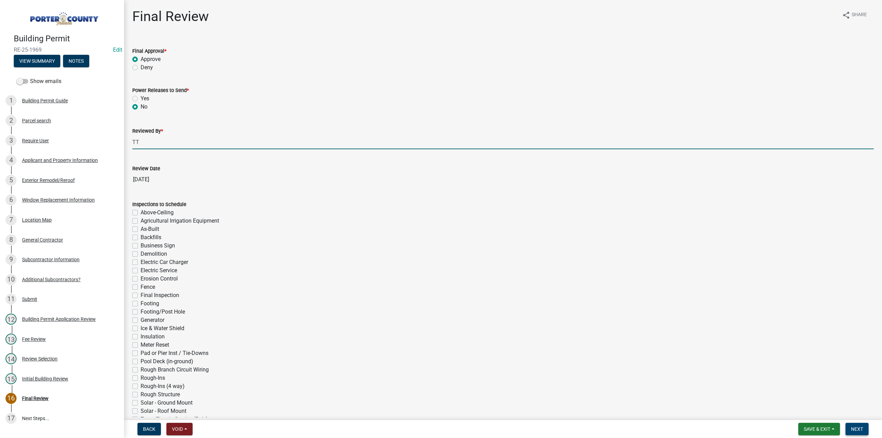
click at [853, 432] on button "Next" at bounding box center [857, 429] width 23 height 12
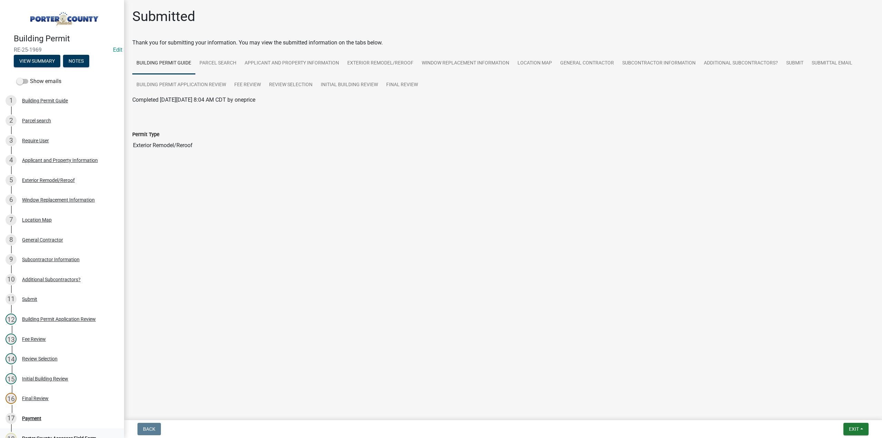
click at [63, 438] on div "Porter County Assessor Field Form" at bounding box center [59, 438] width 74 height 5
click at [850, 432] on button "Exit" at bounding box center [856, 429] width 25 height 12
click at [827, 406] on button "Save & Exit" at bounding box center [841, 411] width 55 height 17
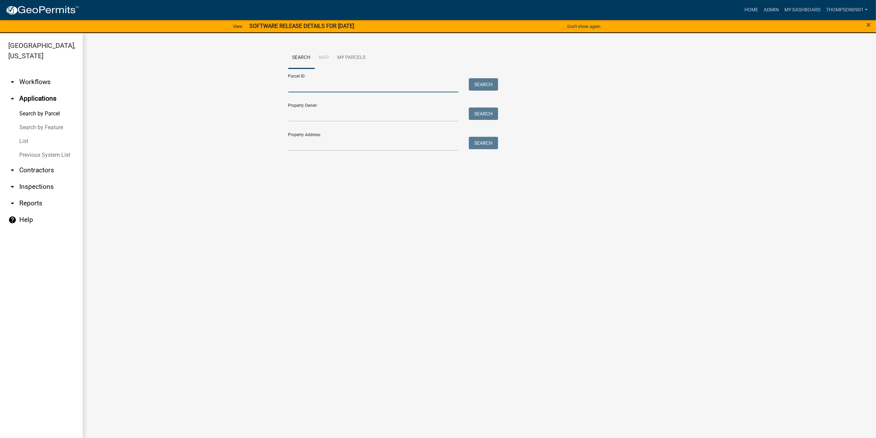
click at [309, 81] on input "Parcel ID:" at bounding box center [373, 85] width 171 height 14
paste input "640731101001000006"
type input "640731101001000006"
click at [491, 83] on button "Search" at bounding box center [483, 84] width 29 height 12
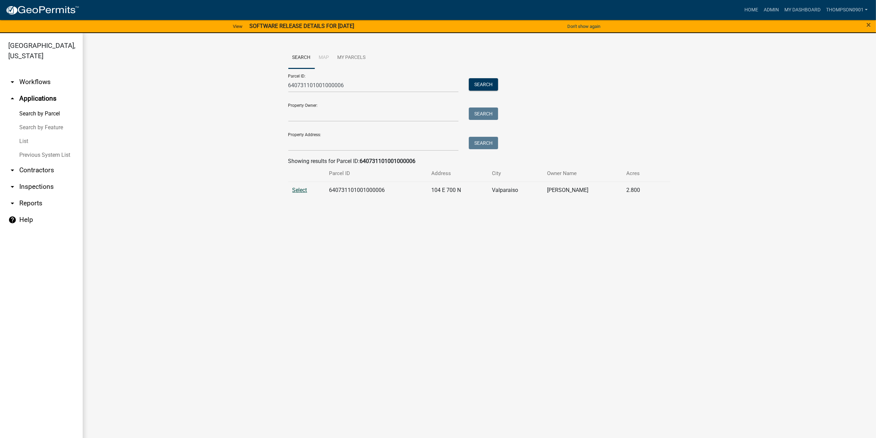
click at [296, 191] on span "Select" at bounding box center [300, 190] width 15 height 7
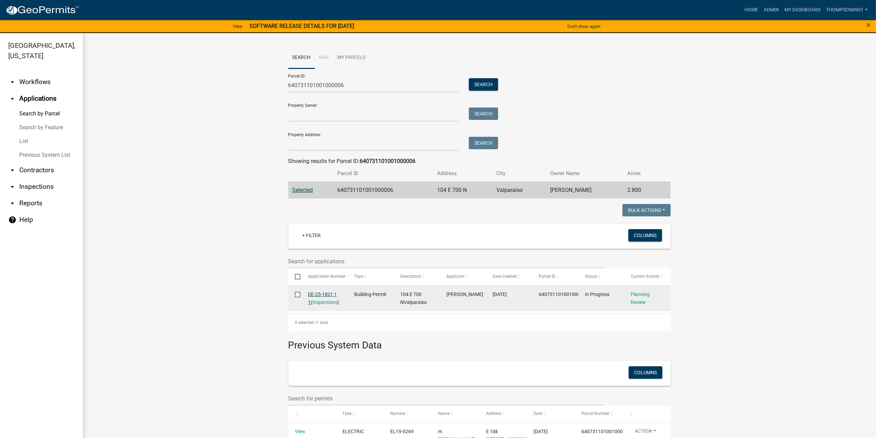
click at [320, 293] on link "DE-25-1821 1 1" at bounding box center [322, 298] width 29 height 13
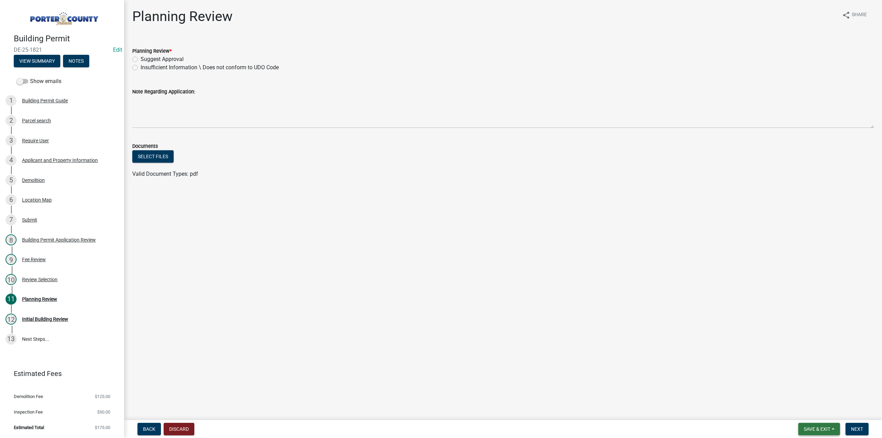
click at [816, 430] on span "Save & Exit" at bounding box center [817, 429] width 27 height 6
